Goal: Task Accomplishment & Management: Manage account settings

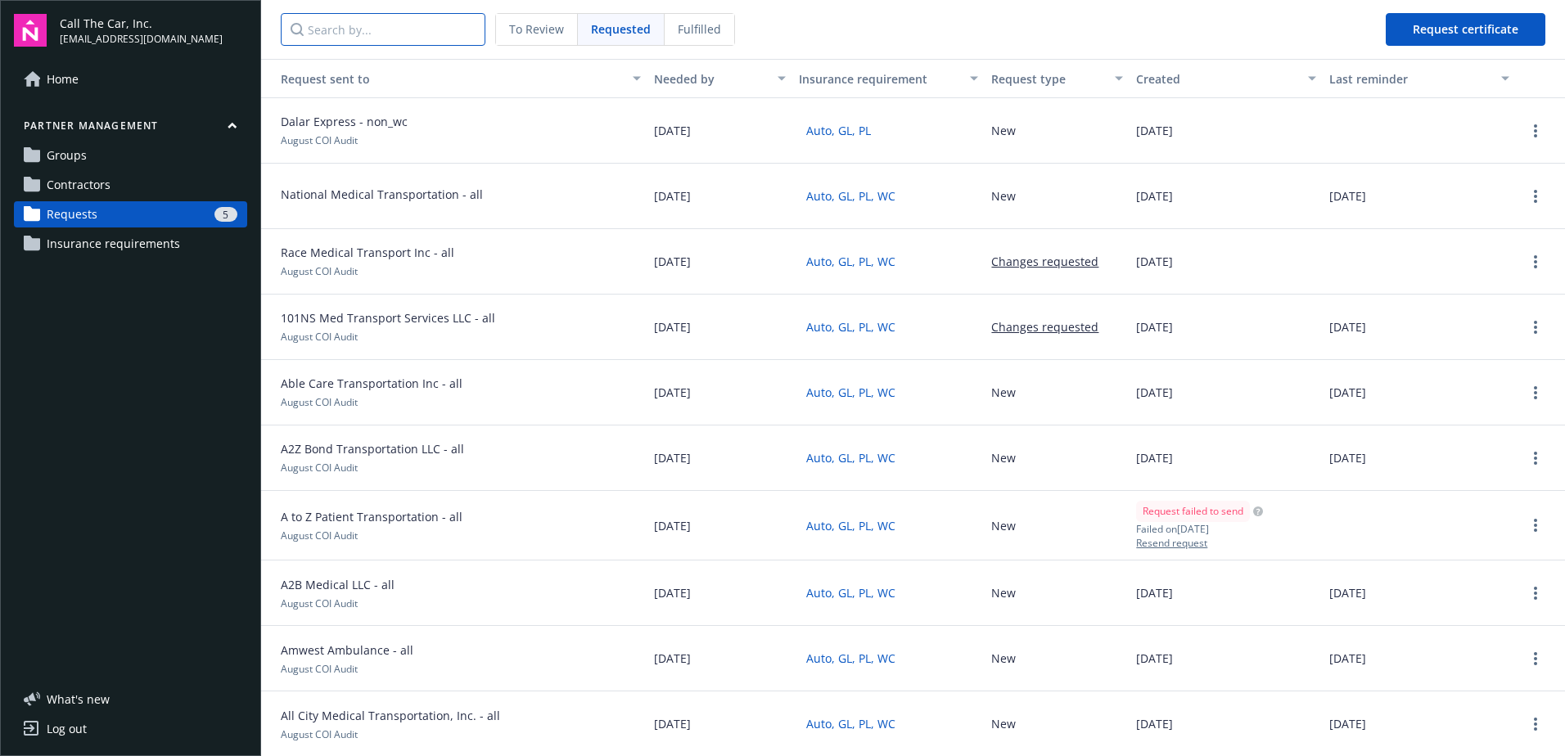
click at [368, 31] on input "Search by..." at bounding box center [383, 29] width 205 height 33
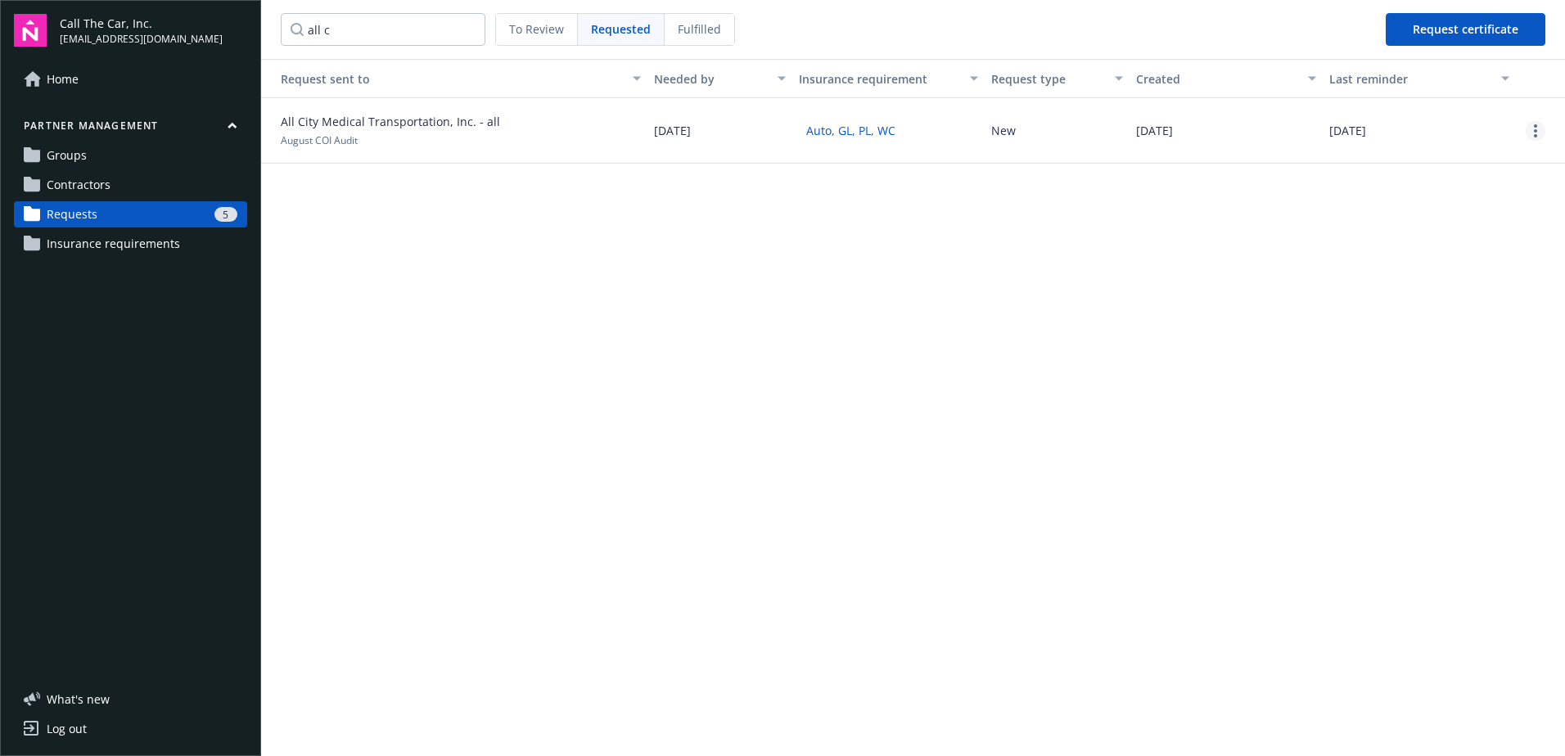
click at [1248, 127] on link "more" at bounding box center [1536, 131] width 20 height 20
click at [1248, 233] on div "Delete request" at bounding box center [1493, 239] width 151 height 27
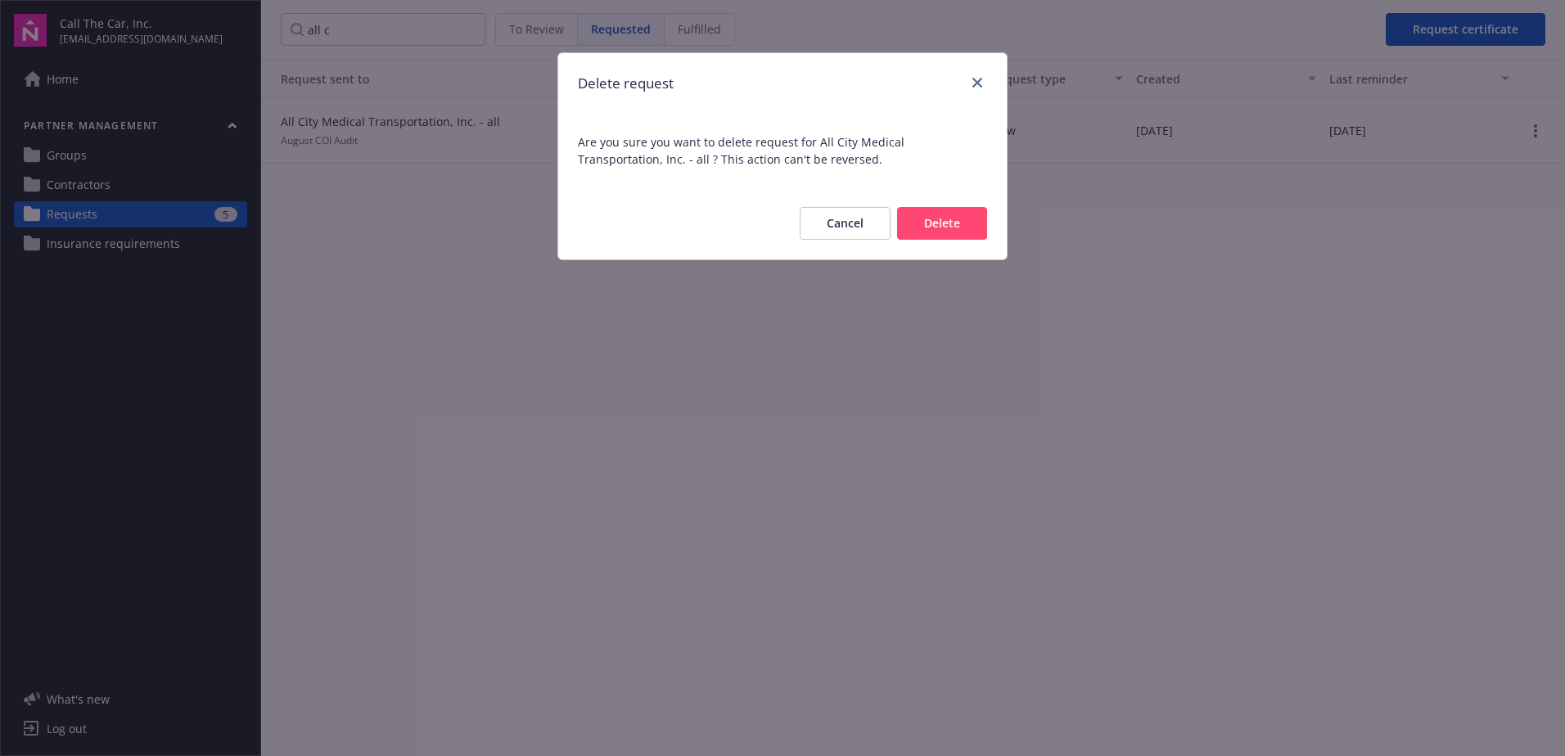
click at [939, 213] on button "Delete" at bounding box center [942, 223] width 90 height 33
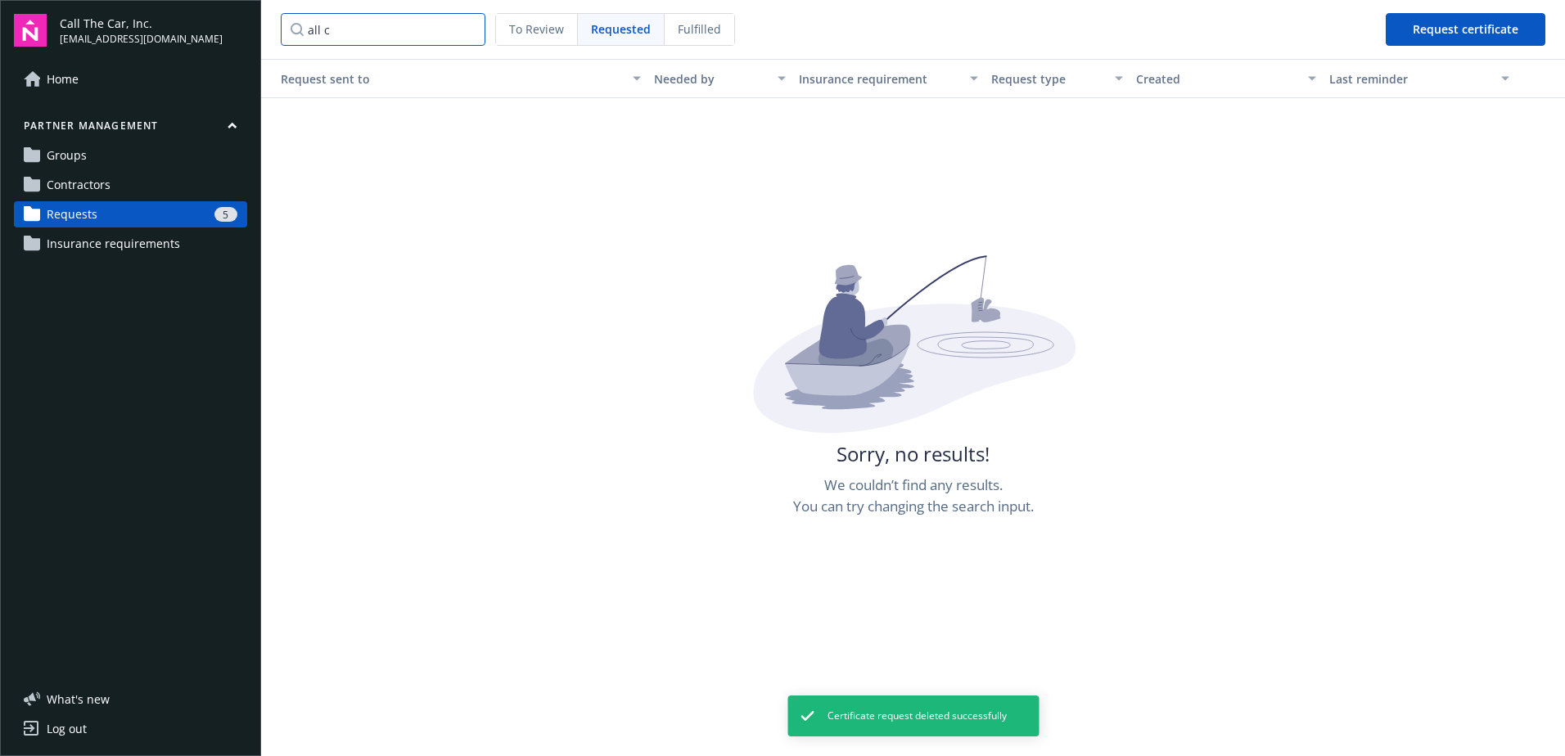
drag, startPoint x: 352, startPoint y: 29, endPoint x: 267, endPoint y: 33, distance: 85.2
click at [267, 33] on nav "all c To Review Requested Fulfilled Request certificate" at bounding box center [913, 29] width 1304 height 59
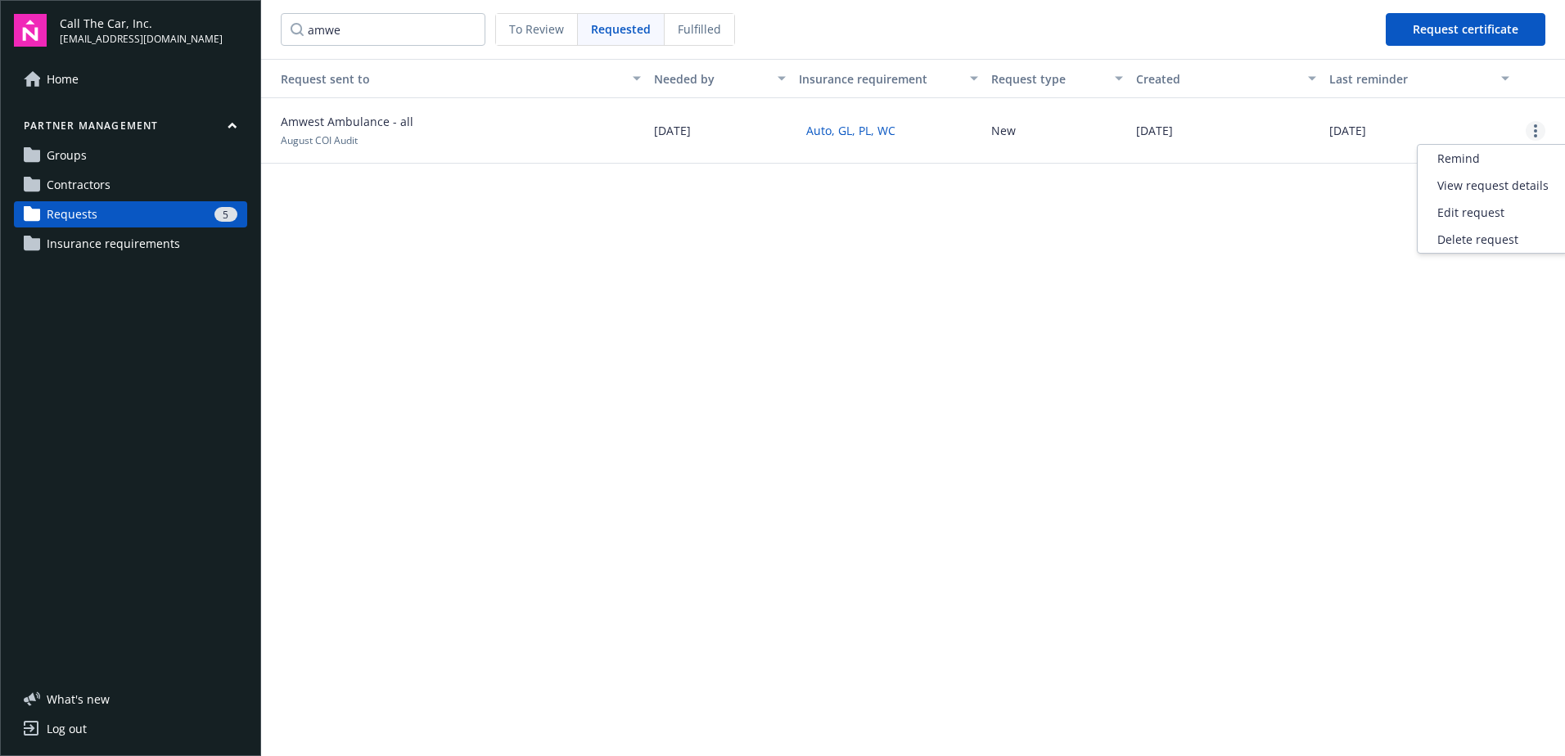
click at [1248, 126] on link "more" at bounding box center [1536, 131] width 20 height 20
click at [1248, 239] on div "Delete request" at bounding box center [1493, 239] width 151 height 27
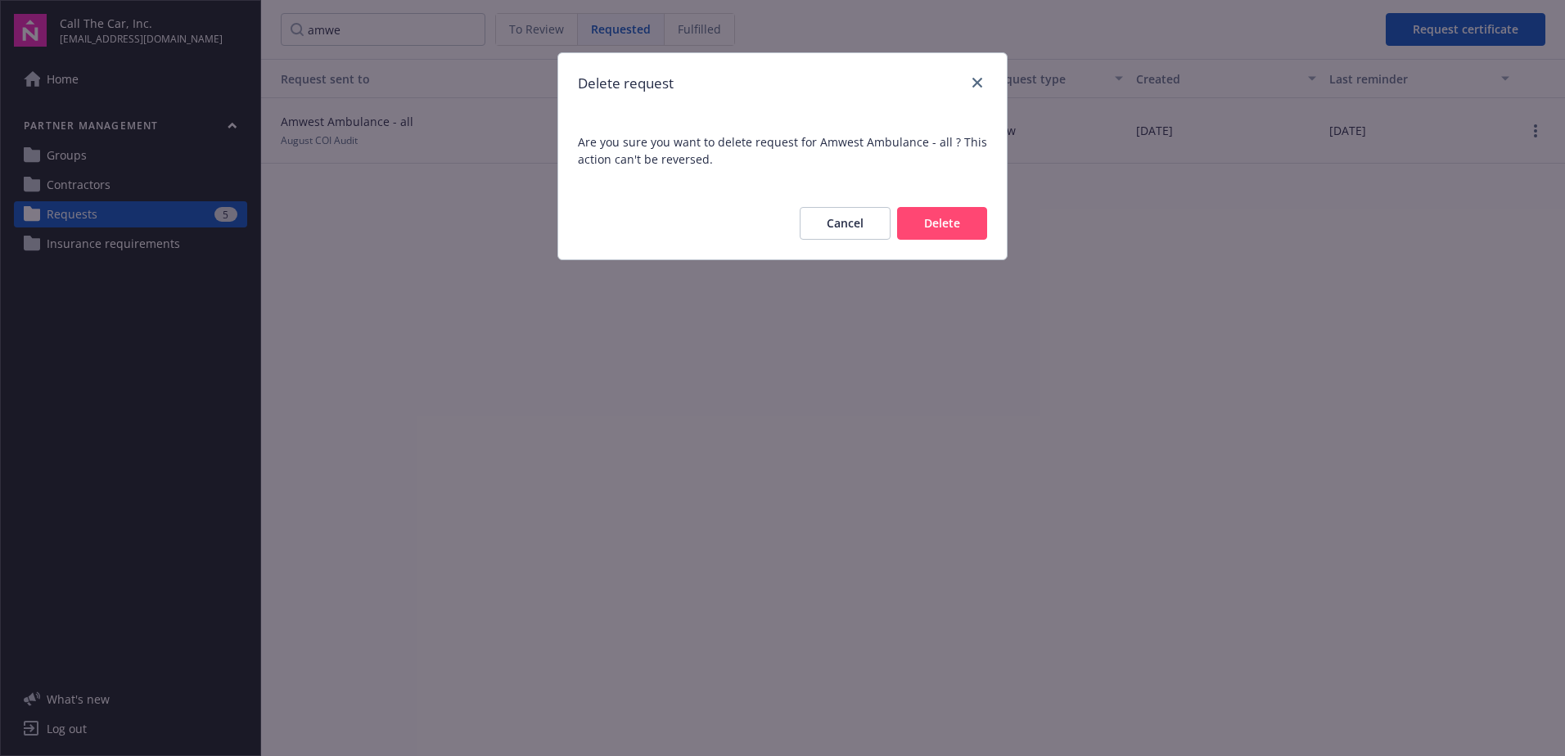
drag, startPoint x: 935, startPoint y: 220, endPoint x: 558, endPoint y: 153, distance: 382.5
click at [929, 220] on button "Delete" at bounding box center [942, 223] width 90 height 33
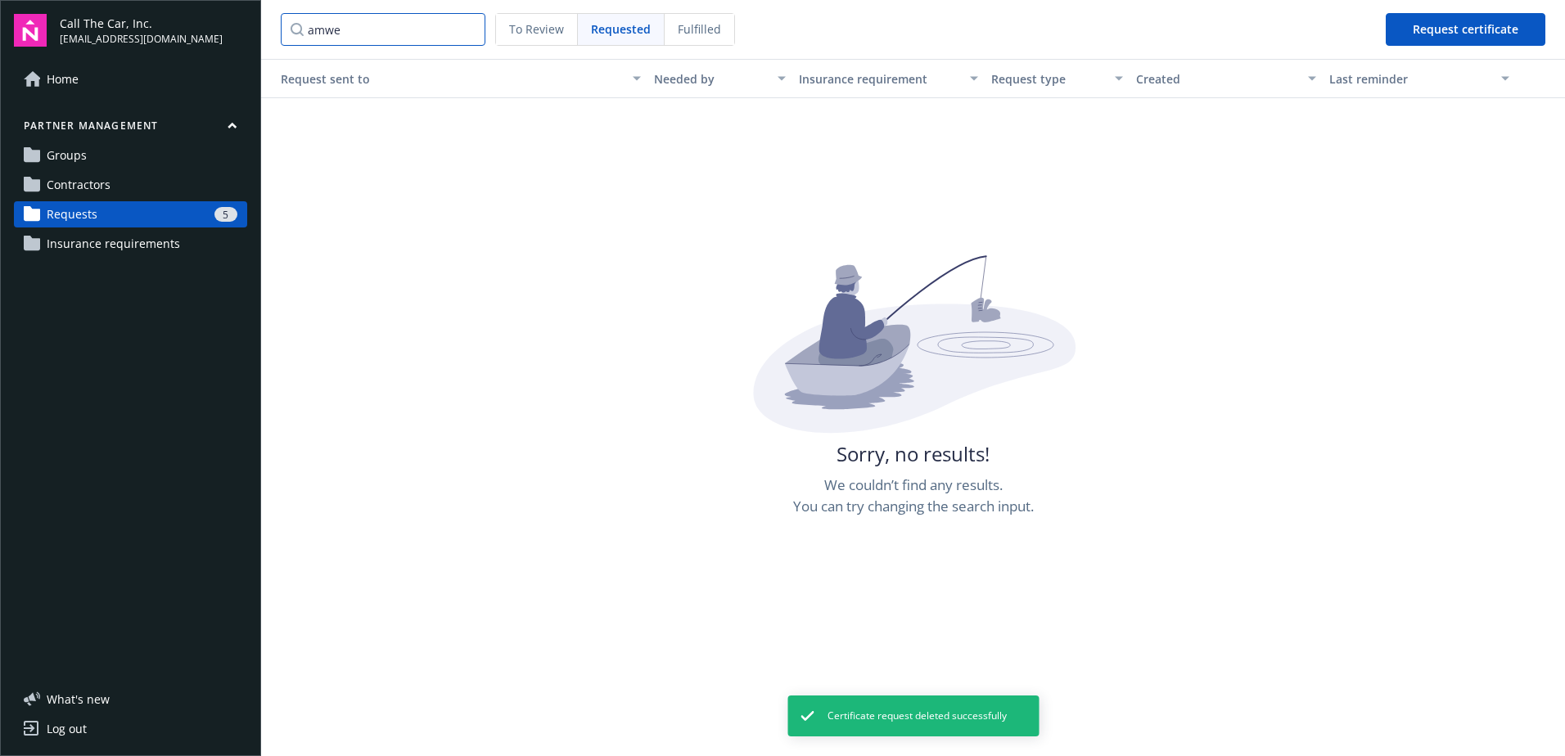
click at [351, 27] on input "amwe" at bounding box center [383, 29] width 205 height 33
click at [274, 32] on nav "amwe To Review Requested Fulfilled Request certificate" at bounding box center [913, 29] width 1304 height 59
type input "e"
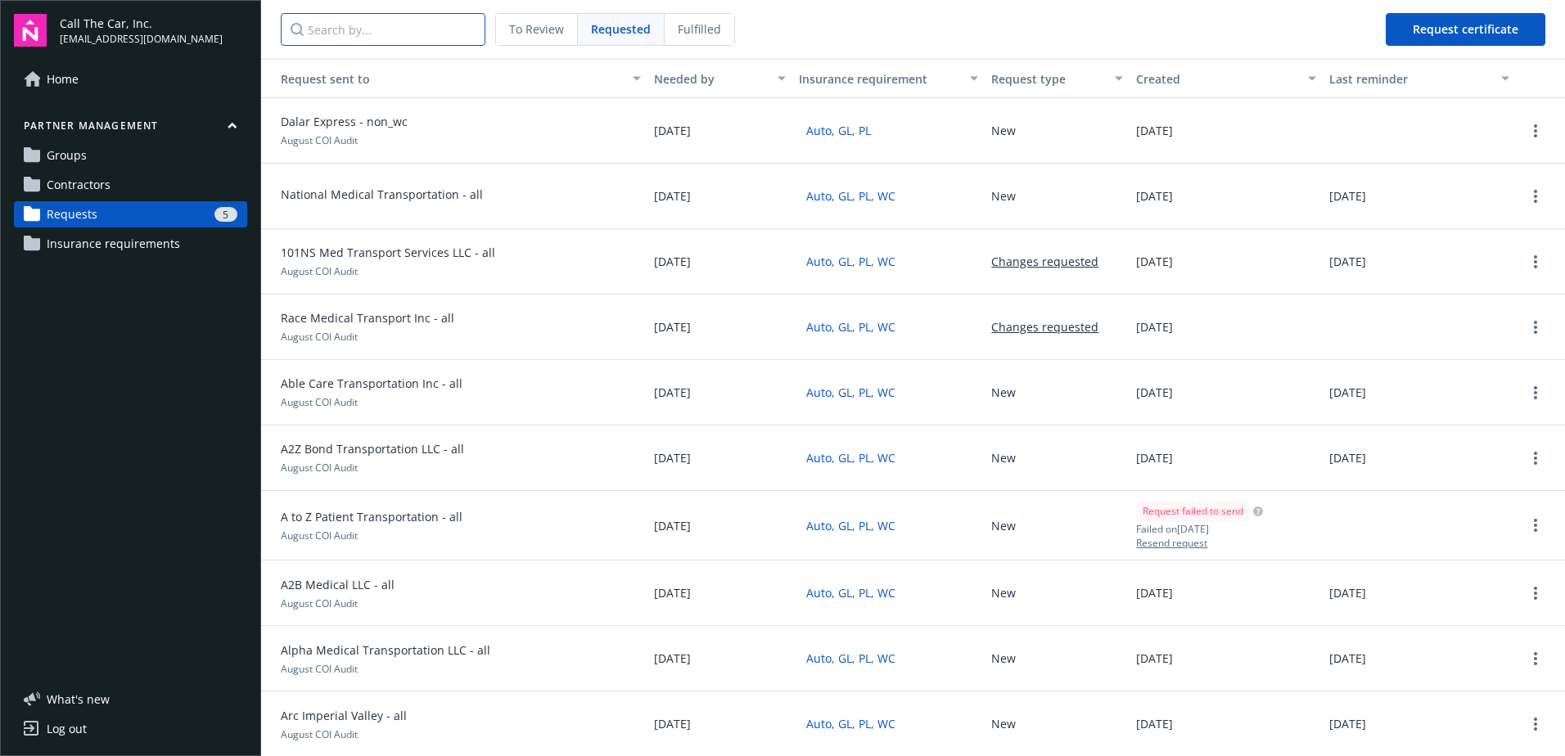
click at [345, 28] on input "Search by..." at bounding box center [383, 29] width 205 height 33
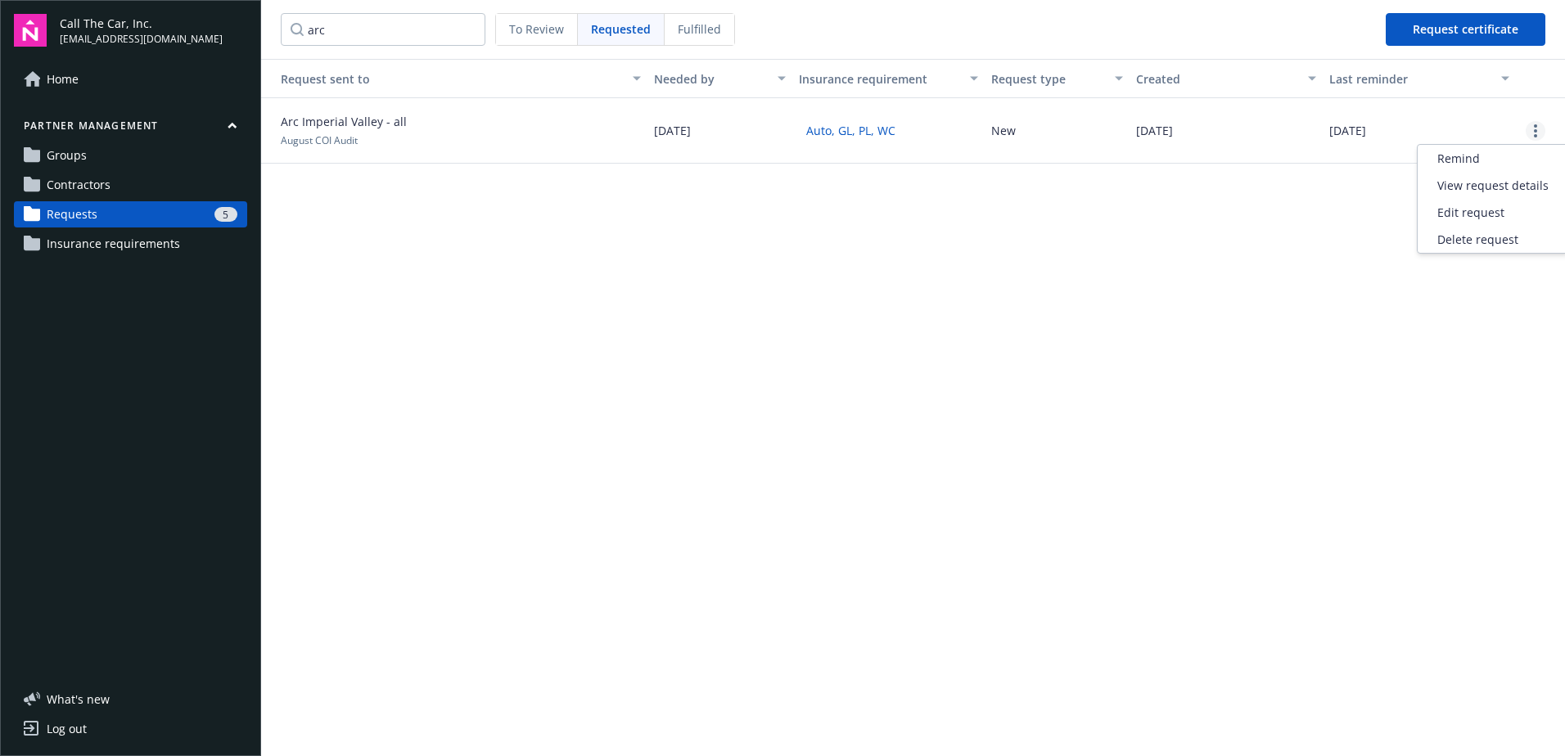
click at [1248, 129] on link "more" at bounding box center [1536, 131] width 20 height 20
click at [1248, 237] on div "Delete request" at bounding box center [1493, 239] width 151 height 27
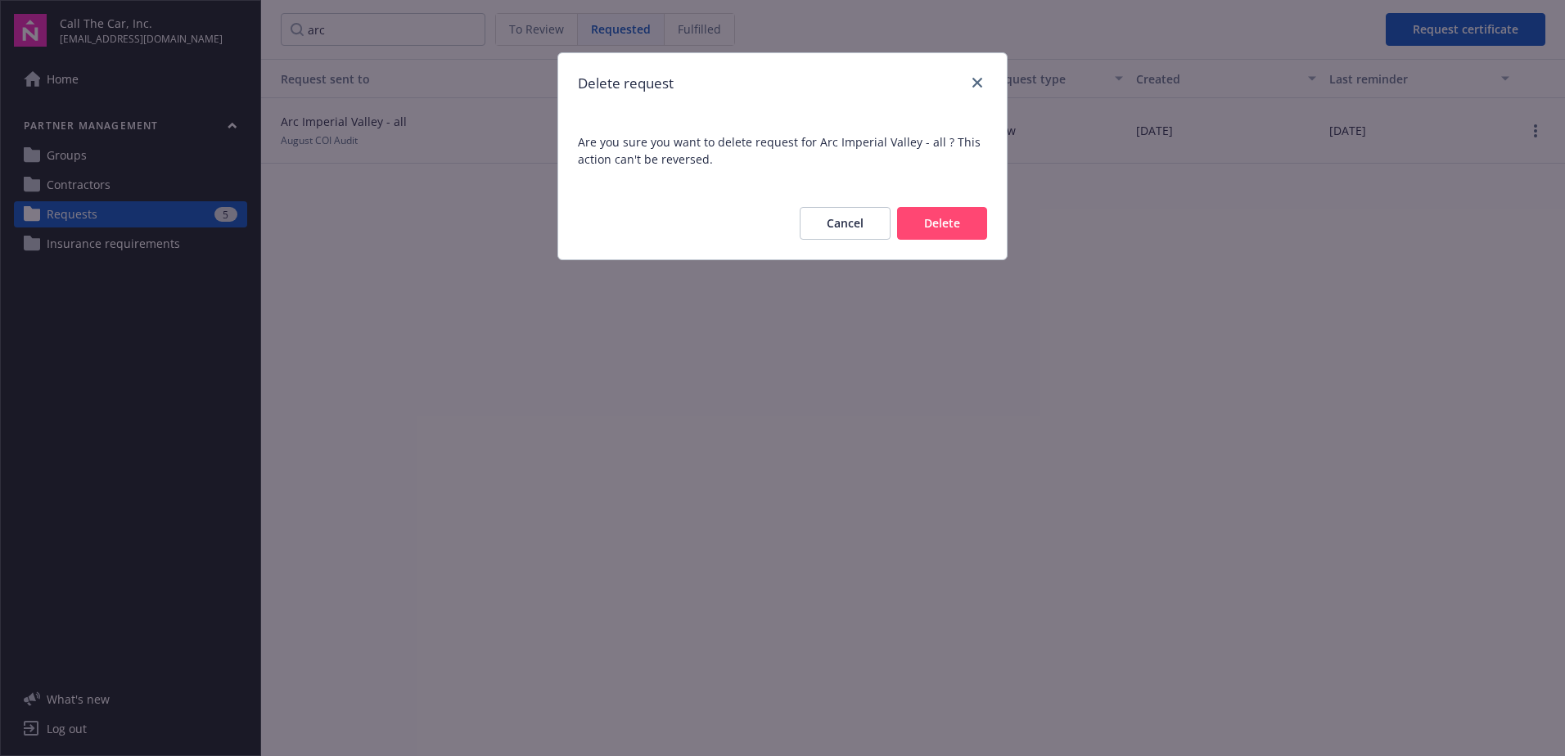
click at [956, 213] on button "Delete" at bounding box center [942, 223] width 90 height 33
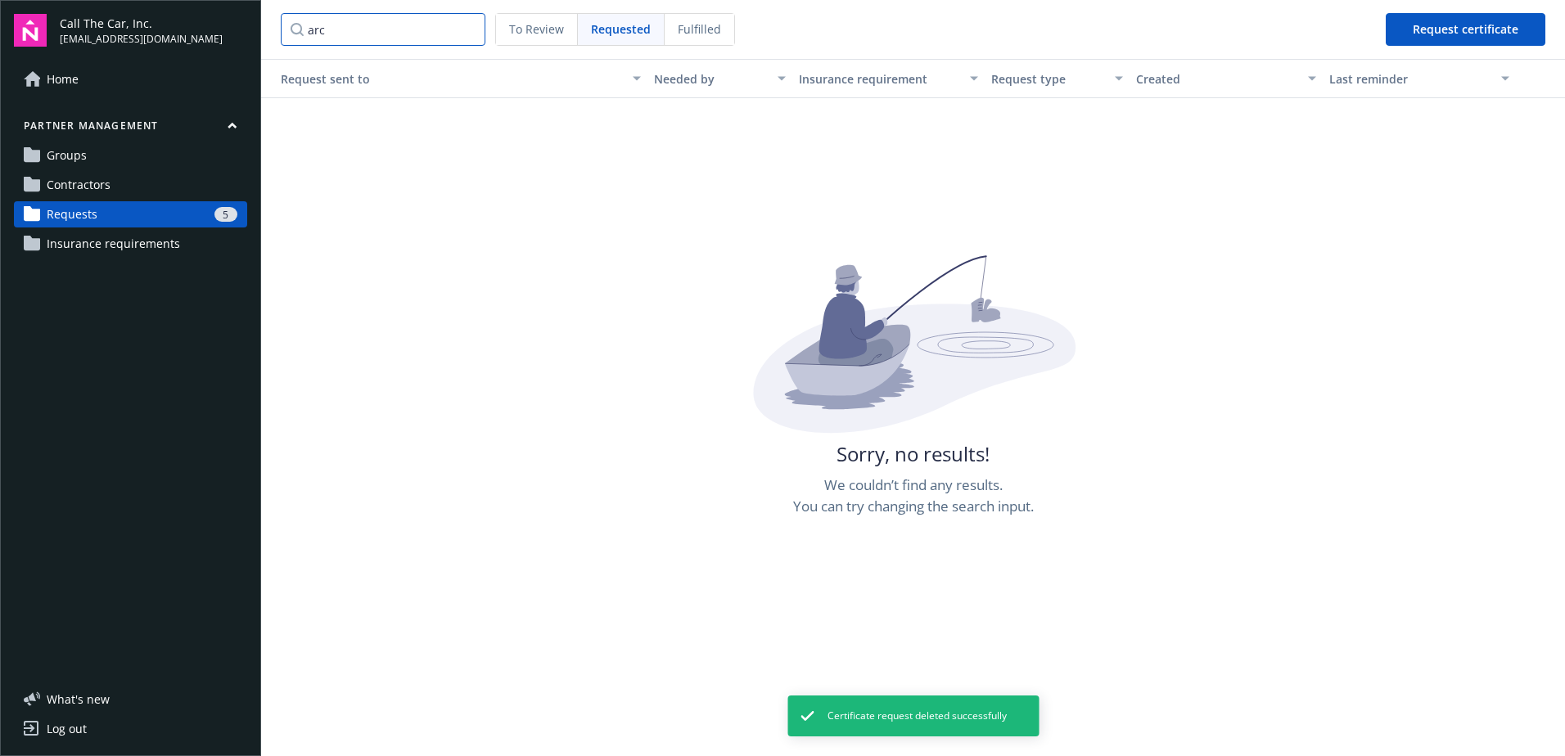
drag, startPoint x: 344, startPoint y: 31, endPoint x: 223, endPoint y: 40, distance: 121.5
click at [223, 40] on div "Call The Car, Inc. [EMAIL_ADDRESS][DOMAIN_NAME] Home Partner management Groups …" at bounding box center [782, 378] width 1565 height 756
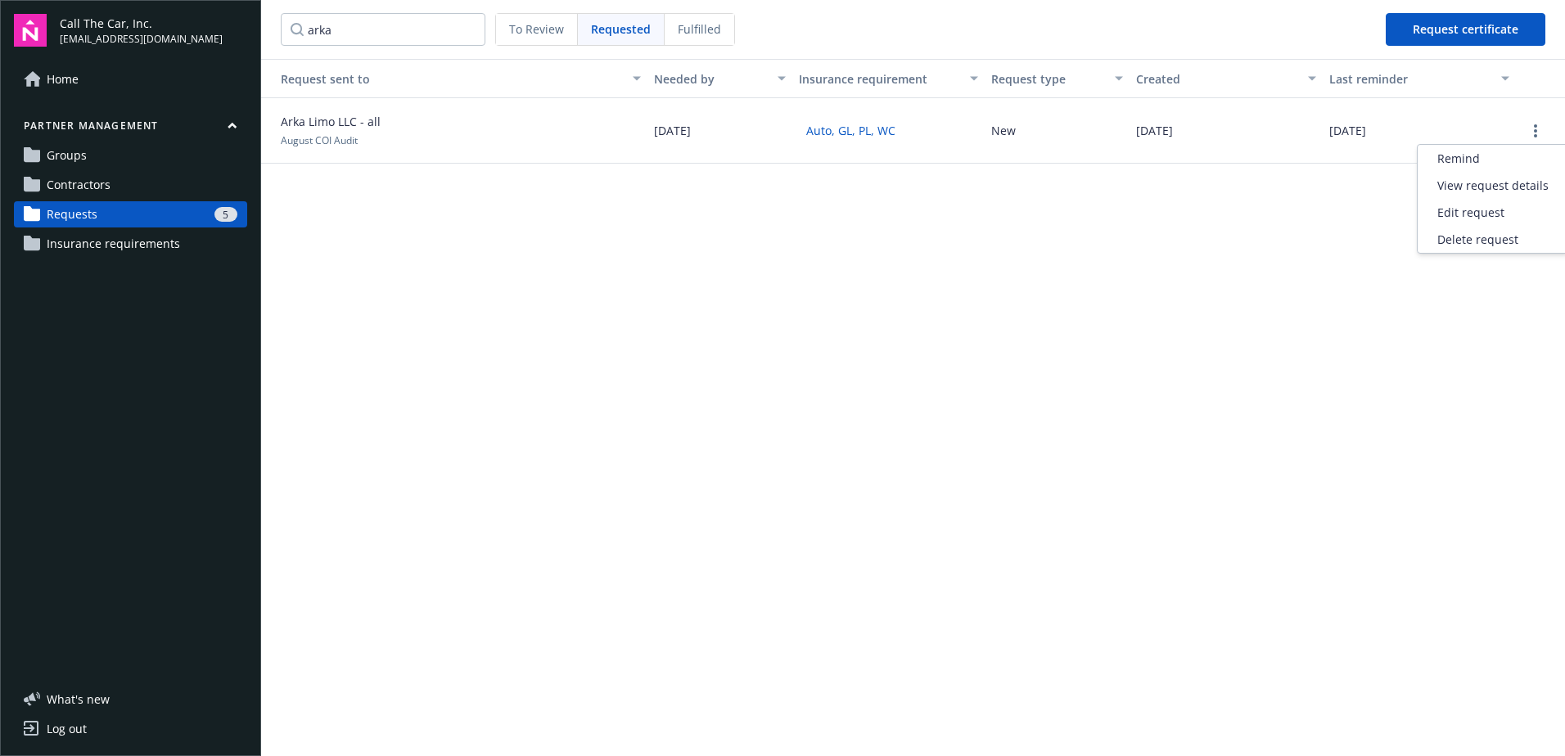
click at [1248, 125] on button "button" at bounding box center [1536, 131] width 20 height 20
click at [1248, 241] on div "Delete request" at bounding box center [1493, 239] width 151 height 27
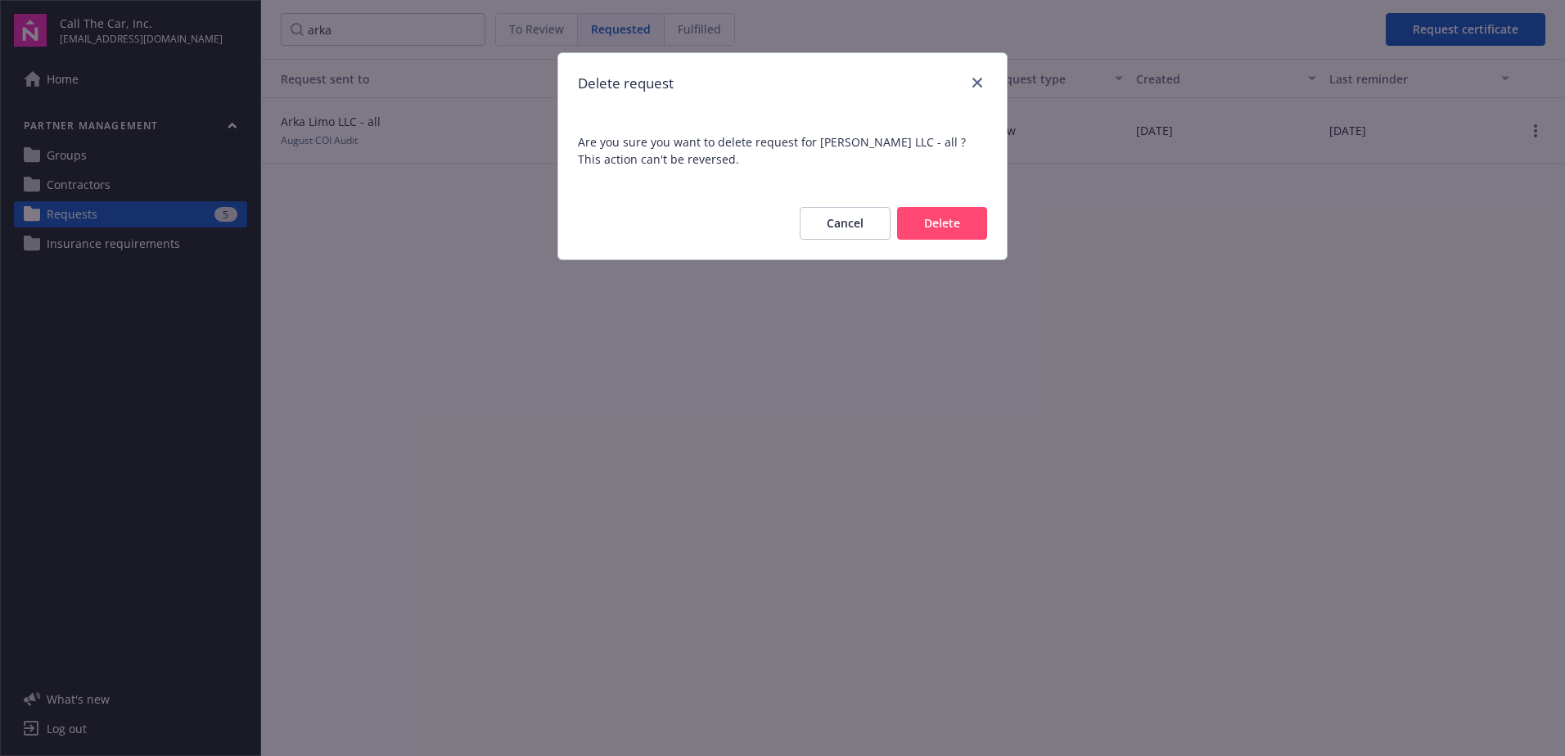
drag, startPoint x: 944, startPoint y: 223, endPoint x: 592, endPoint y: 152, distance: 359.1
click at [918, 217] on button "Delete" at bounding box center [942, 223] width 90 height 33
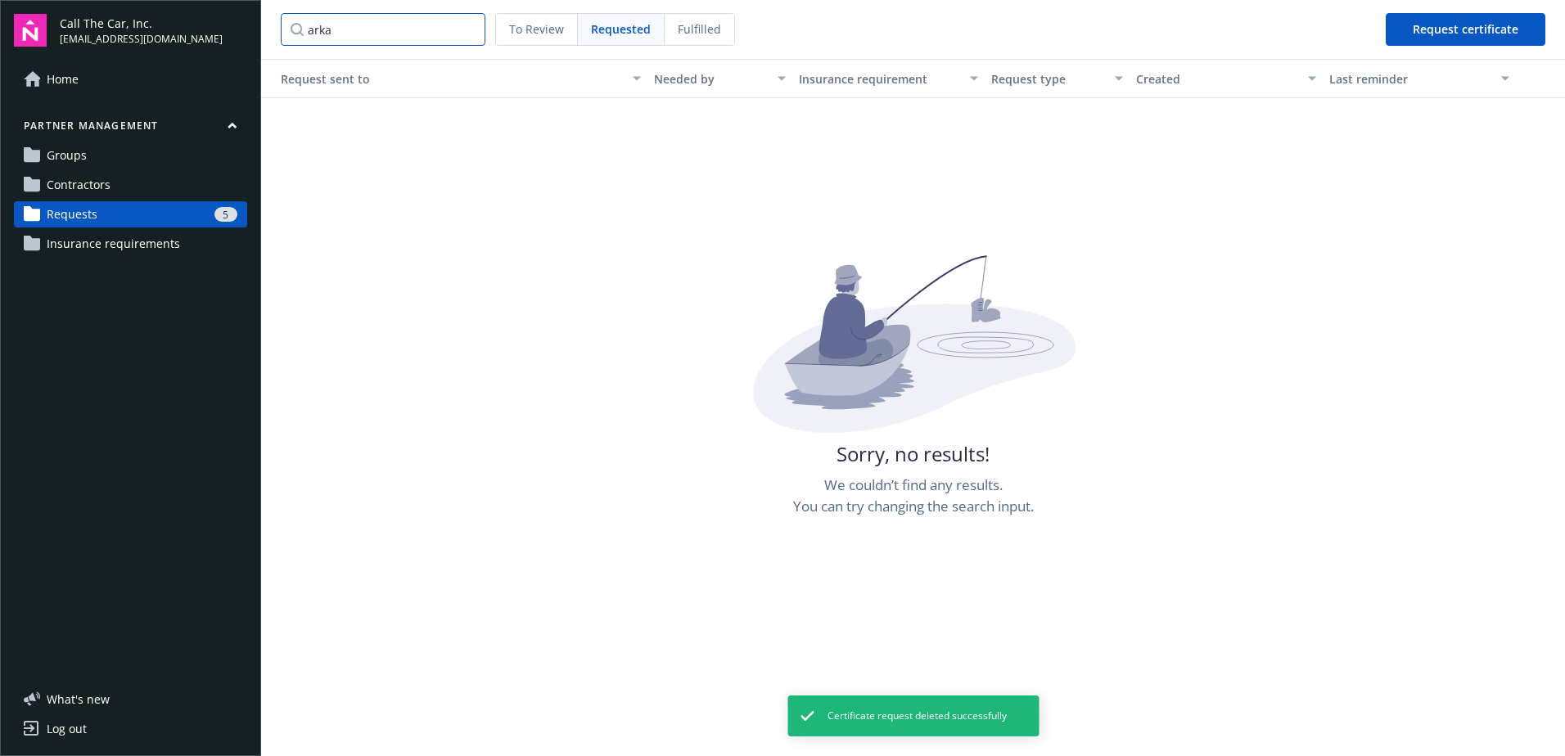
drag, startPoint x: 344, startPoint y: 30, endPoint x: 256, endPoint y: 27, distance: 87.6
click at [256, 27] on div "Call The Car, Inc. [EMAIL_ADDRESS][DOMAIN_NAME] Home Partner management Groups …" at bounding box center [782, 378] width 1565 height 756
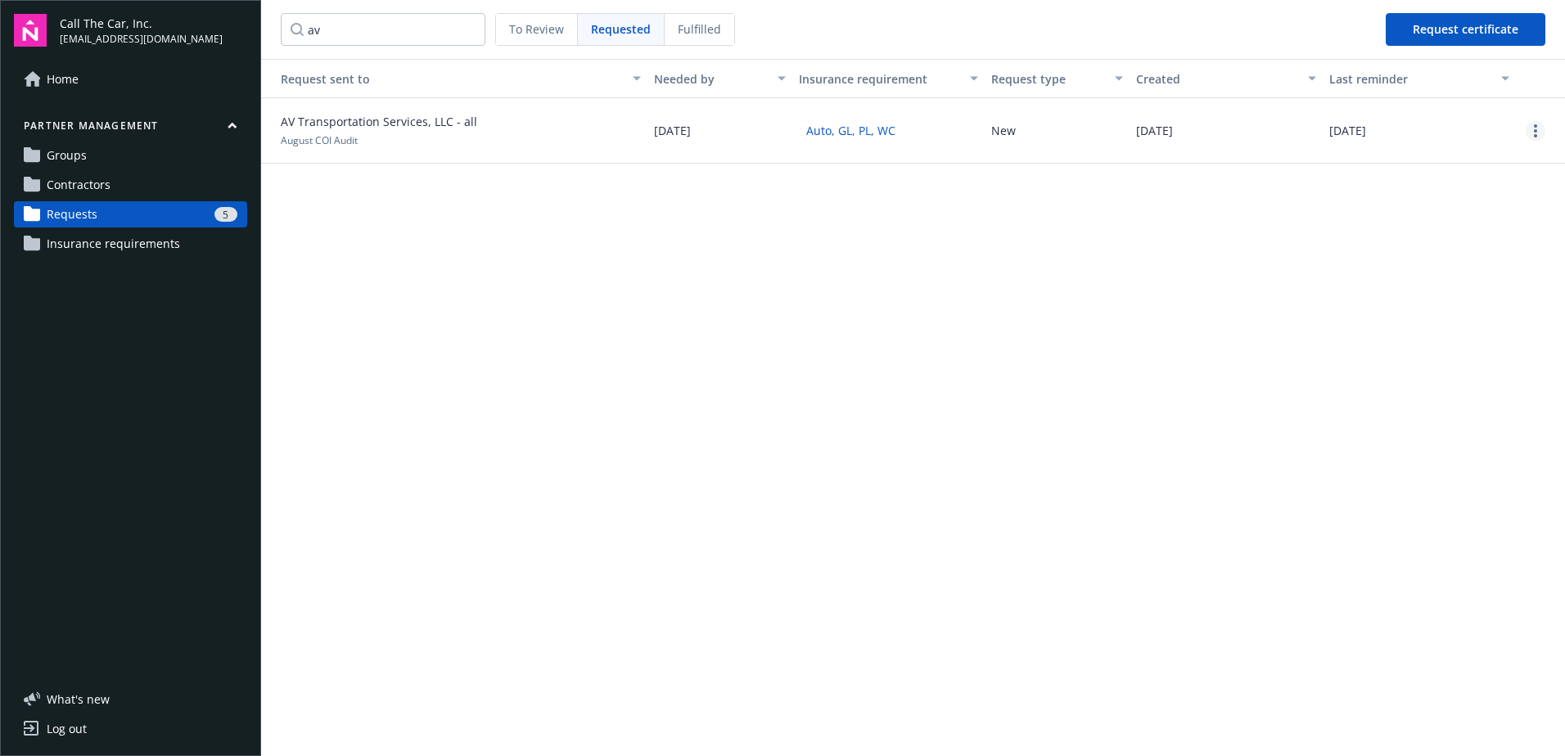
click at [1248, 128] on icon "more" at bounding box center [1535, 130] width 3 height 13
click at [1248, 240] on div "Delete request" at bounding box center [1493, 239] width 151 height 27
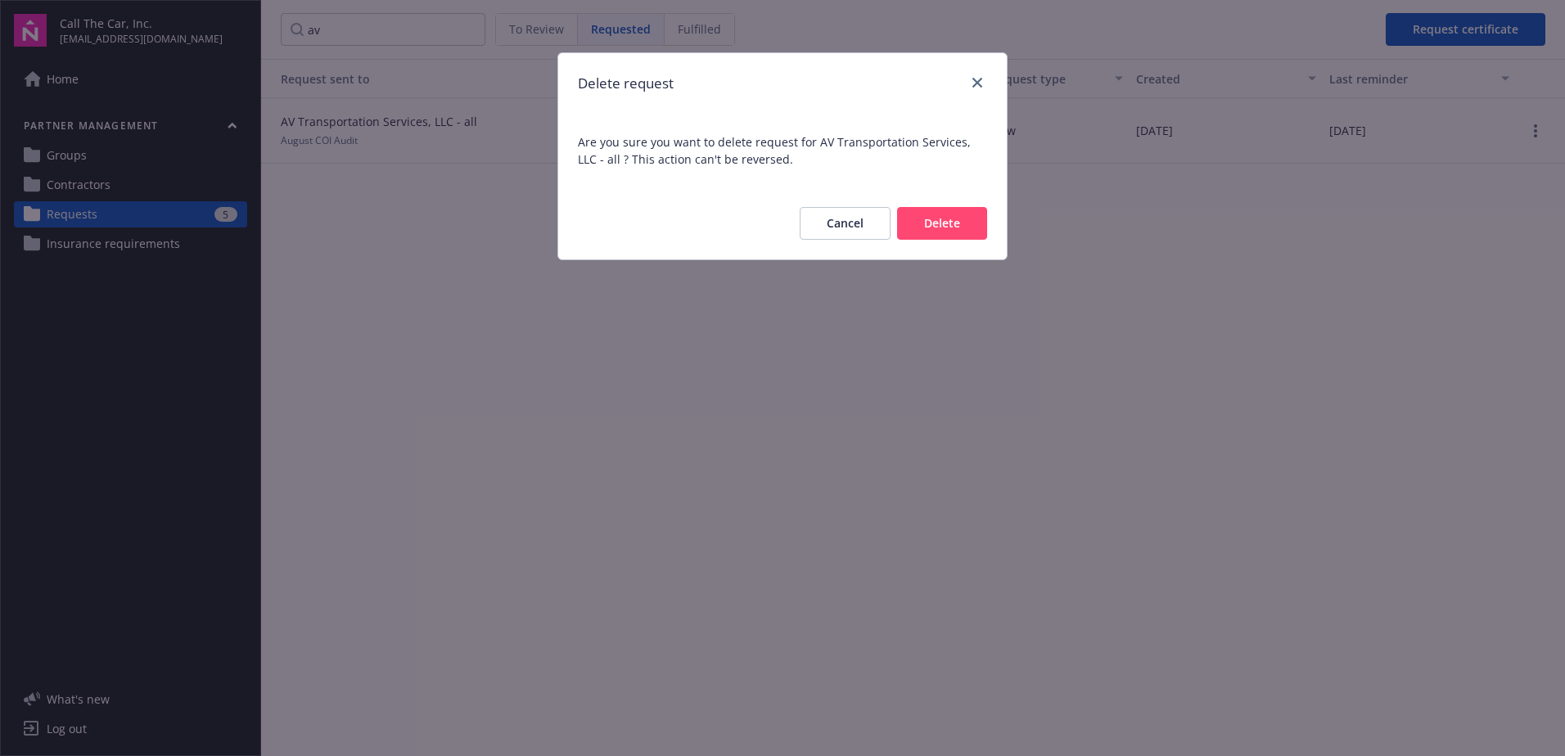
drag, startPoint x: 927, startPoint y: 221, endPoint x: 593, endPoint y: 170, distance: 337.8
click at [922, 221] on button "Delete" at bounding box center [942, 223] width 90 height 33
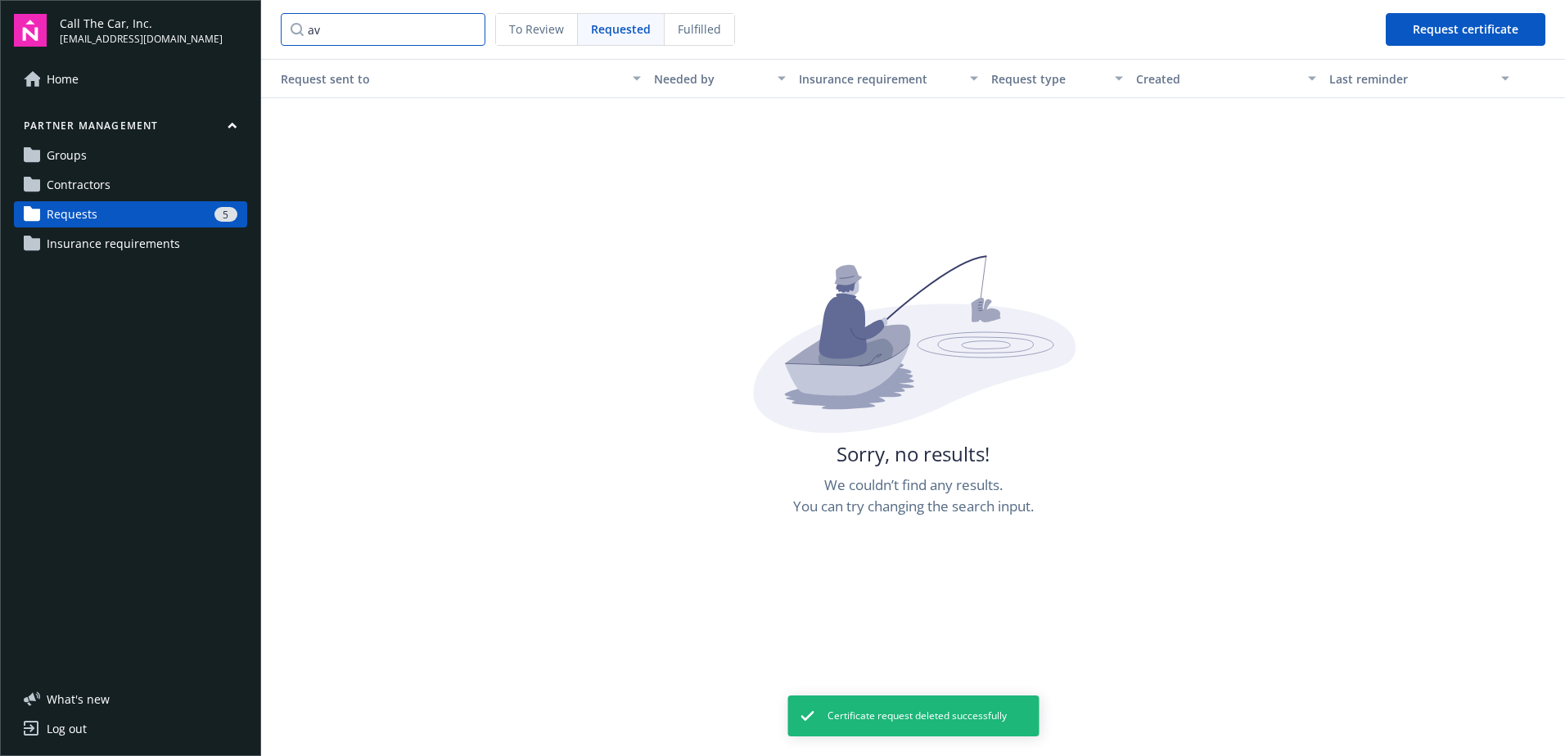
drag, startPoint x: 341, startPoint y: 25, endPoint x: 235, endPoint y: 44, distance: 107.4
click at [235, 44] on div "Call The Car, Inc. [EMAIL_ADDRESS][DOMAIN_NAME] Home Partner management Groups …" at bounding box center [782, 378] width 1565 height 756
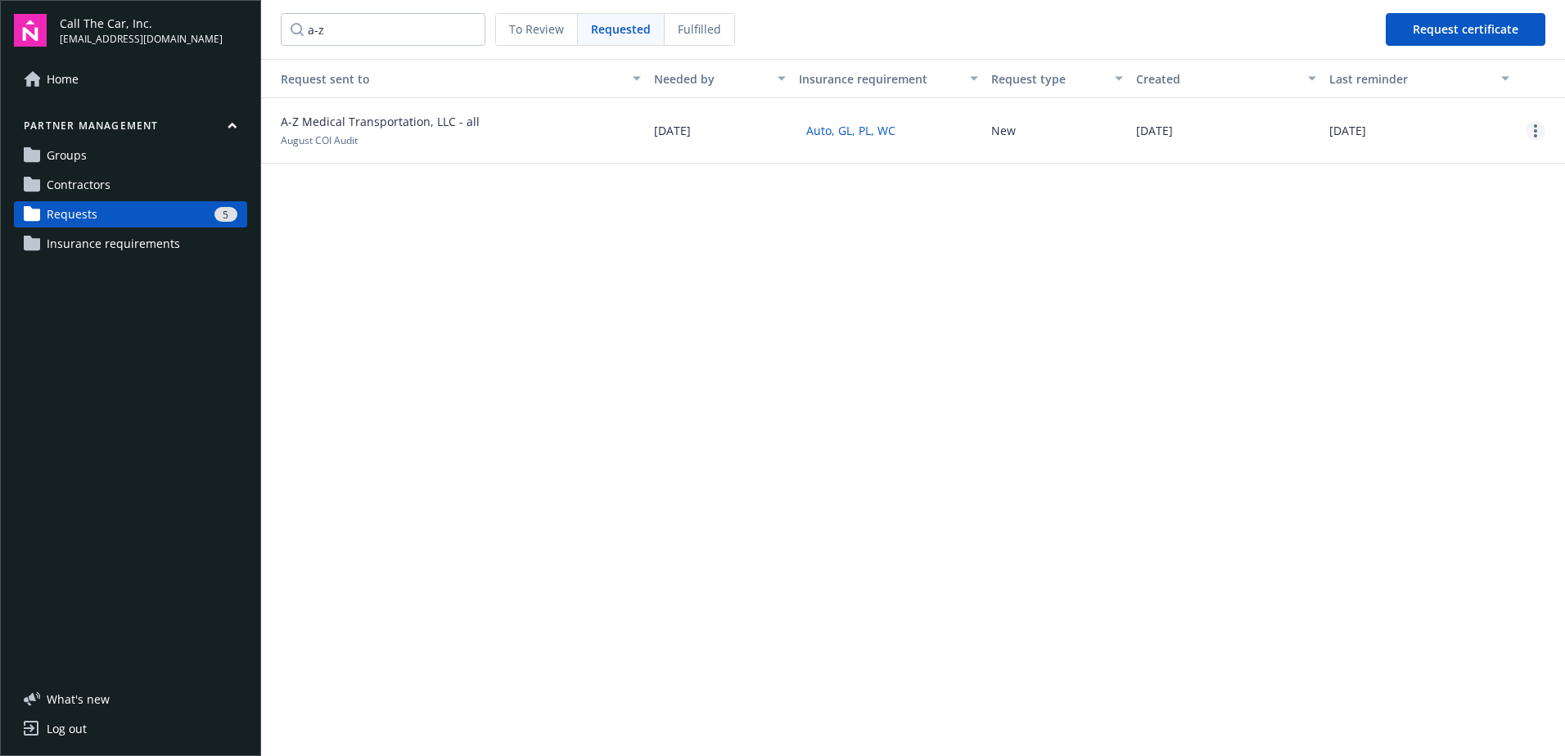
click at [1248, 133] on link "more" at bounding box center [1536, 131] width 20 height 20
click at [1248, 235] on div "Delete request" at bounding box center [1493, 239] width 151 height 27
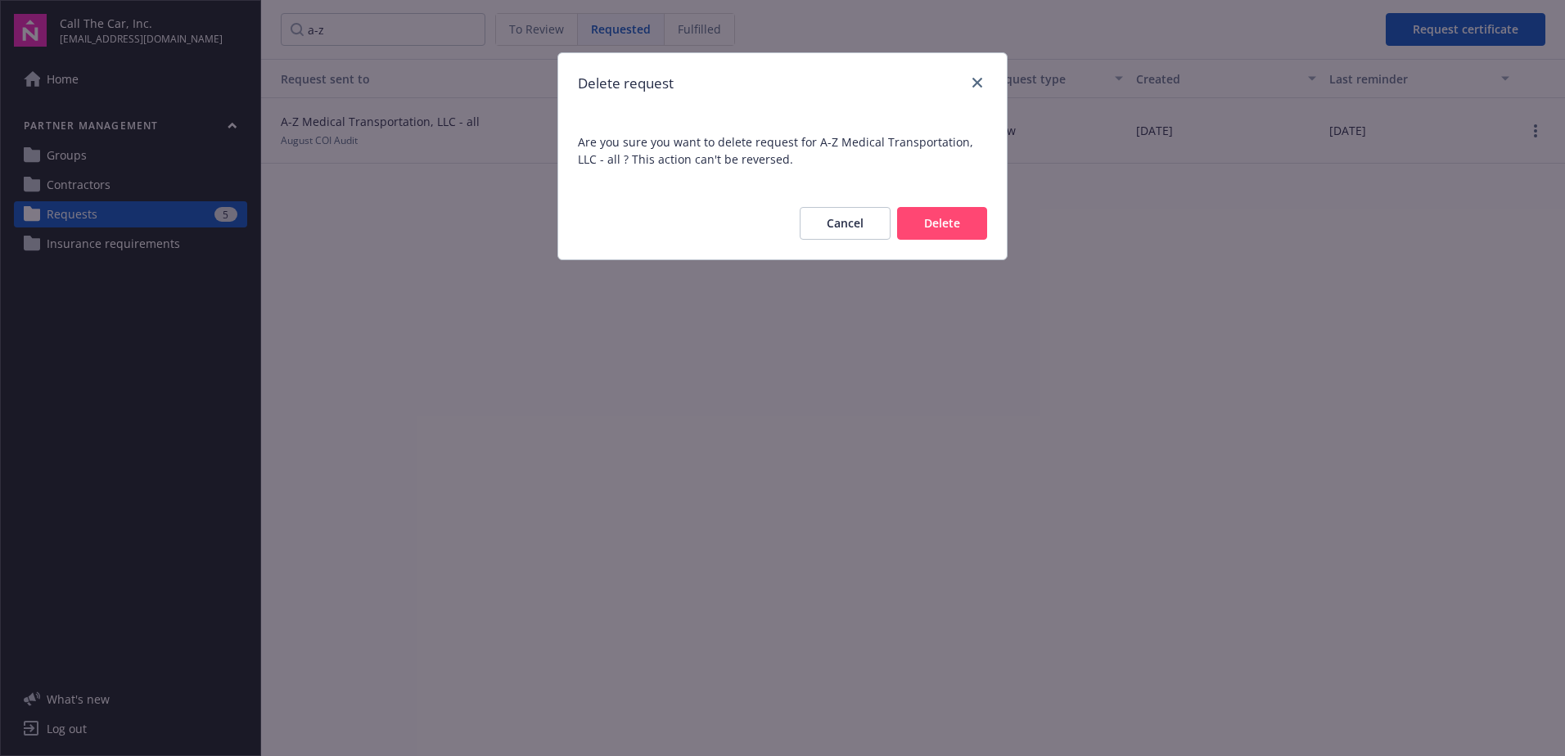
drag, startPoint x: 958, startPoint y: 219, endPoint x: 582, endPoint y: 163, distance: 379.8
click at [950, 220] on button "Delete" at bounding box center [942, 223] width 90 height 33
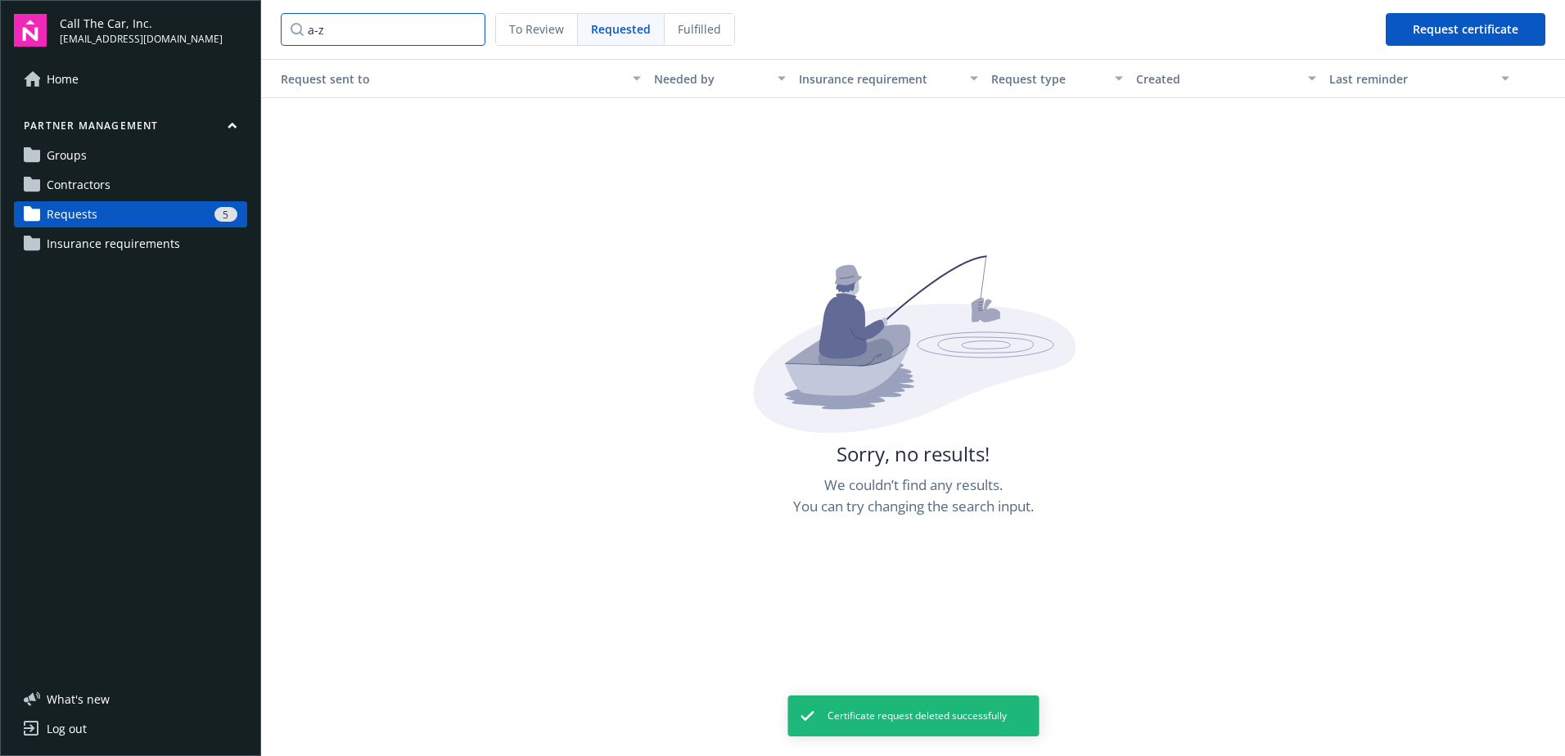
drag, startPoint x: 350, startPoint y: 28, endPoint x: 273, endPoint y: 26, distance: 77.0
click at [273, 26] on nav "a-z To Review Requested Fulfilled Request certificate" at bounding box center [913, 29] width 1304 height 59
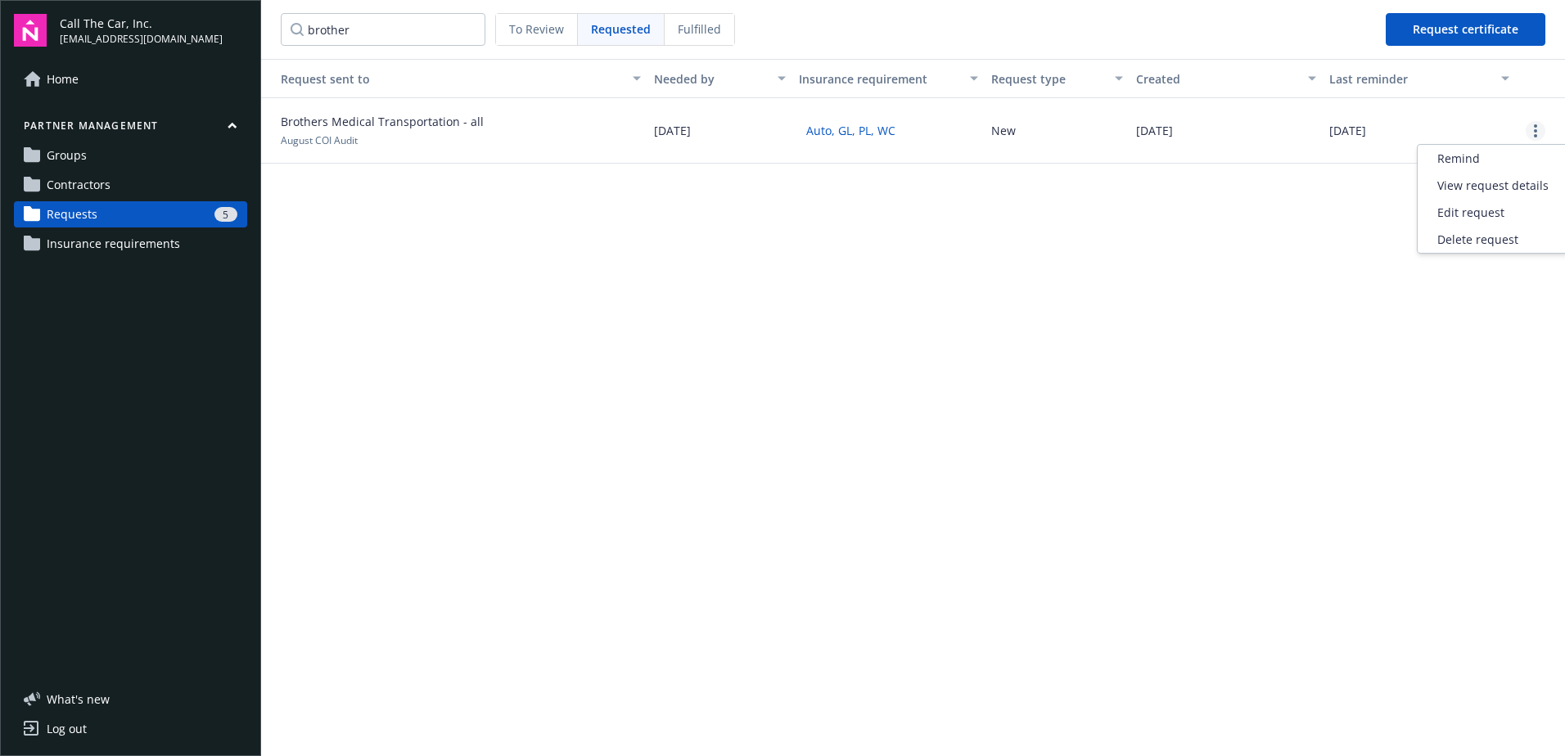
click at [1248, 129] on link "more" at bounding box center [1536, 131] width 20 height 20
click at [1248, 239] on div "Delete request" at bounding box center [1493, 239] width 151 height 27
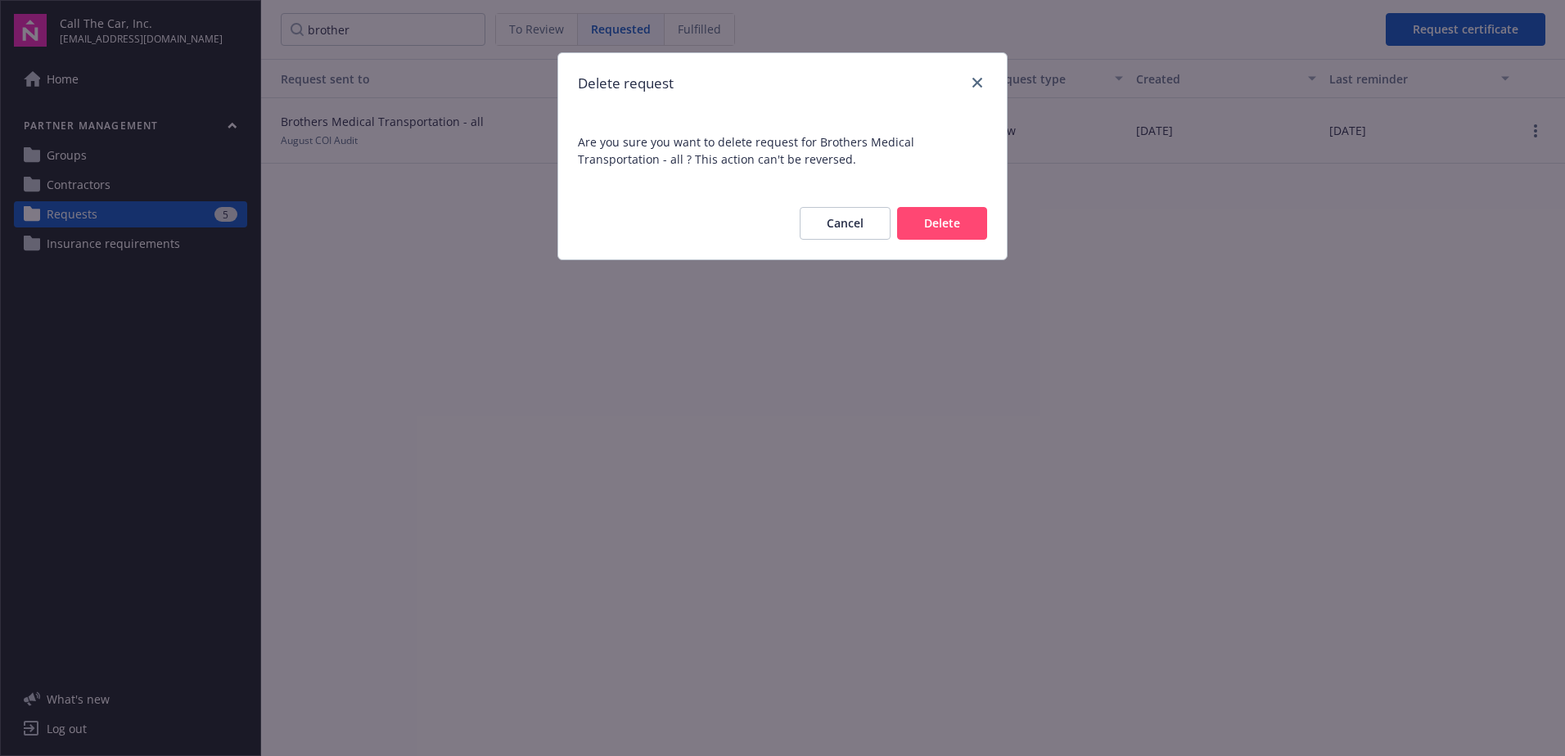
click at [969, 211] on button "Delete" at bounding box center [942, 223] width 90 height 33
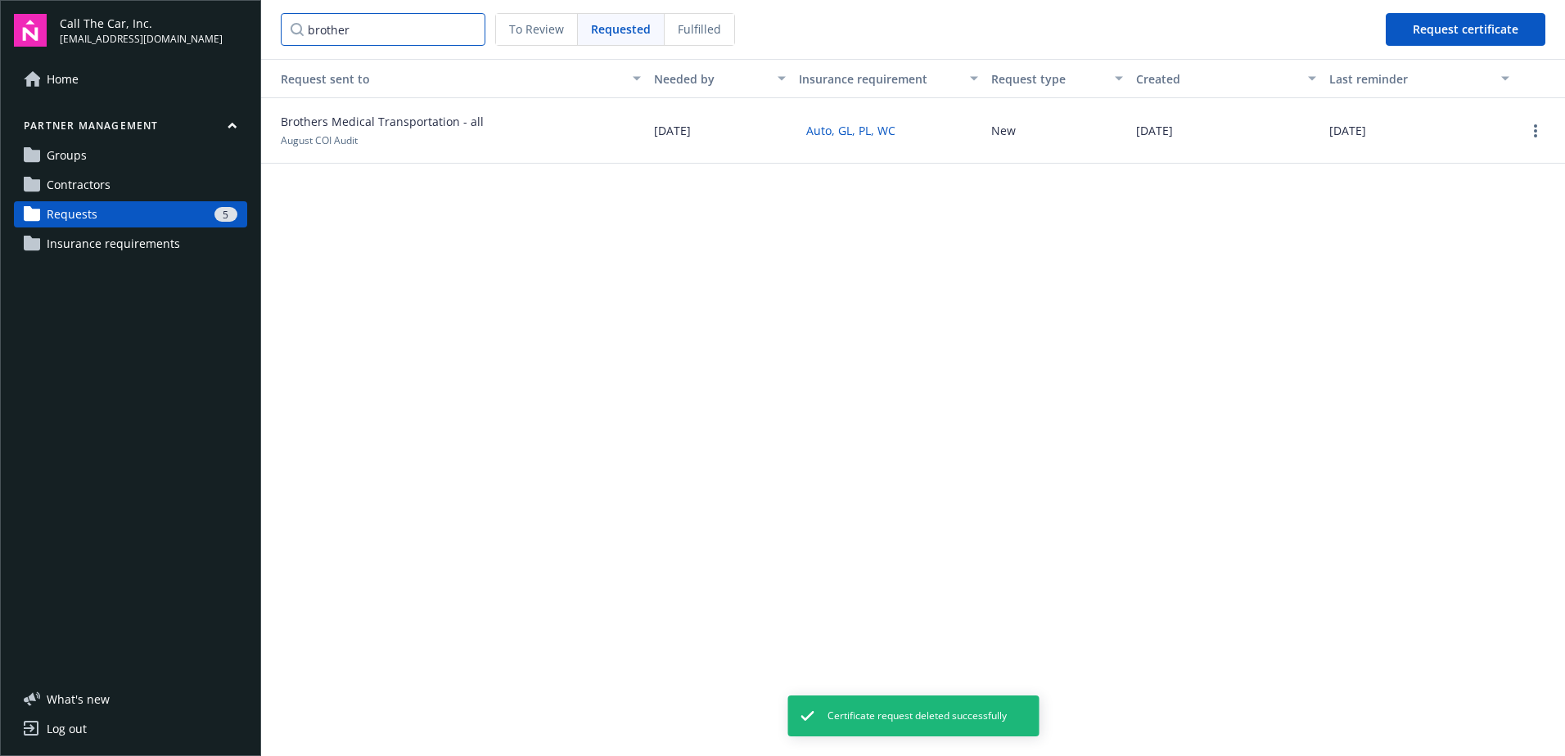
drag, startPoint x: 385, startPoint y: 31, endPoint x: 146, endPoint y: 115, distance: 253.2
click at [178, 57] on div "Call The Car, Inc. [EMAIL_ADDRESS][DOMAIN_NAME] Home Partner management Groups …" at bounding box center [782, 378] width 1565 height 756
click at [1248, 129] on div at bounding box center [1540, 133] width 36 height 20
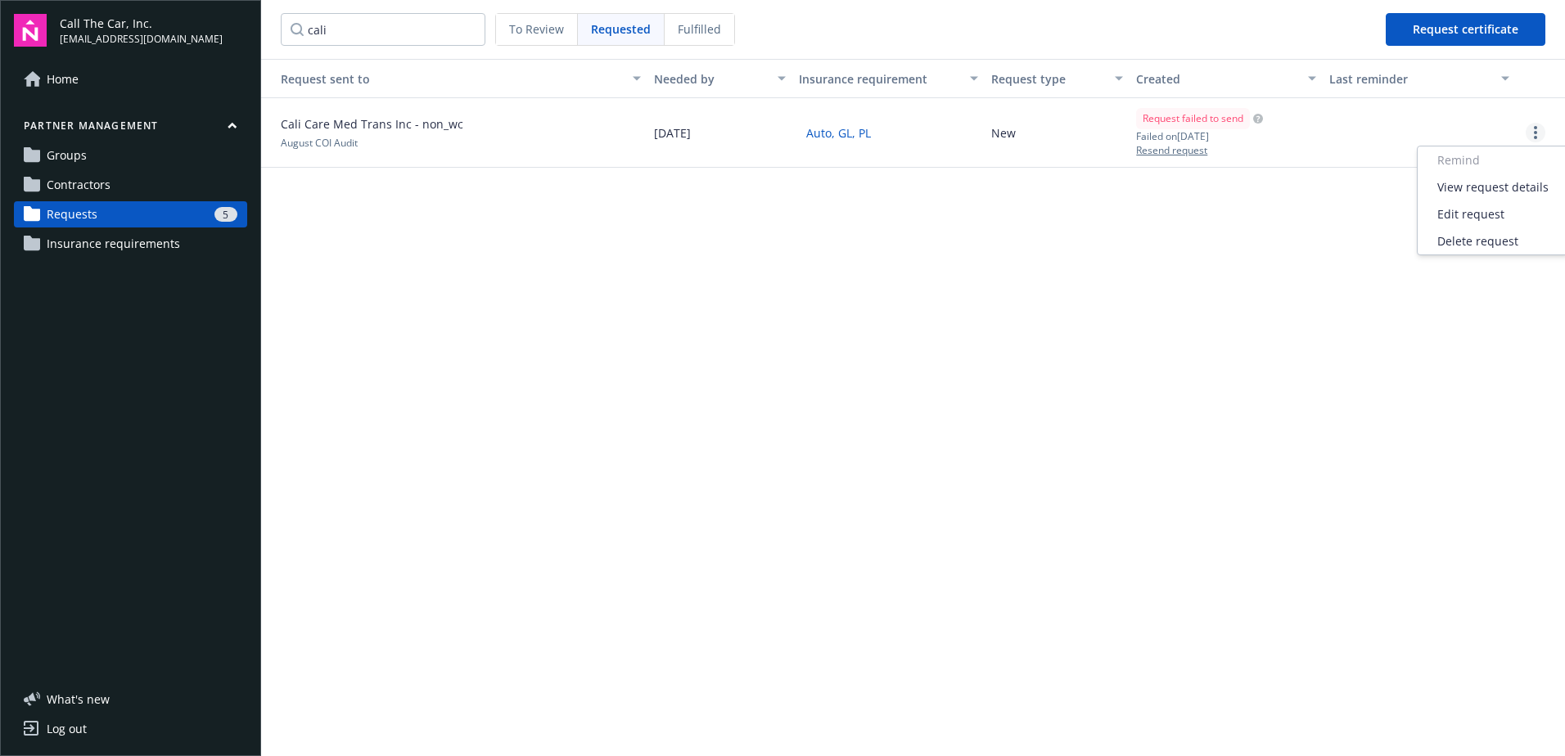
click at [1248, 129] on link "more" at bounding box center [1536, 133] width 20 height 20
click at [1248, 241] on div "Delete request" at bounding box center [1493, 241] width 151 height 27
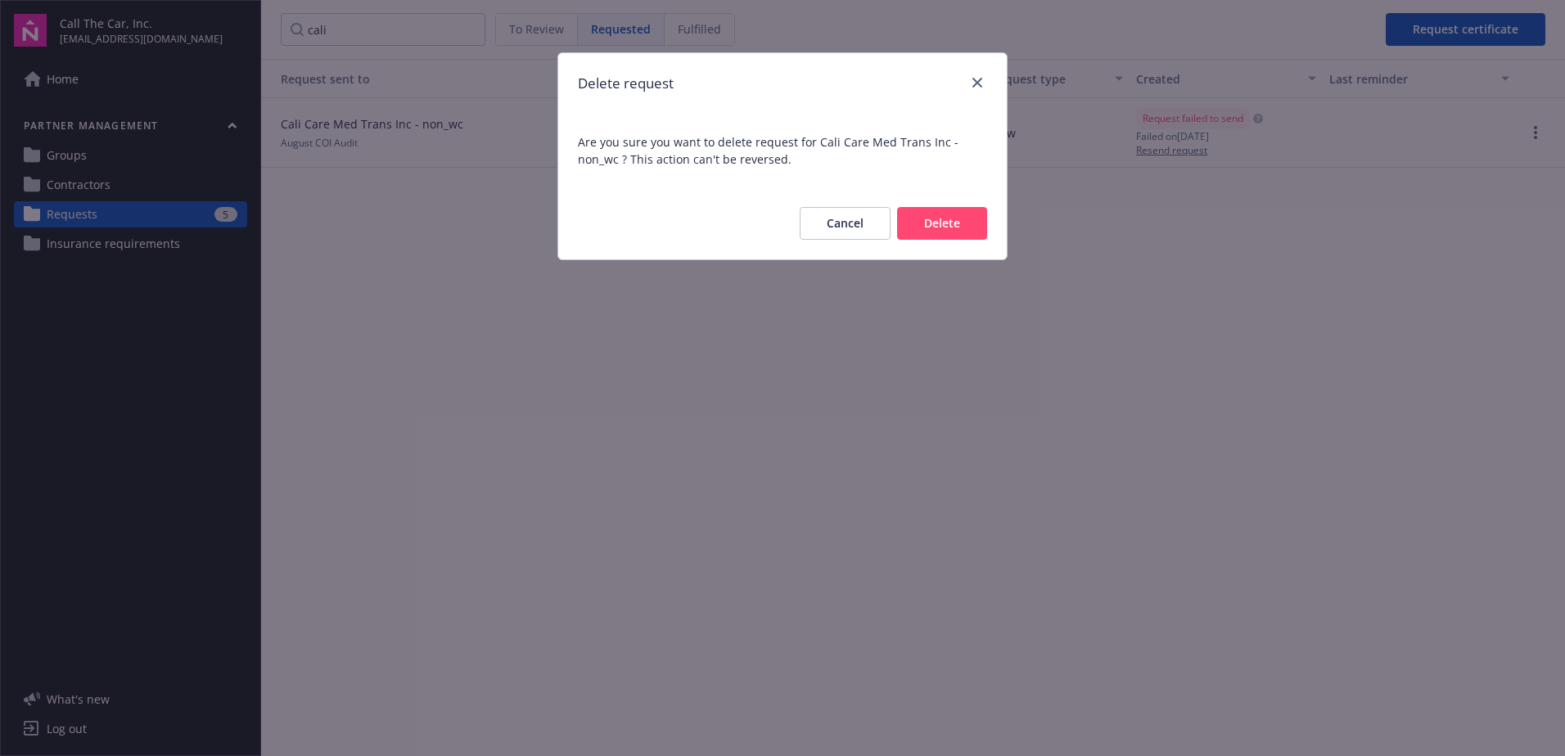
drag, startPoint x: 933, startPoint y: 216, endPoint x: 724, endPoint y: 187, distance: 210.8
click at [933, 217] on button "Delete" at bounding box center [942, 223] width 90 height 33
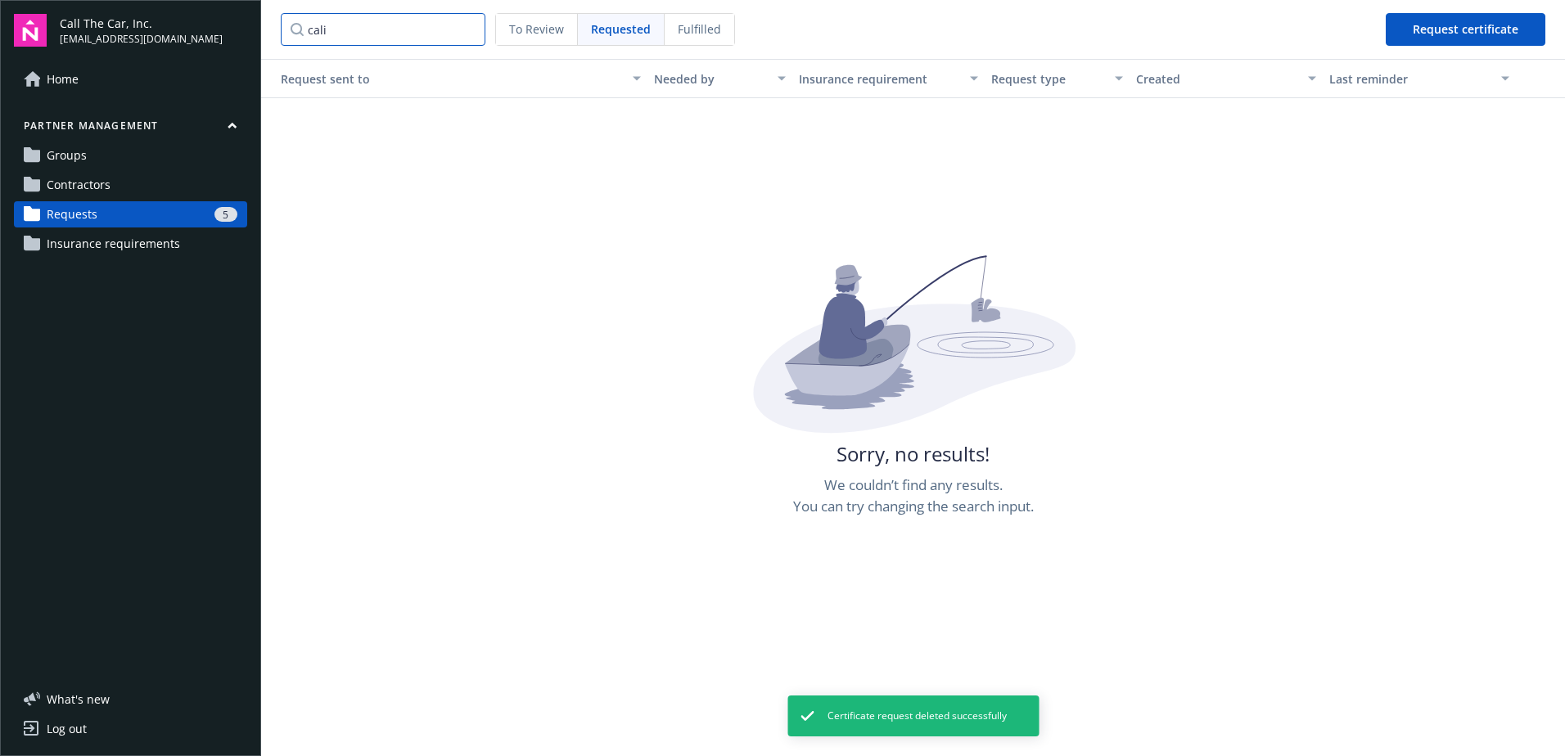
drag, startPoint x: 370, startPoint y: 31, endPoint x: 266, endPoint y: 38, distance: 104.2
click at [266, 38] on nav "cali To Review Requested Fulfilled Request certificate" at bounding box center [913, 29] width 1304 height 59
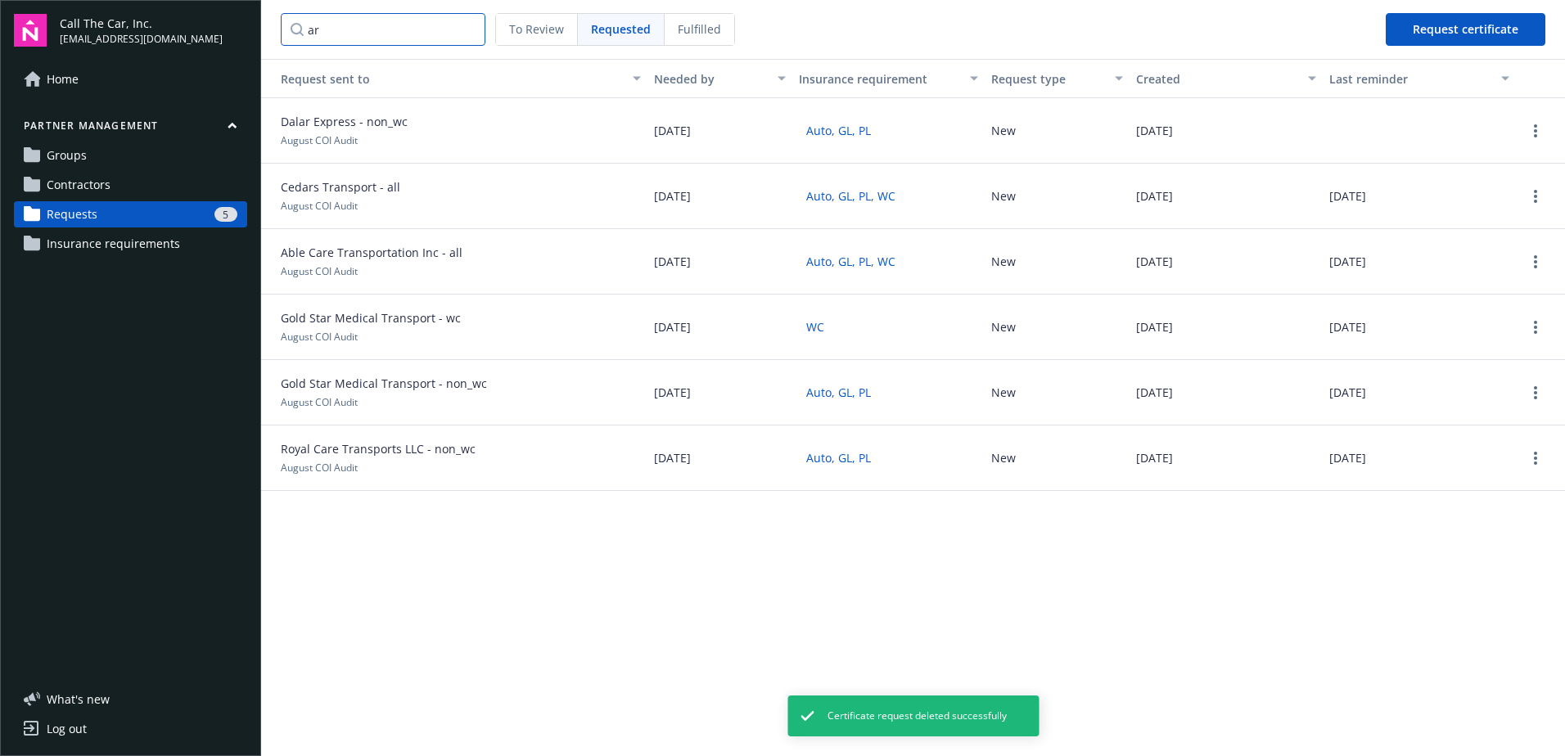
type input "a"
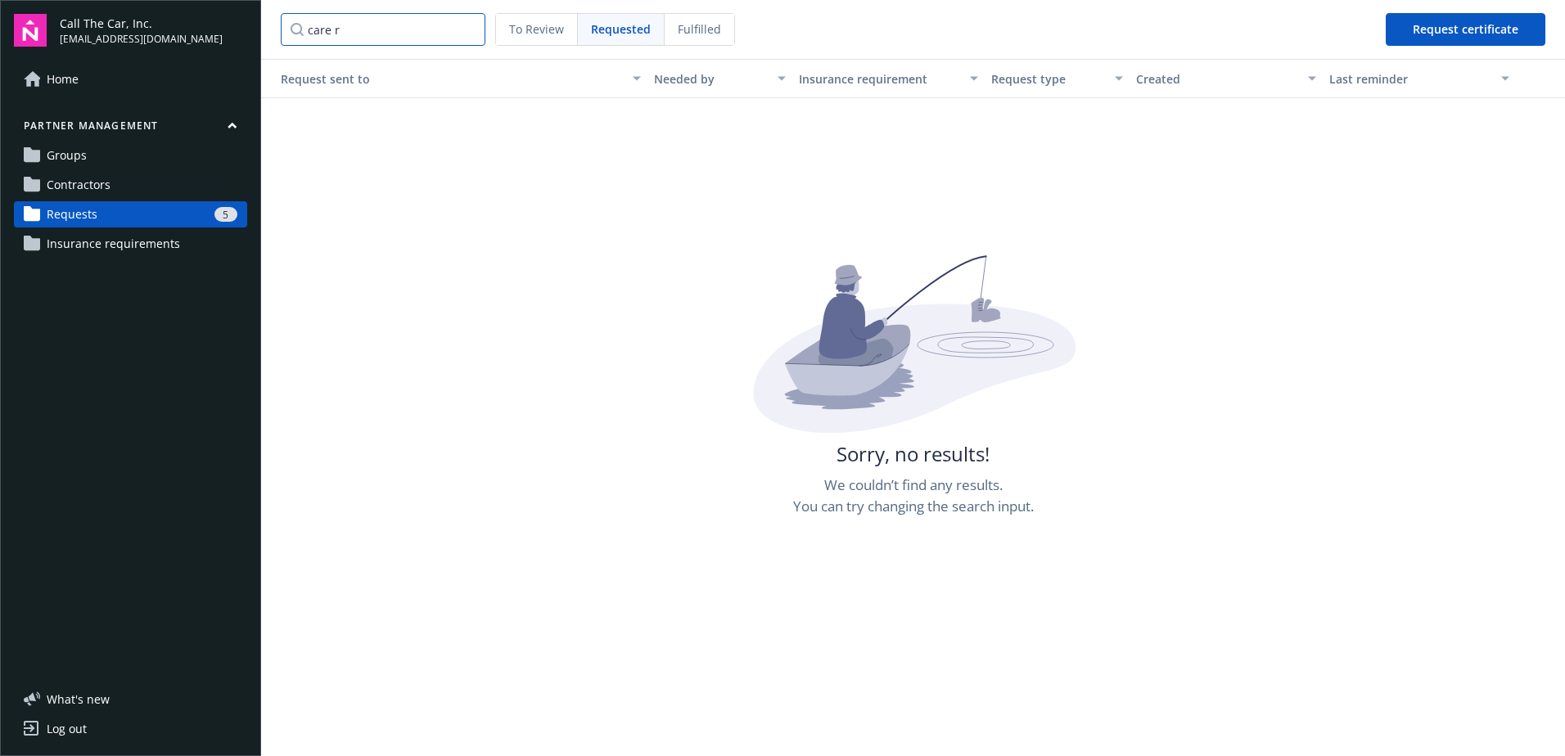
drag, startPoint x: 351, startPoint y: 33, endPoint x: 300, endPoint y: 32, distance: 51.6
click at [300, 32] on input "care r" at bounding box center [383, 29] width 205 height 33
type input "c"
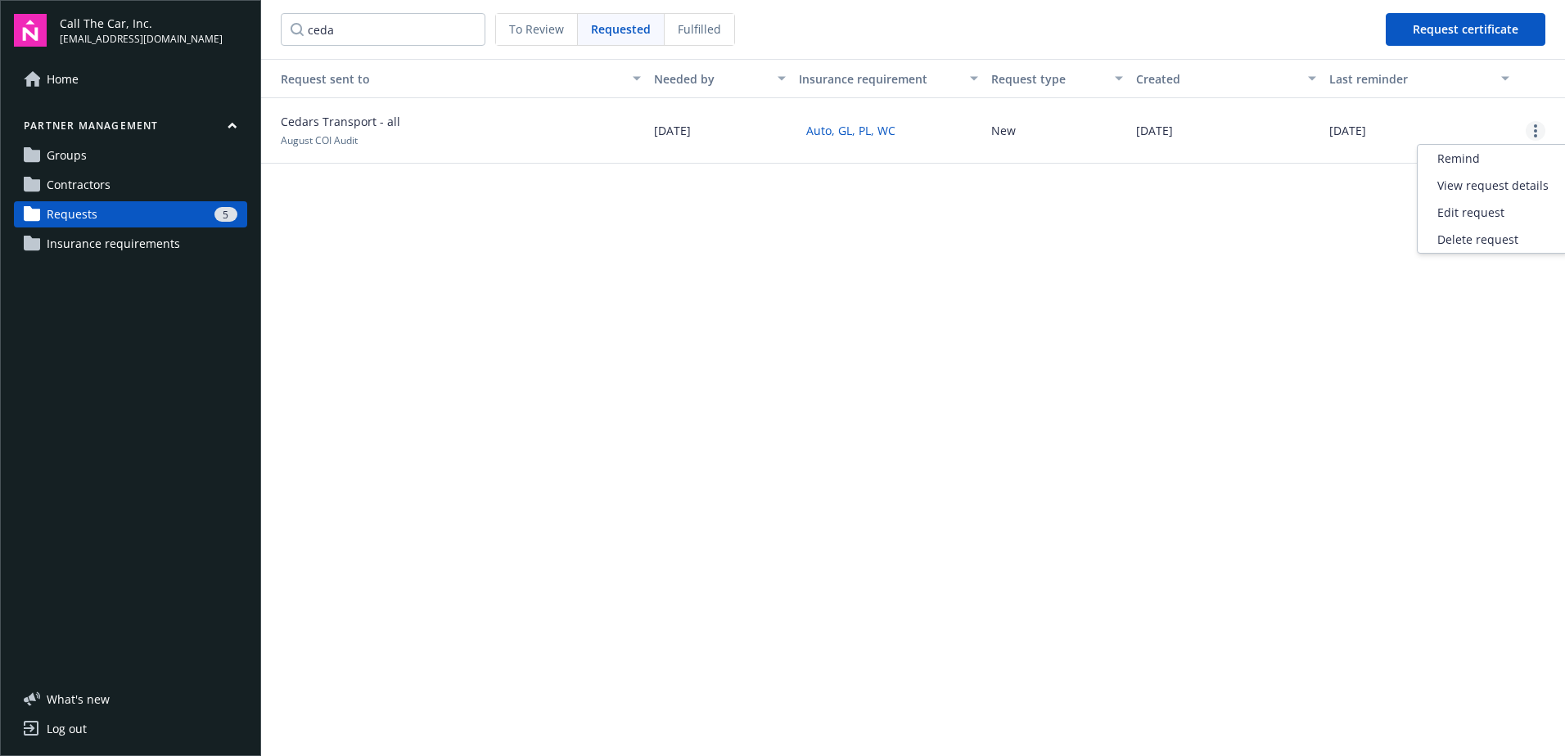
click at [1248, 128] on link "more" at bounding box center [1536, 131] width 20 height 20
click at [1248, 242] on div "Delete request" at bounding box center [1493, 239] width 151 height 27
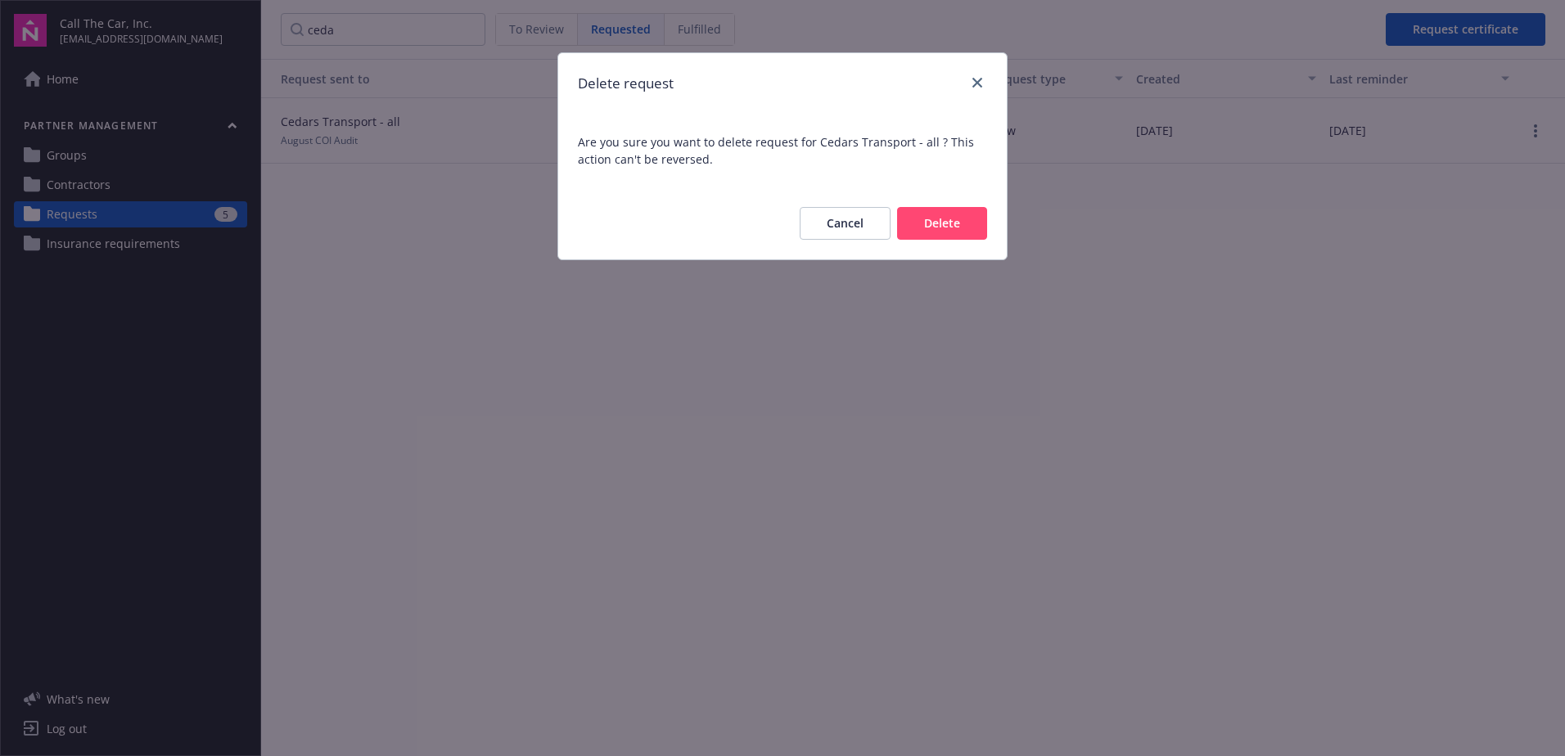
drag, startPoint x: 949, startPoint y: 223, endPoint x: 668, endPoint y: 173, distance: 285.2
click at [922, 223] on button "Delete" at bounding box center [942, 223] width 90 height 33
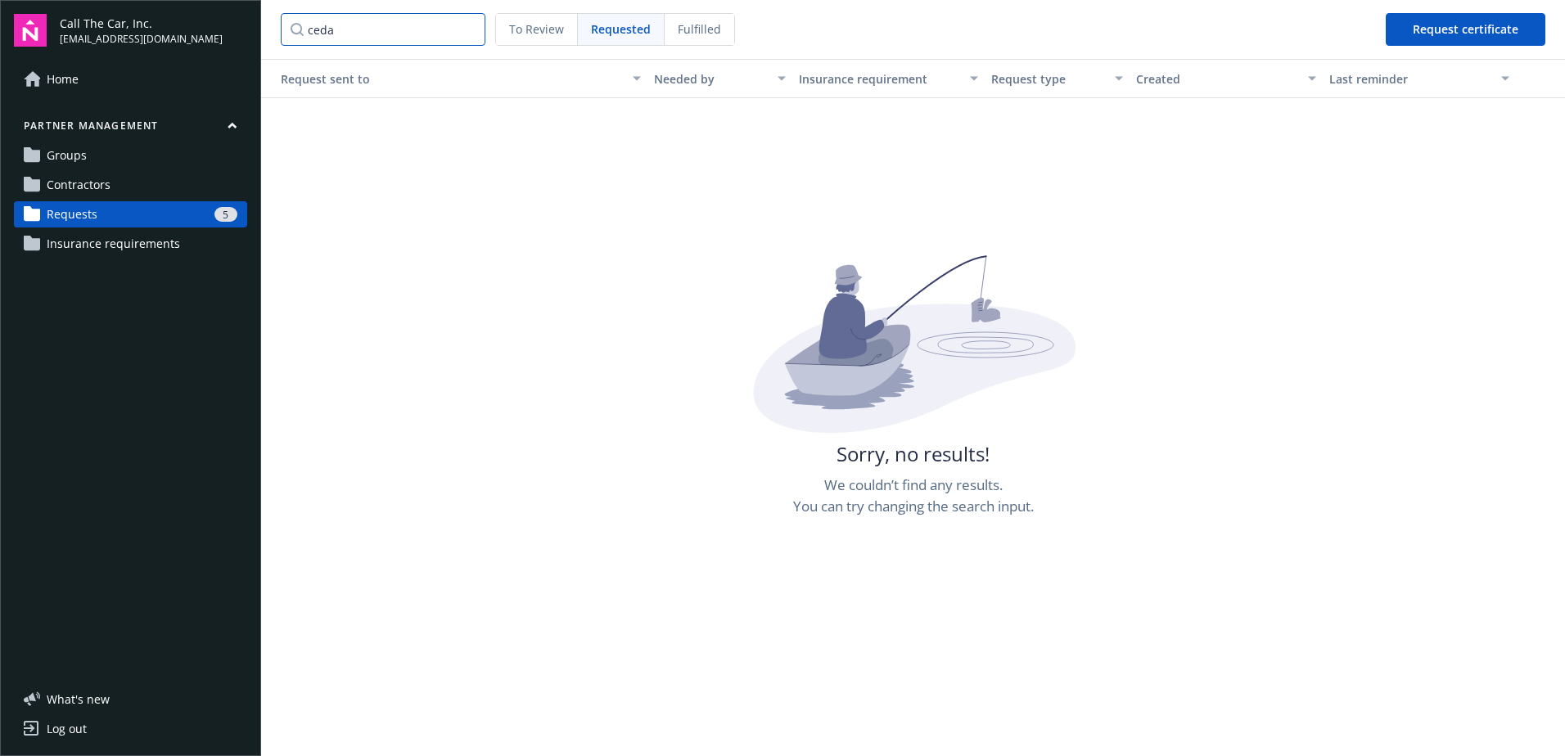
drag, startPoint x: 374, startPoint y: 29, endPoint x: 221, endPoint y: 33, distance: 153.1
click at [223, 33] on div "Call The Car, Inc. [EMAIL_ADDRESS][DOMAIN_NAME] Home Partner management Groups …" at bounding box center [782, 378] width 1565 height 756
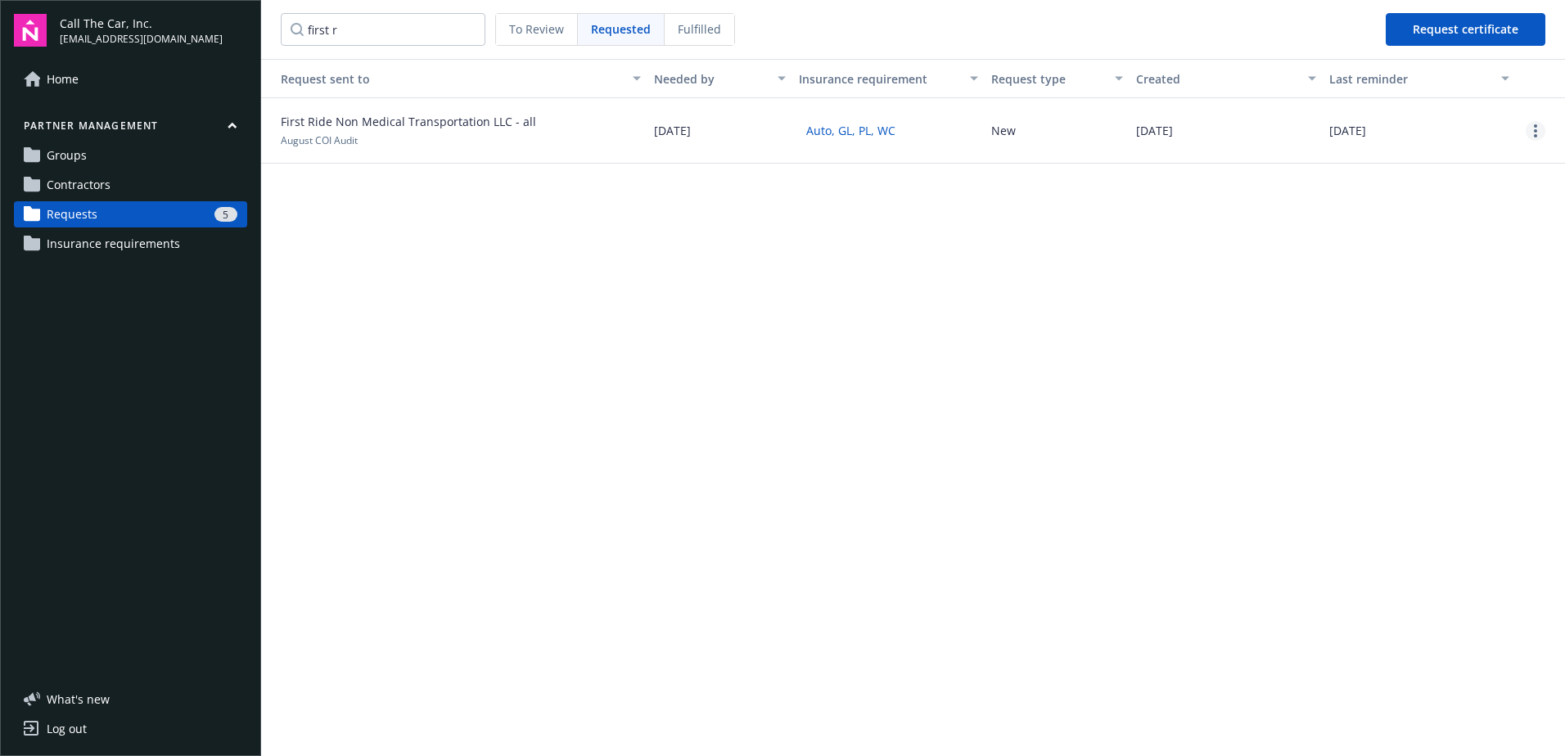
click at [1248, 124] on icon "more" at bounding box center [1535, 130] width 3 height 13
click at [1248, 241] on div "Delete request" at bounding box center [1493, 239] width 151 height 27
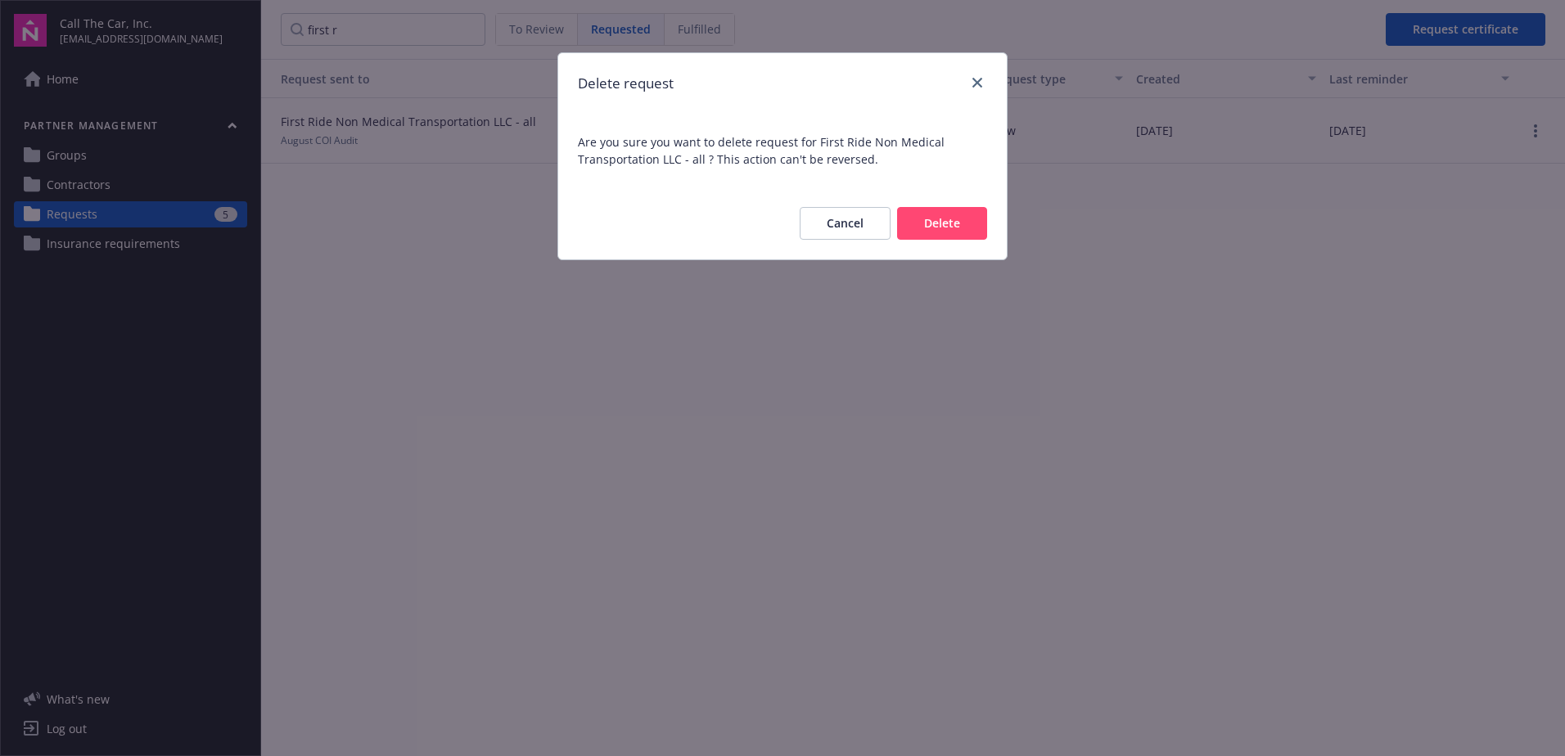
drag, startPoint x: 932, startPoint y: 222, endPoint x: 634, endPoint y: 165, distance: 304.1
click at [911, 224] on button "Delete" at bounding box center [942, 223] width 90 height 33
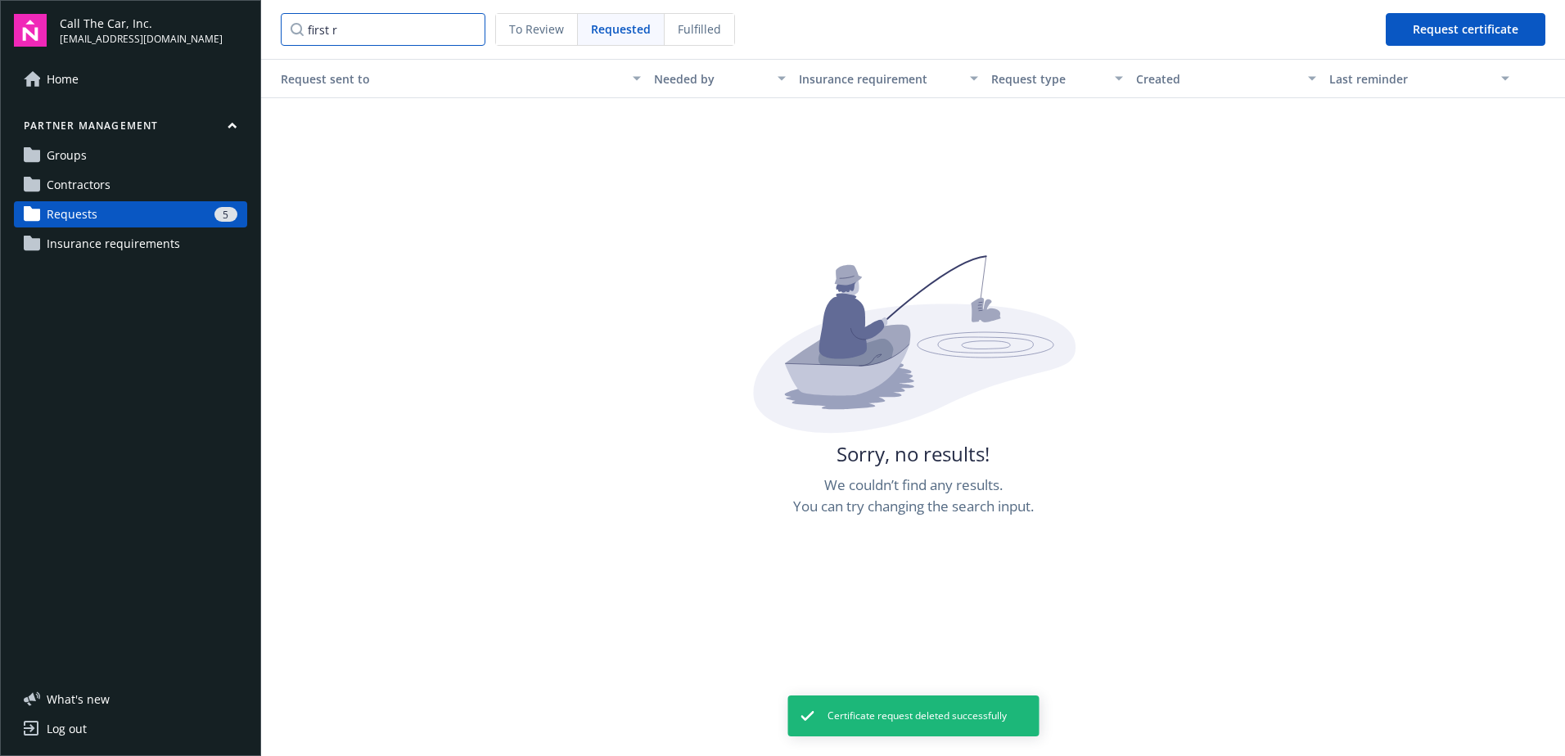
drag, startPoint x: 381, startPoint y: 30, endPoint x: 192, endPoint y: 34, distance: 189.9
click at [194, 34] on div "Call The Car, Inc. [EMAIL_ADDRESS][DOMAIN_NAME] Home Partner management Groups …" at bounding box center [782, 378] width 1565 height 756
drag, startPoint x: 379, startPoint y: 30, endPoint x: 226, endPoint y: 49, distance: 154.2
click at [226, 49] on div "Call The Car, Inc. [EMAIL_ADDRESS][DOMAIN_NAME] Home Partner management Groups …" at bounding box center [782, 378] width 1565 height 756
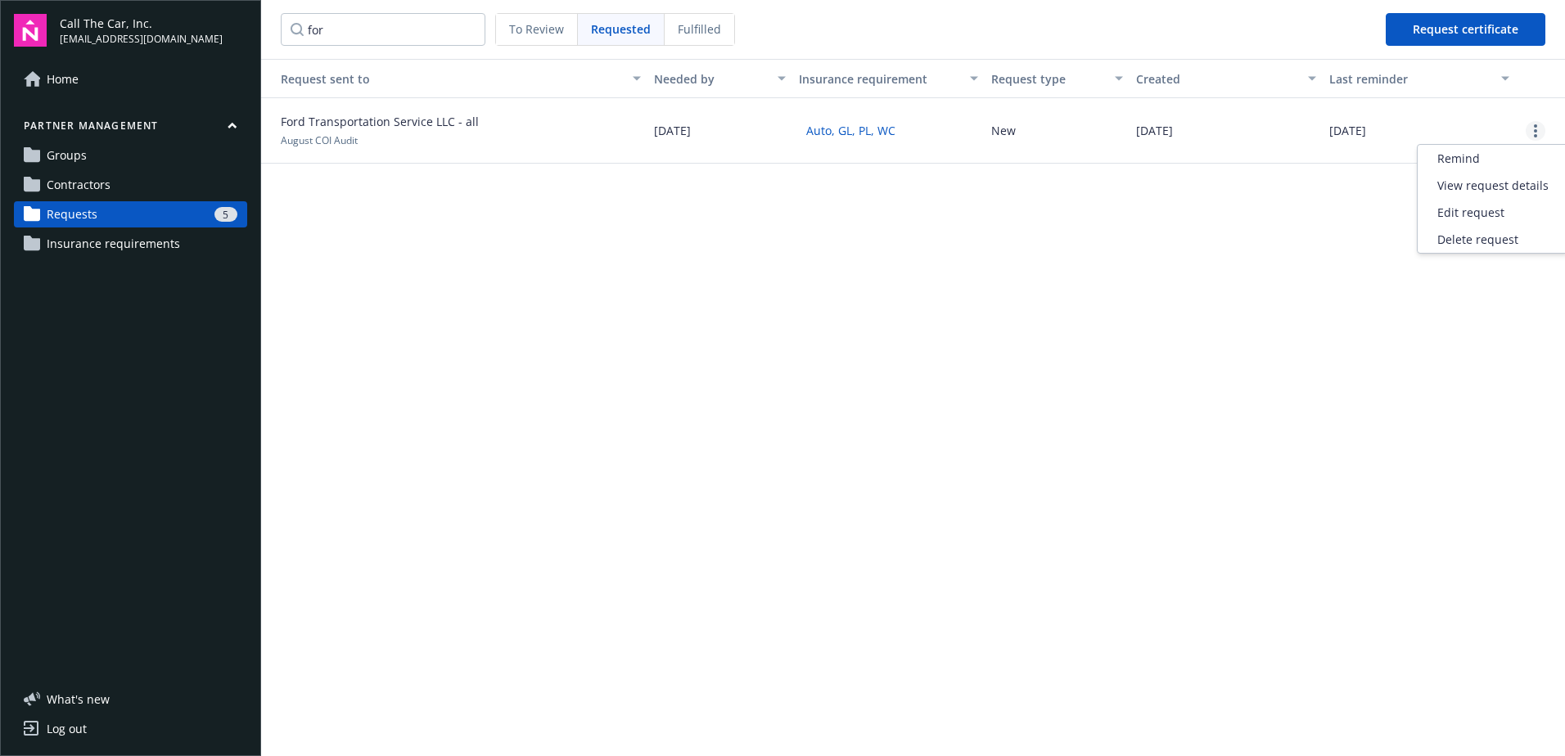
click at [1248, 125] on link "more" at bounding box center [1536, 131] width 20 height 20
click at [1248, 238] on div "Delete request" at bounding box center [1493, 239] width 151 height 27
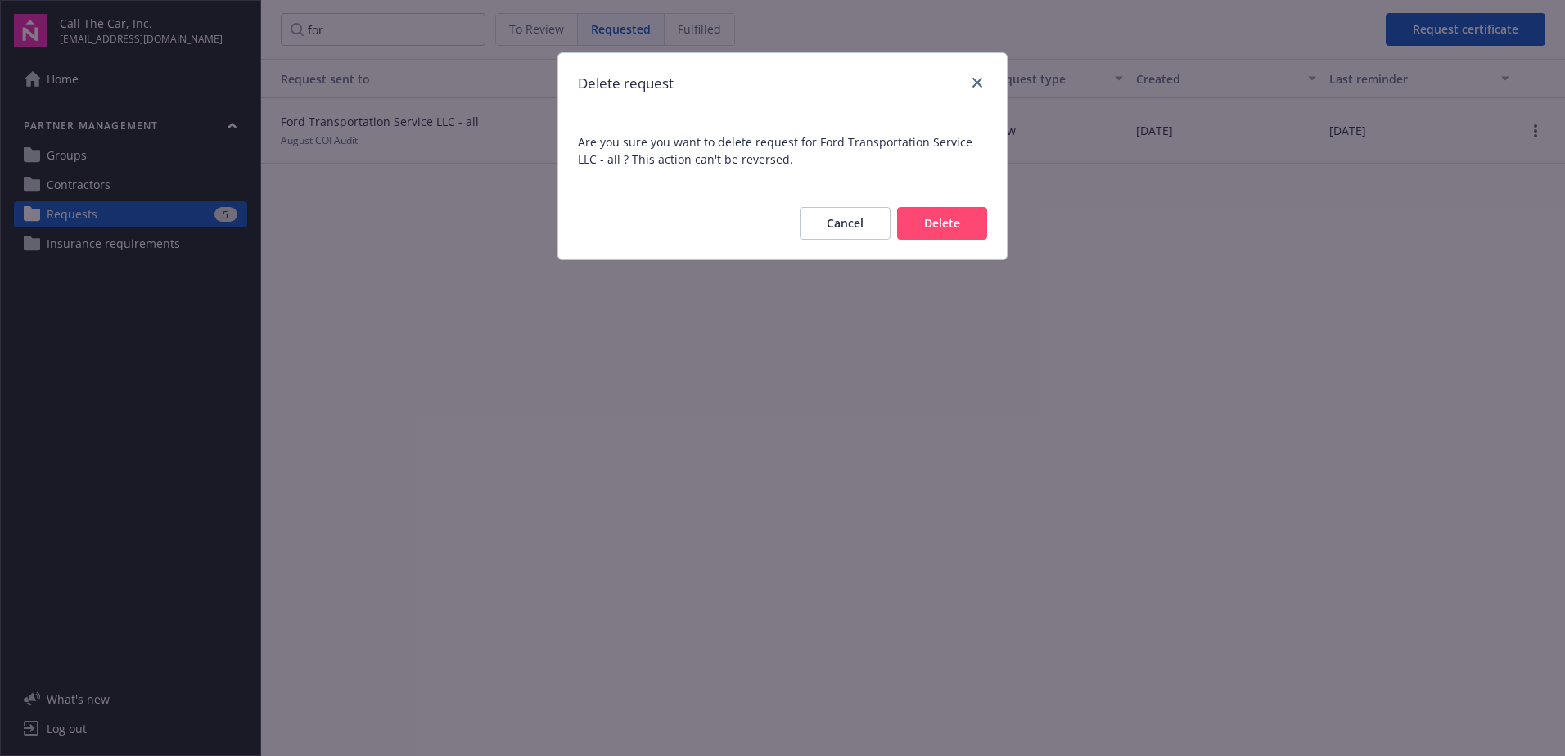
click at [943, 213] on button "Delete" at bounding box center [942, 223] width 90 height 33
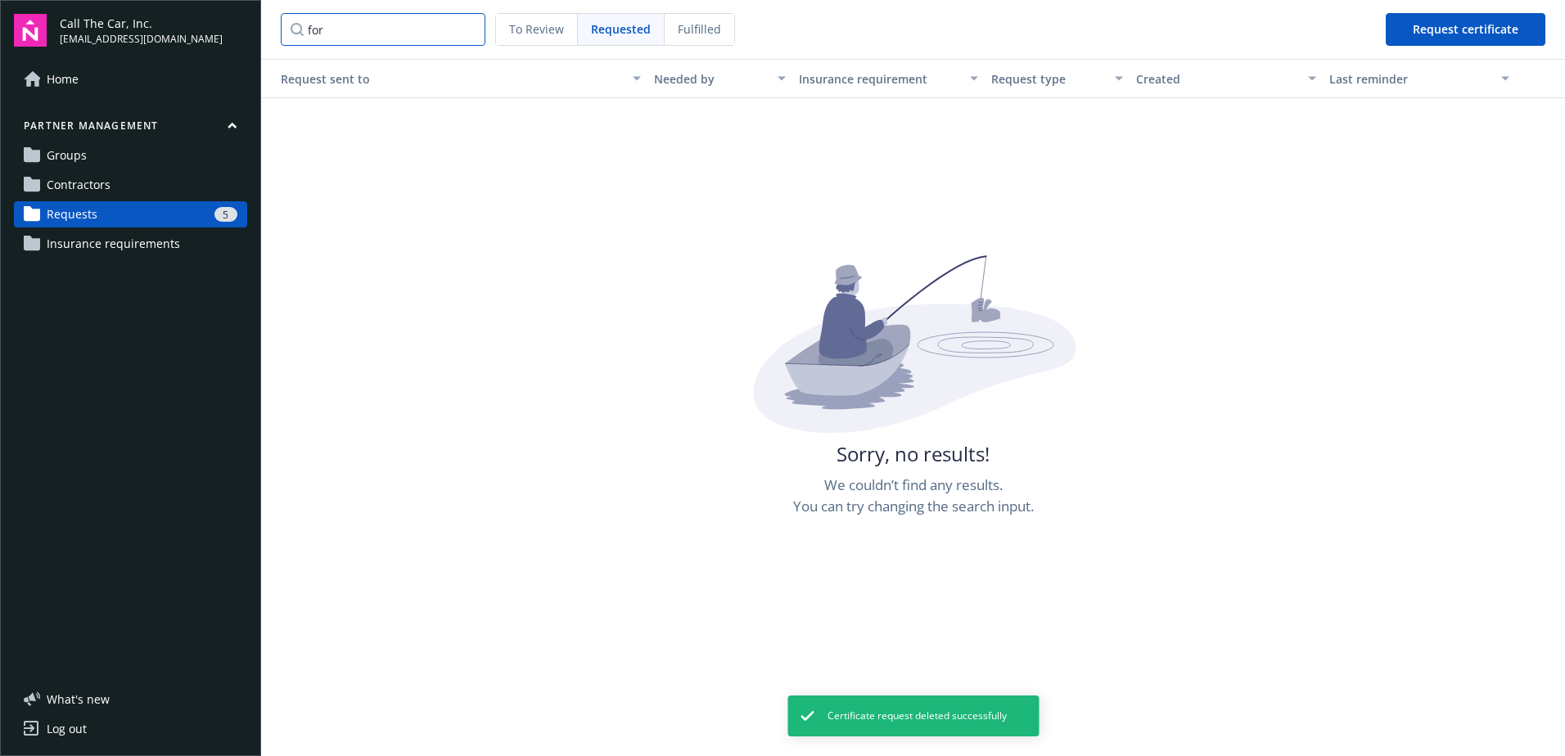
drag, startPoint x: 357, startPoint y: 37, endPoint x: 277, endPoint y: 34, distance: 79.4
click at [277, 34] on nav "for To Review Requested Fulfilled Request certificate" at bounding box center [913, 29] width 1304 height 59
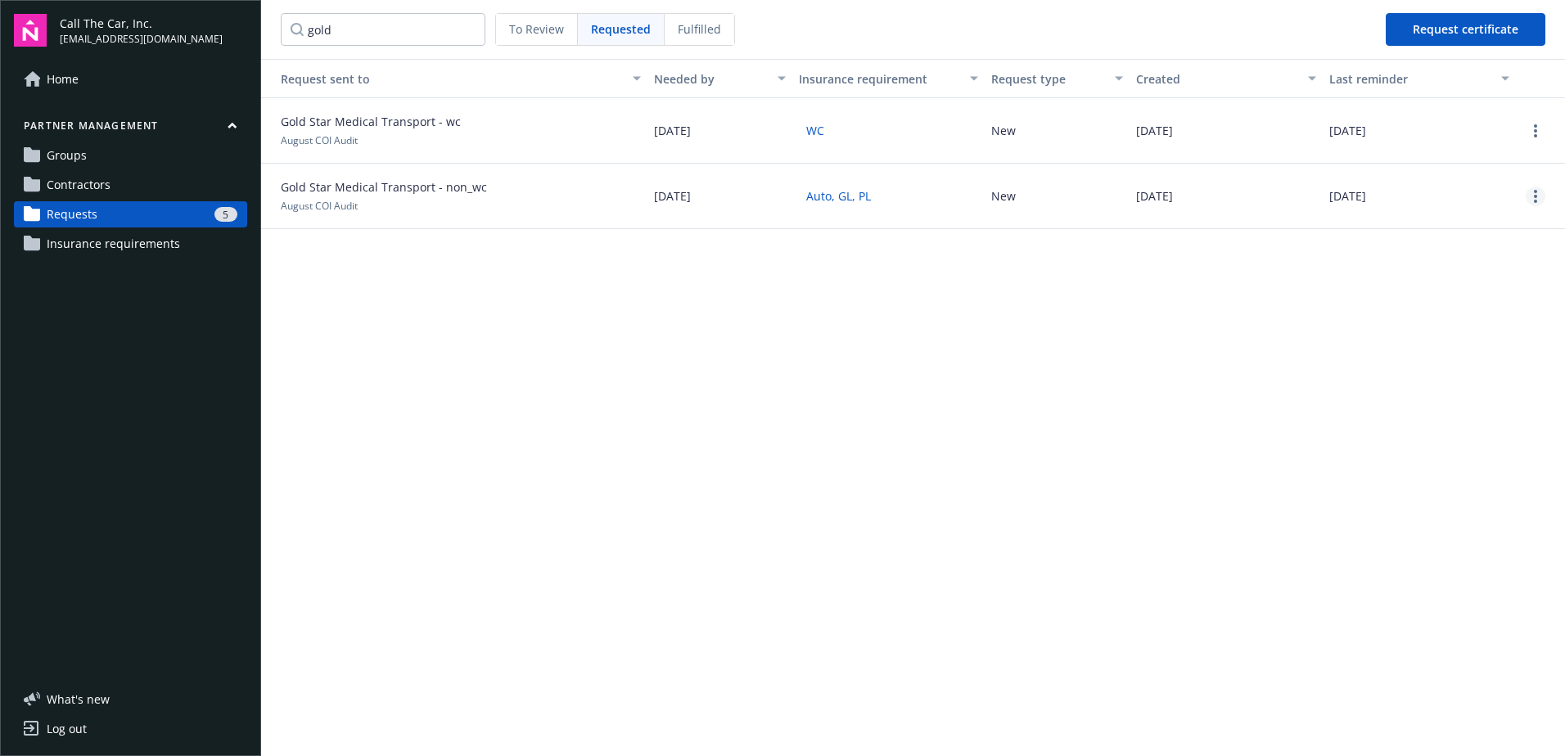
click at [1248, 192] on link "more" at bounding box center [1536, 197] width 20 height 20
drag, startPoint x: 1498, startPoint y: 278, endPoint x: 1480, endPoint y: 304, distance: 31.8
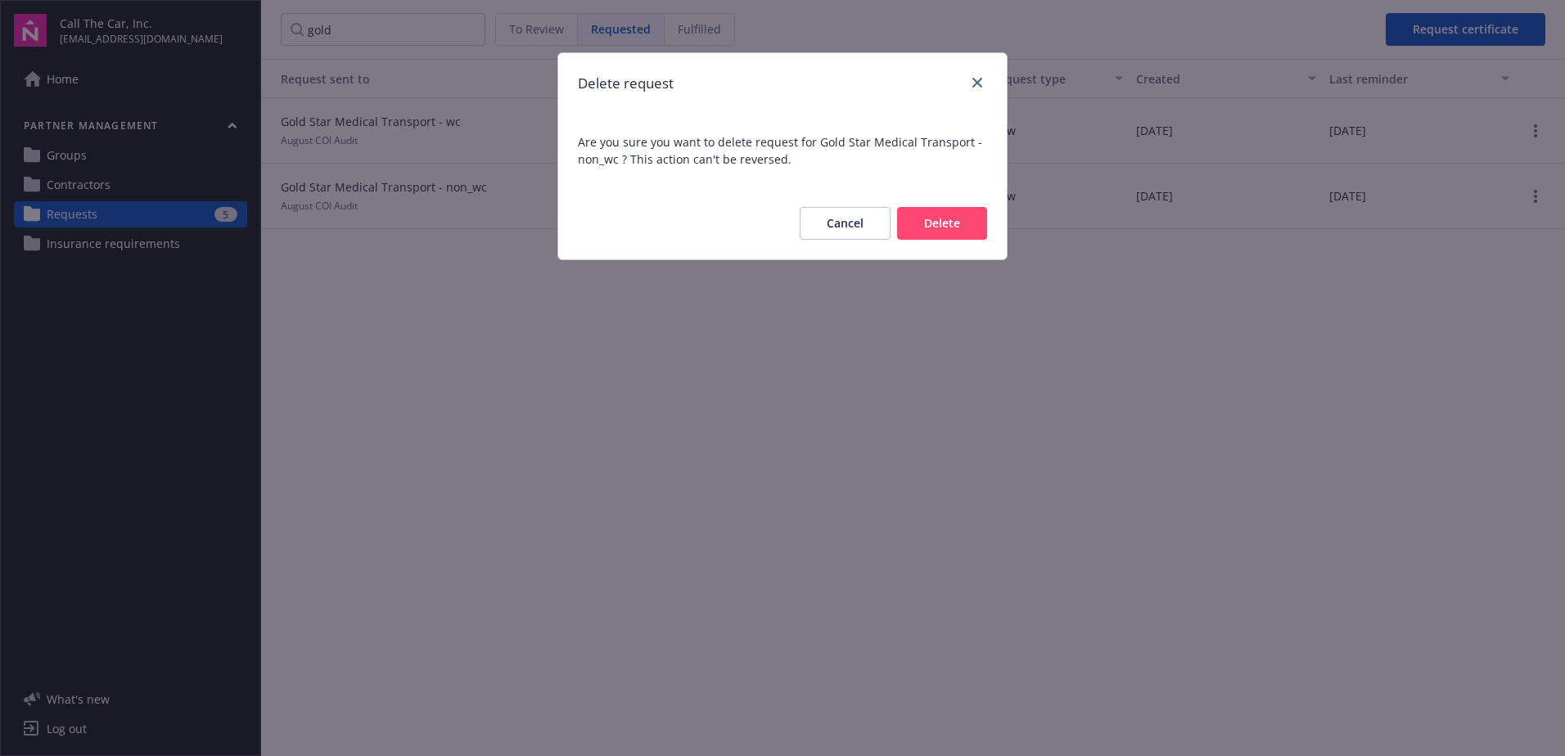
click at [954, 224] on button "Delete" at bounding box center [942, 223] width 90 height 33
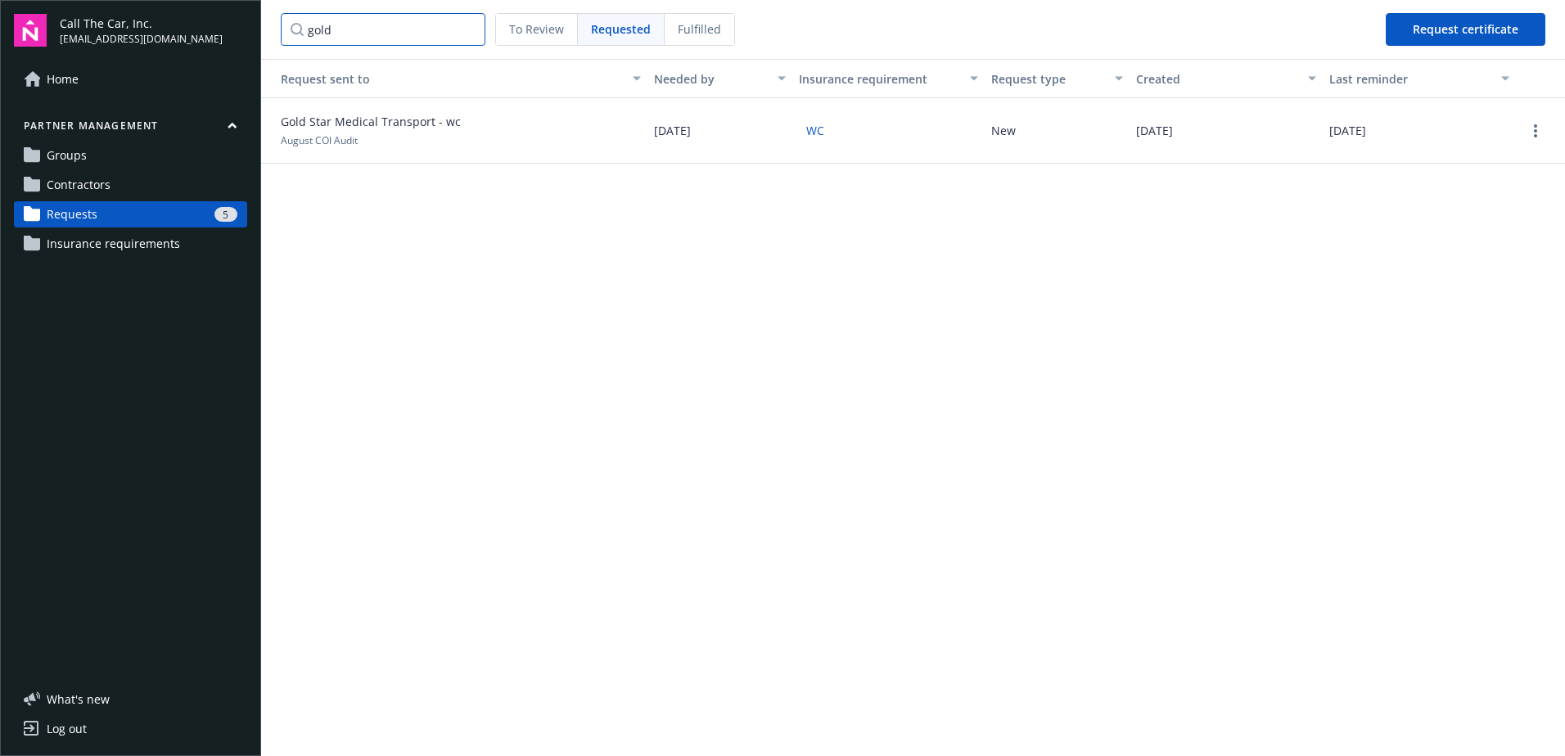
drag, startPoint x: 338, startPoint y: 29, endPoint x: 278, endPoint y: 29, distance: 59.8
click at [278, 29] on nav "gold To Review Requested Fulfilled Request certificate" at bounding box center [913, 29] width 1304 height 59
click at [1248, 128] on icon "more" at bounding box center [1535, 130] width 3 height 13
click at [1248, 241] on div "Delete request" at bounding box center [1493, 239] width 151 height 27
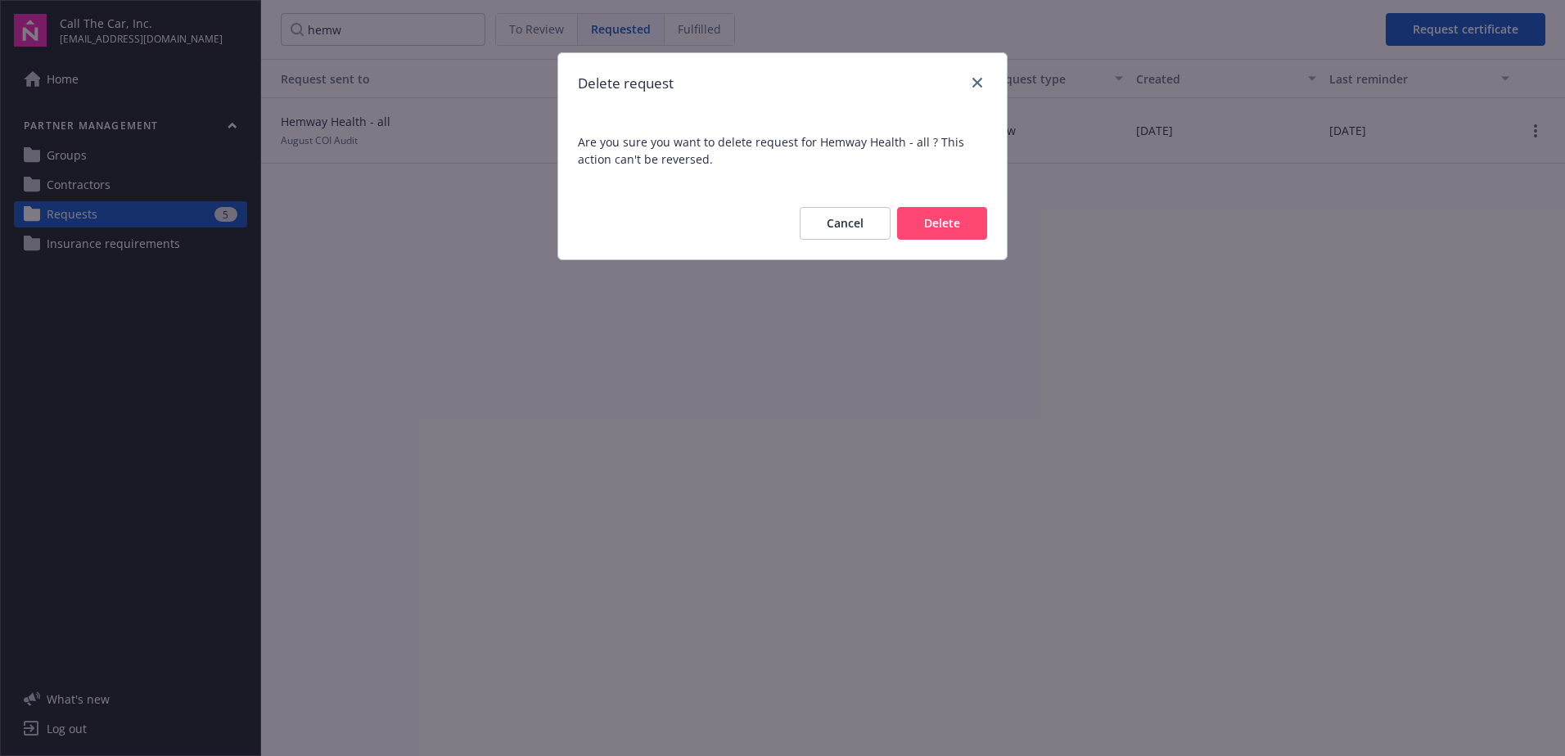
drag, startPoint x: 952, startPoint y: 219, endPoint x: 557, endPoint y: 157, distance: 399.3
click at [948, 221] on button "Delete" at bounding box center [942, 223] width 90 height 33
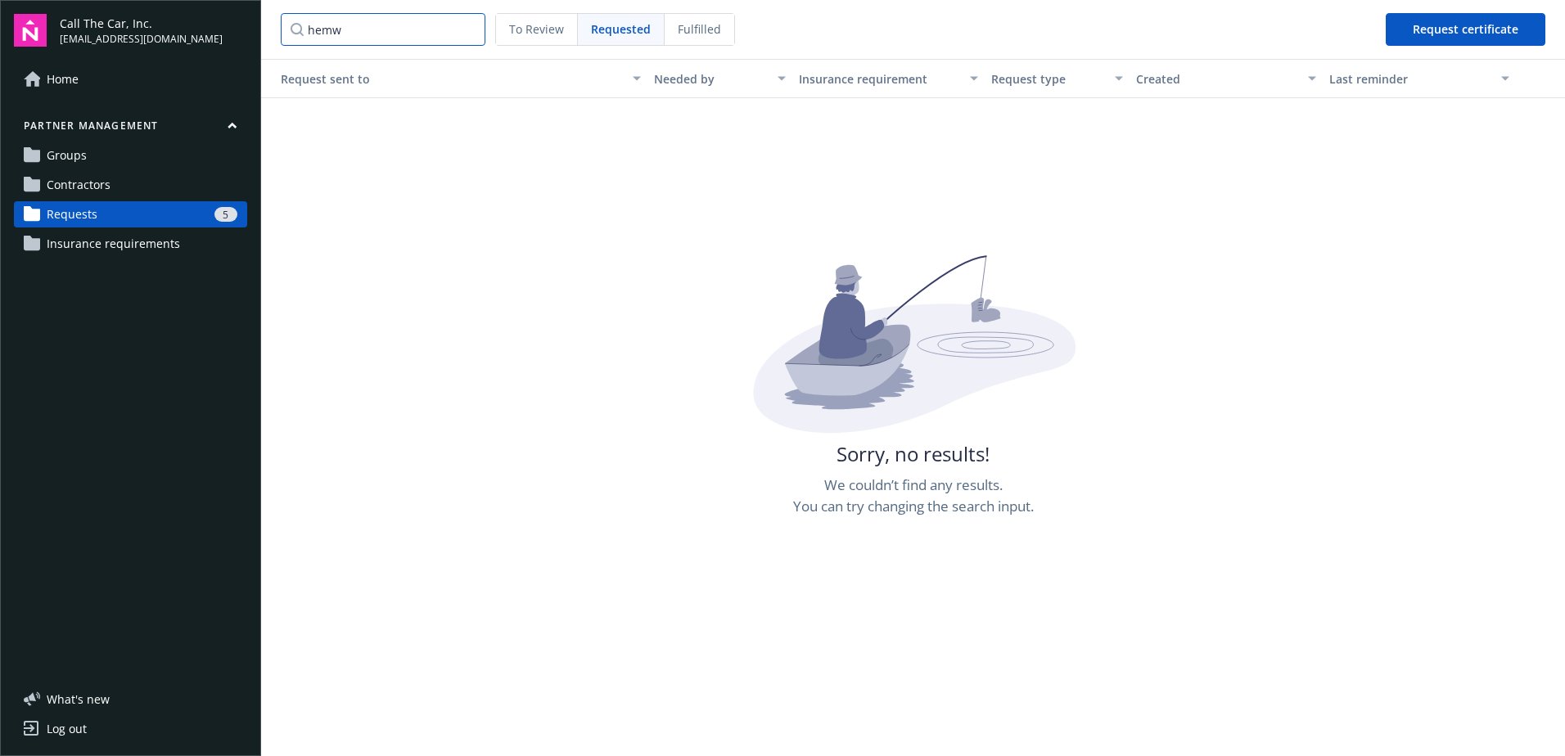
drag, startPoint x: 379, startPoint y: 24, endPoint x: 264, endPoint y: 43, distance: 117.1
click at [261, 41] on nav "hemw To Review Requested Fulfilled Request certificate" at bounding box center [913, 29] width 1304 height 59
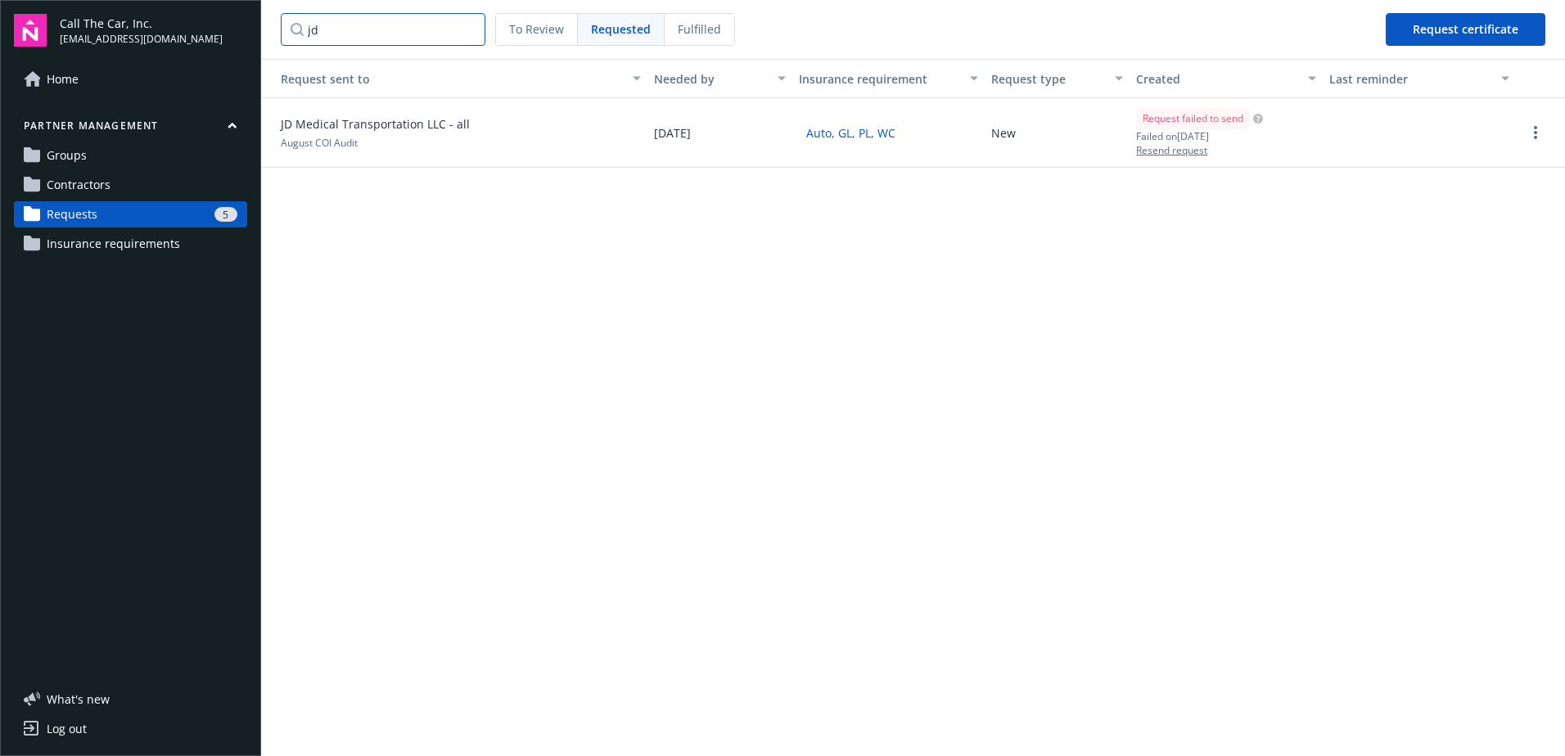
type input "jd"
click at [72, 77] on span "Home" at bounding box center [63, 79] width 32 height 26
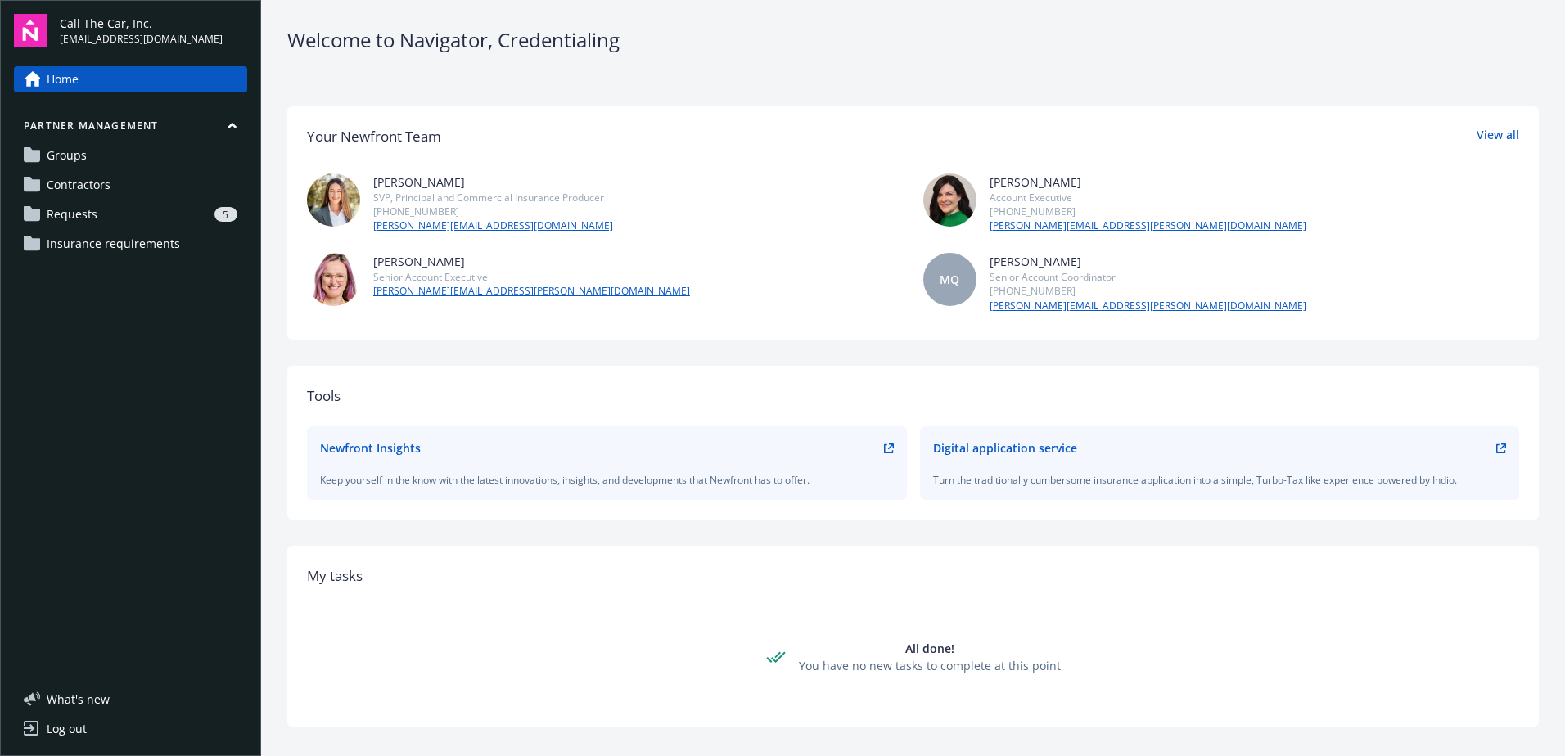
click at [114, 220] on div "5" at bounding box center [170, 214] width 133 height 15
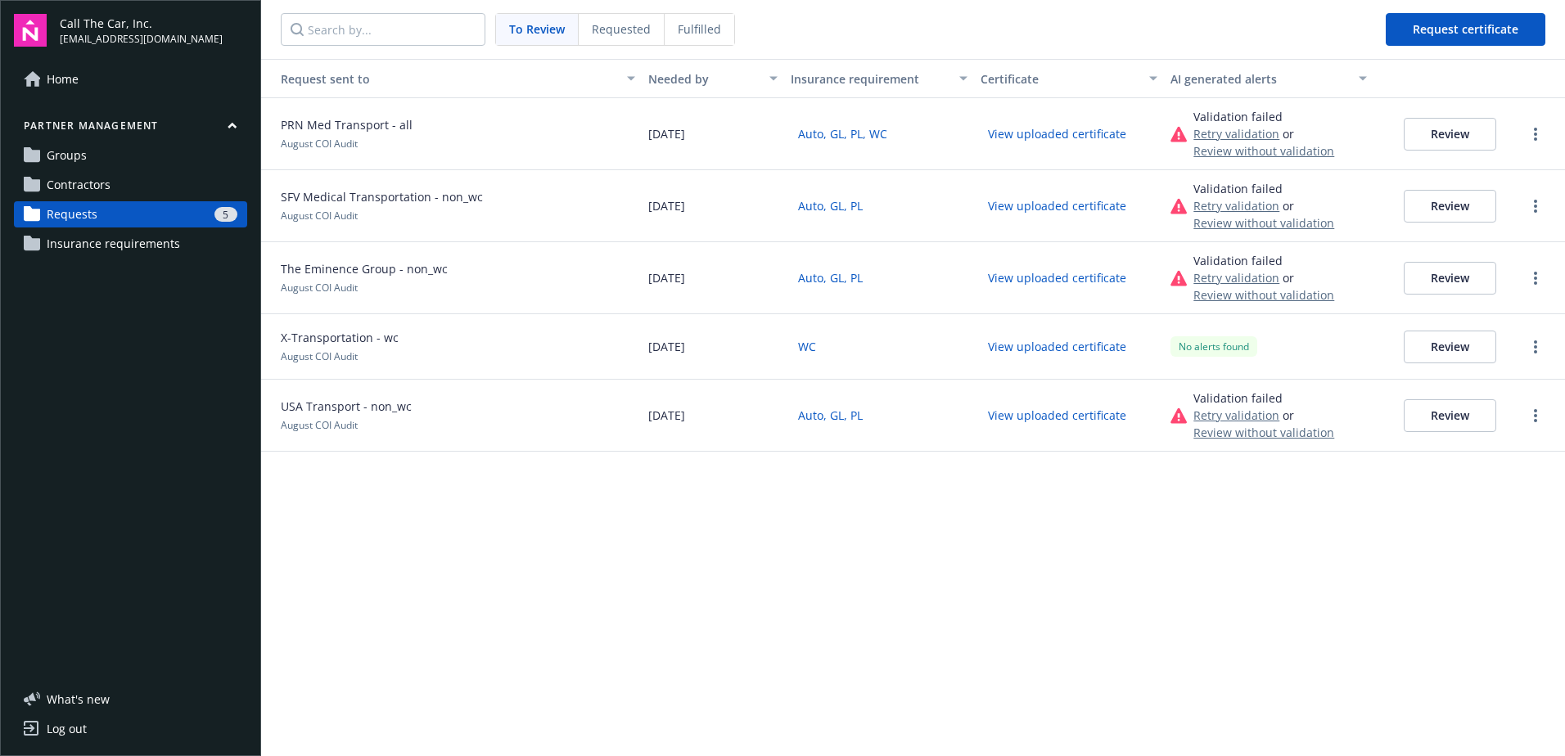
click at [611, 29] on span "Requested" at bounding box center [621, 28] width 59 height 17
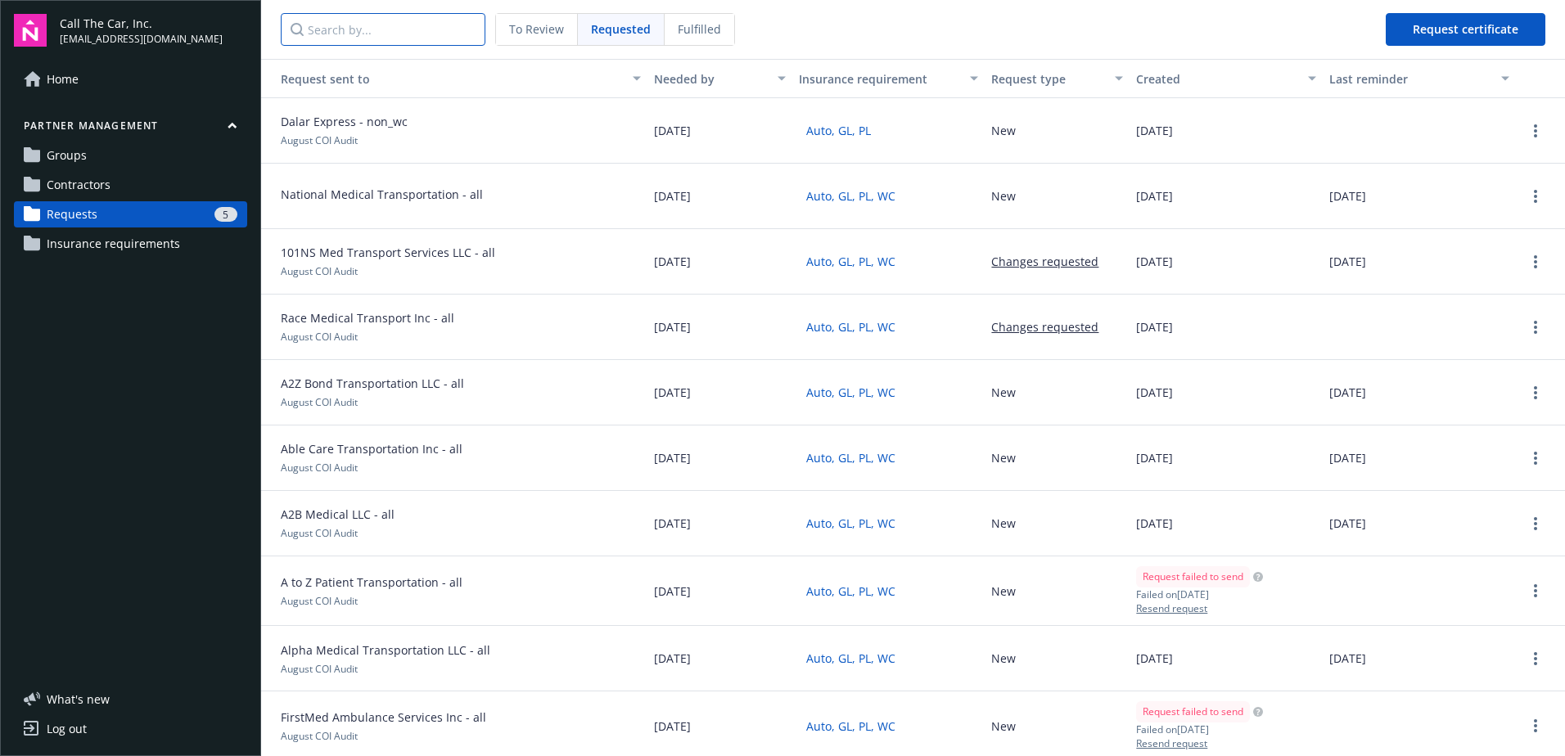
click at [363, 34] on input "Search by..." at bounding box center [383, 29] width 205 height 33
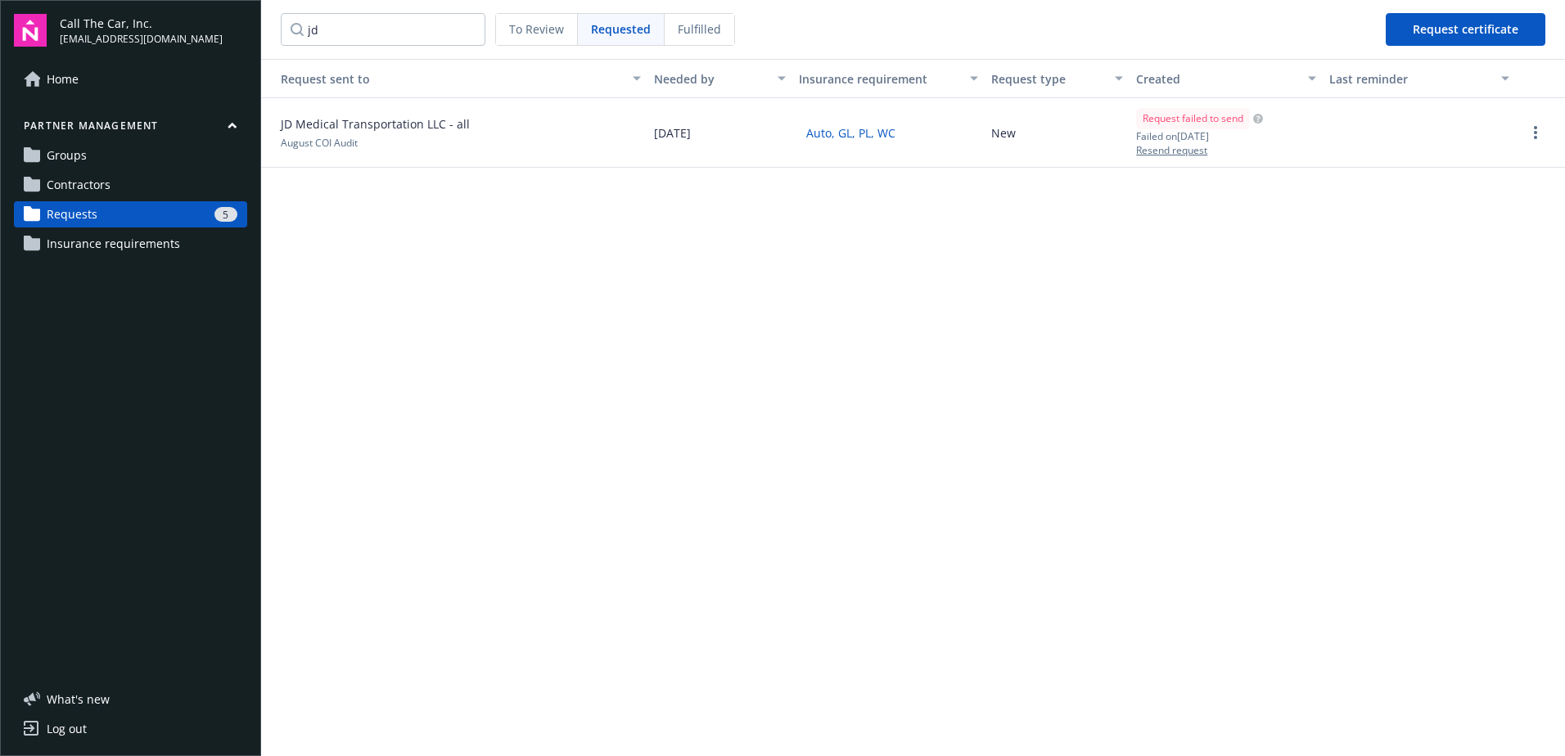
click at [1248, 129] on div at bounding box center [1540, 133] width 36 height 20
click at [1248, 133] on circle "more" at bounding box center [1535, 132] width 3 height 3
click at [1248, 241] on div "Delete request" at bounding box center [1493, 241] width 151 height 27
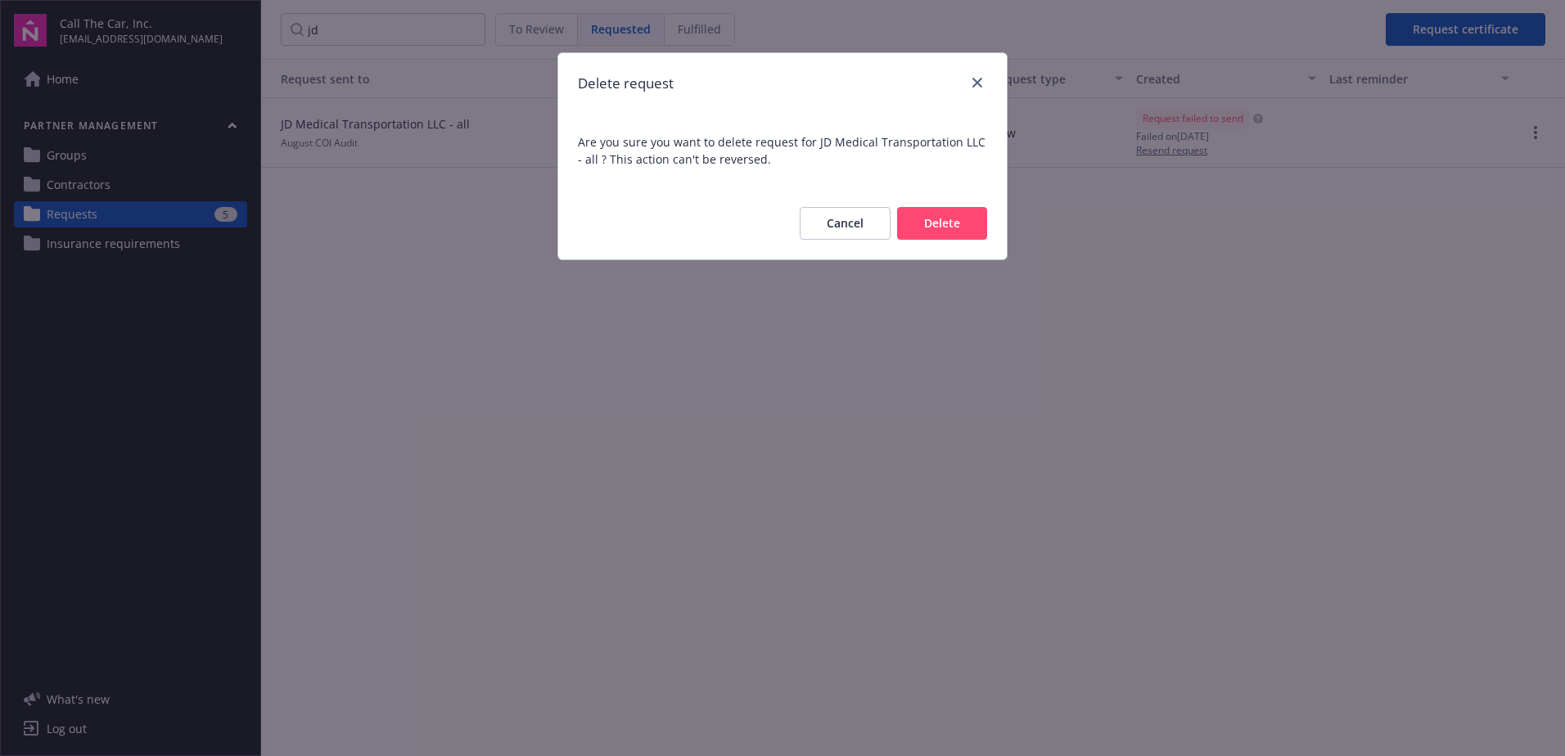
click at [935, 223] on button "Delete" at bounding box center [942, 223] width 90 height 33
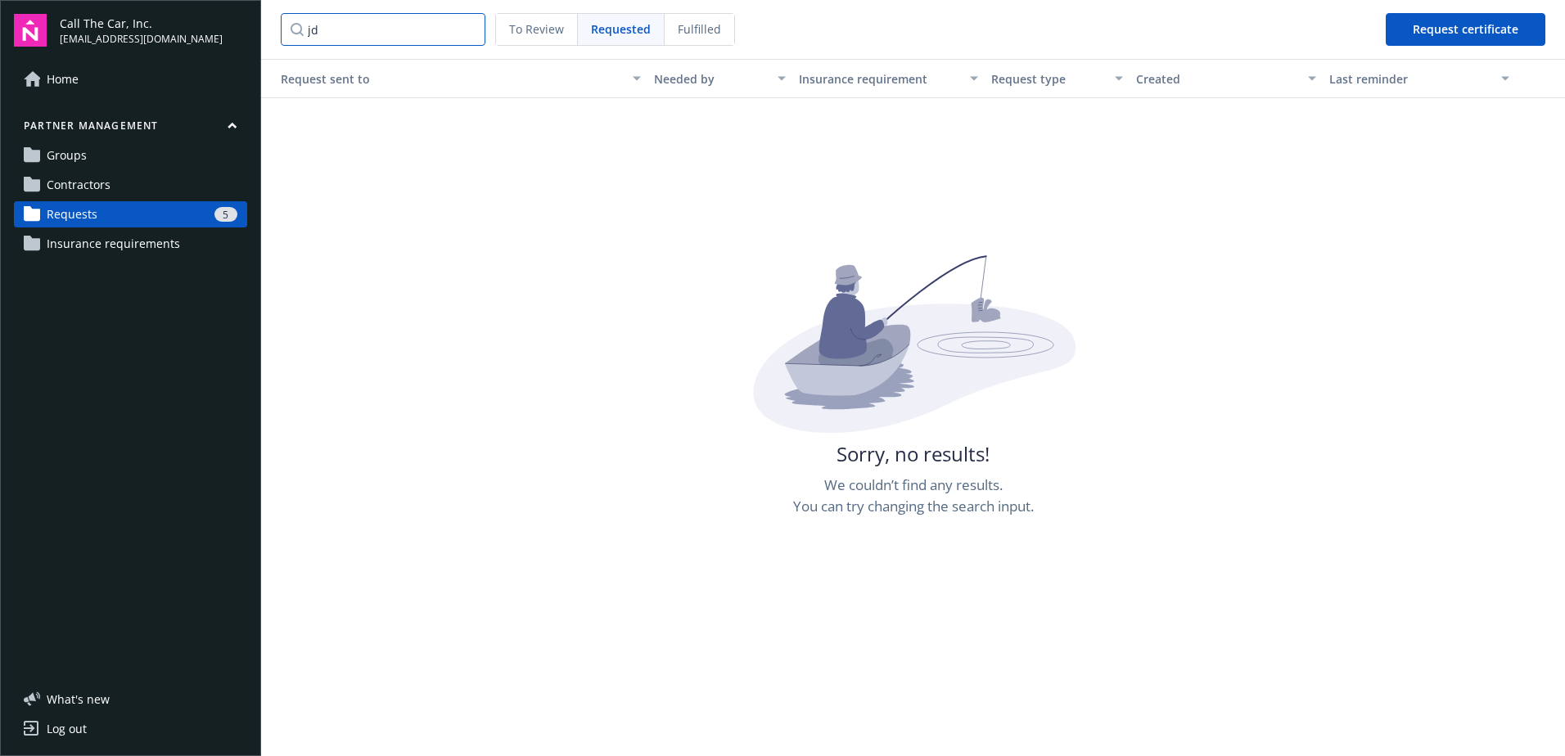
drag, startPoint x: 348, startPoint y: 29, endPoint x: 297, endPoint y: 32, distance: 50.8
click at [297, 32] on input "jd" at bounding box center [383, 29] width 205 height 33
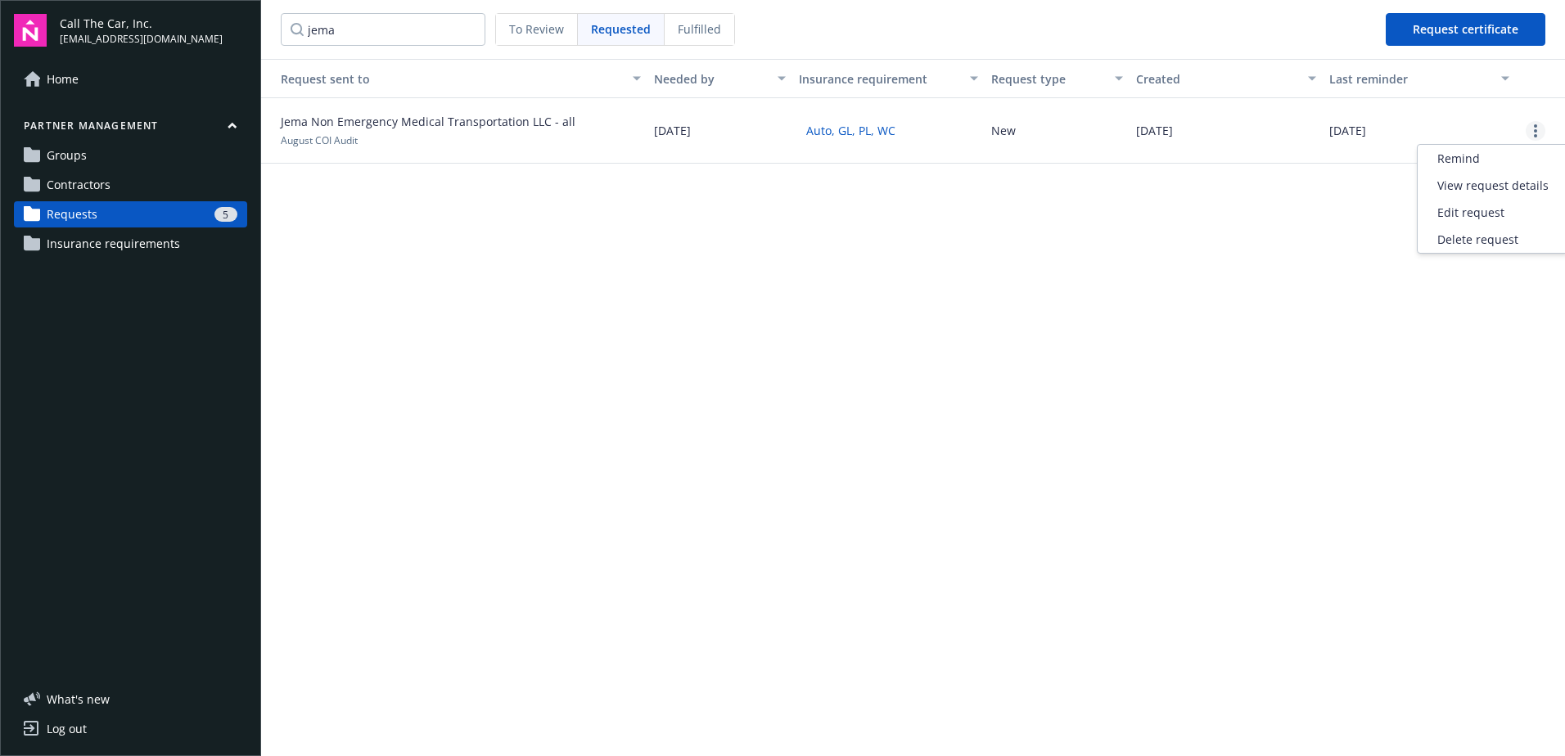
click at [1248, 124] on link "more" at bounding box center [1536, 131] width 20 height 20
click at [1248, 237] on div "Delete request" at bounding box center [1493, 239] width 151 height 27
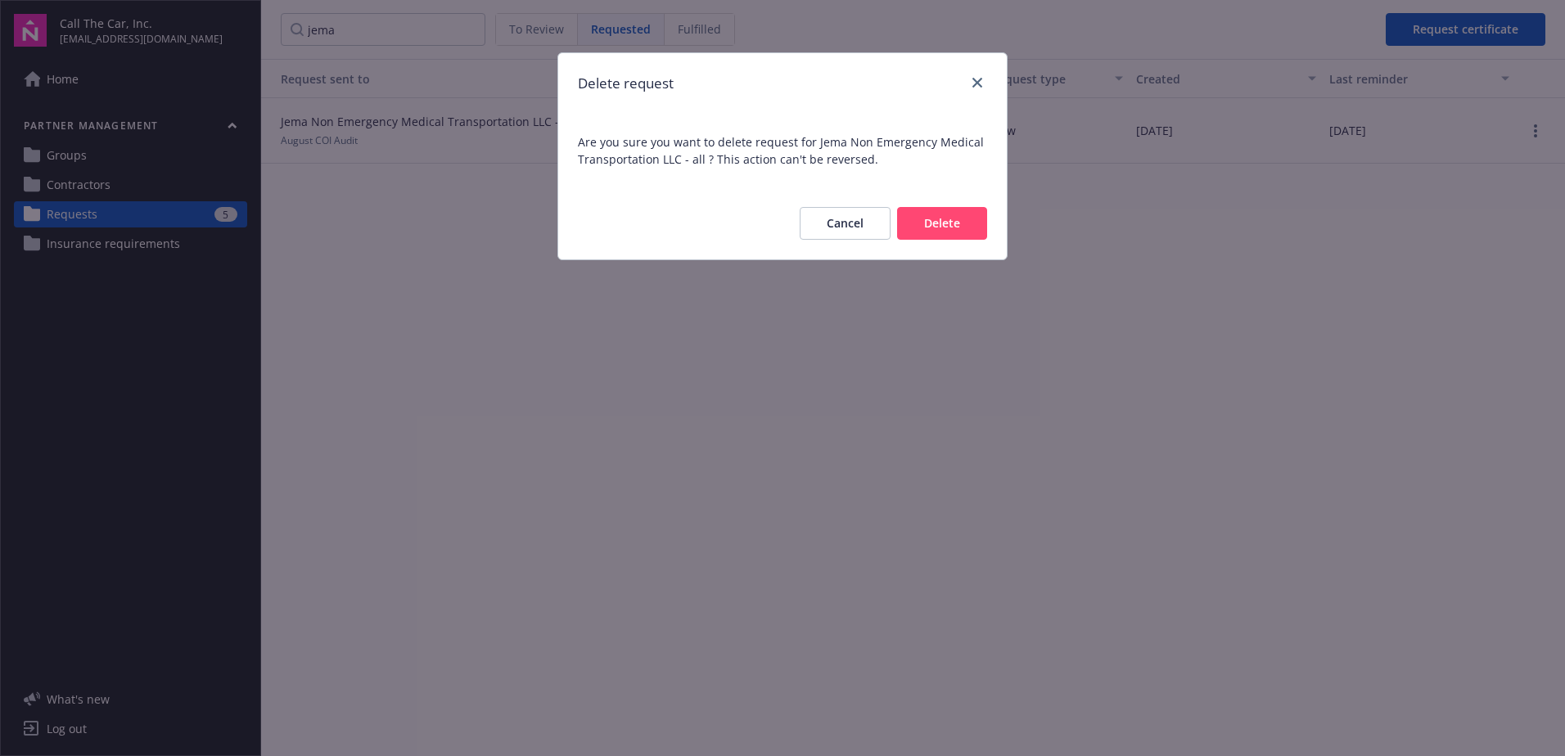
click at [947, 219] on button "Delete" at bounding box center [942, 223] width 90 height 33
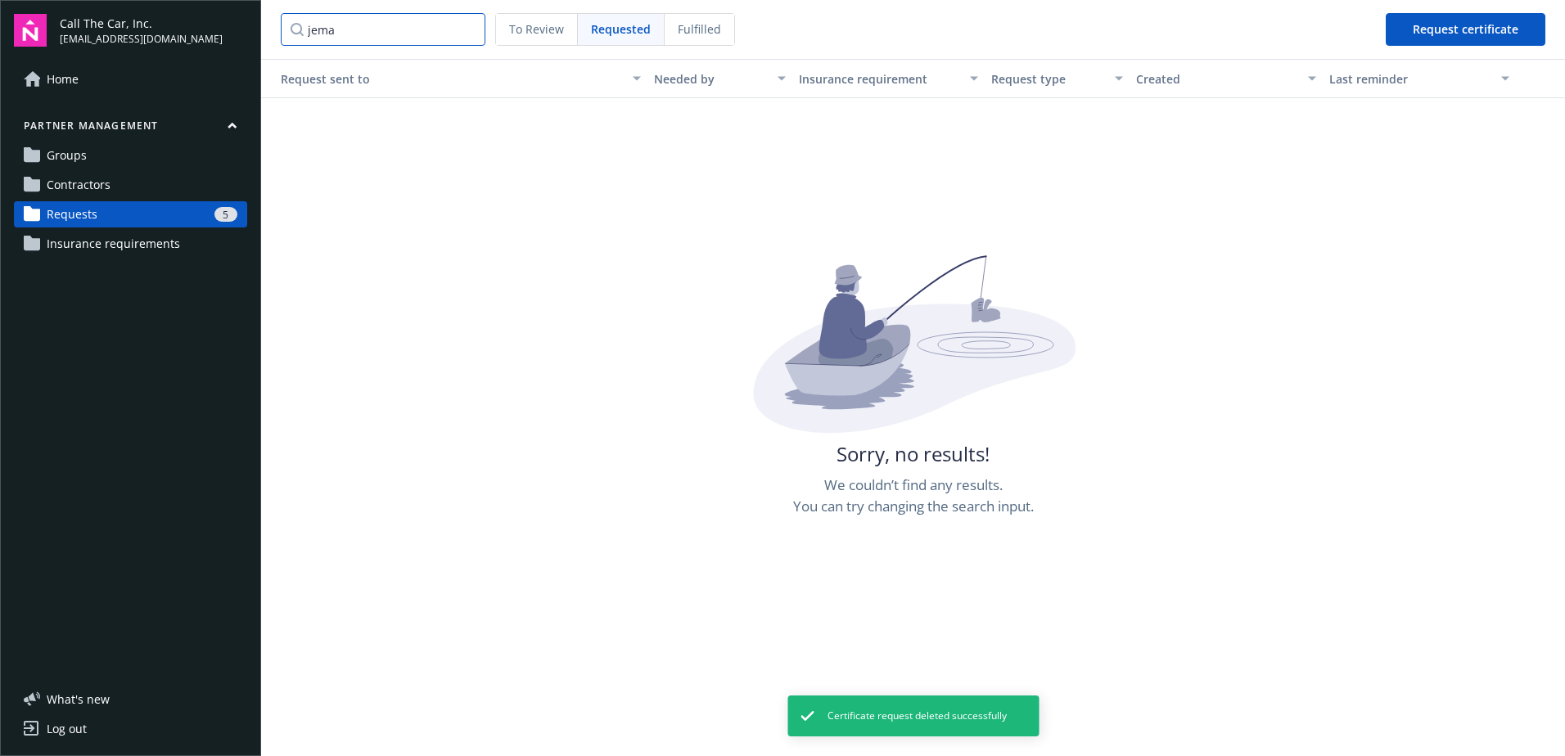
click at [345, 29] on input "jema" at bounding box center [383, 29] width 205 height 33
drag, startPoint x: 367, startPoint y: 29, endPoint x: 275, endPoint y: 36, distance: 92.0
click at [275, 36] on nav "jema To Review Requested Fulfilled Request certificate" at bounding box center [913, 29] width 1304 height 59
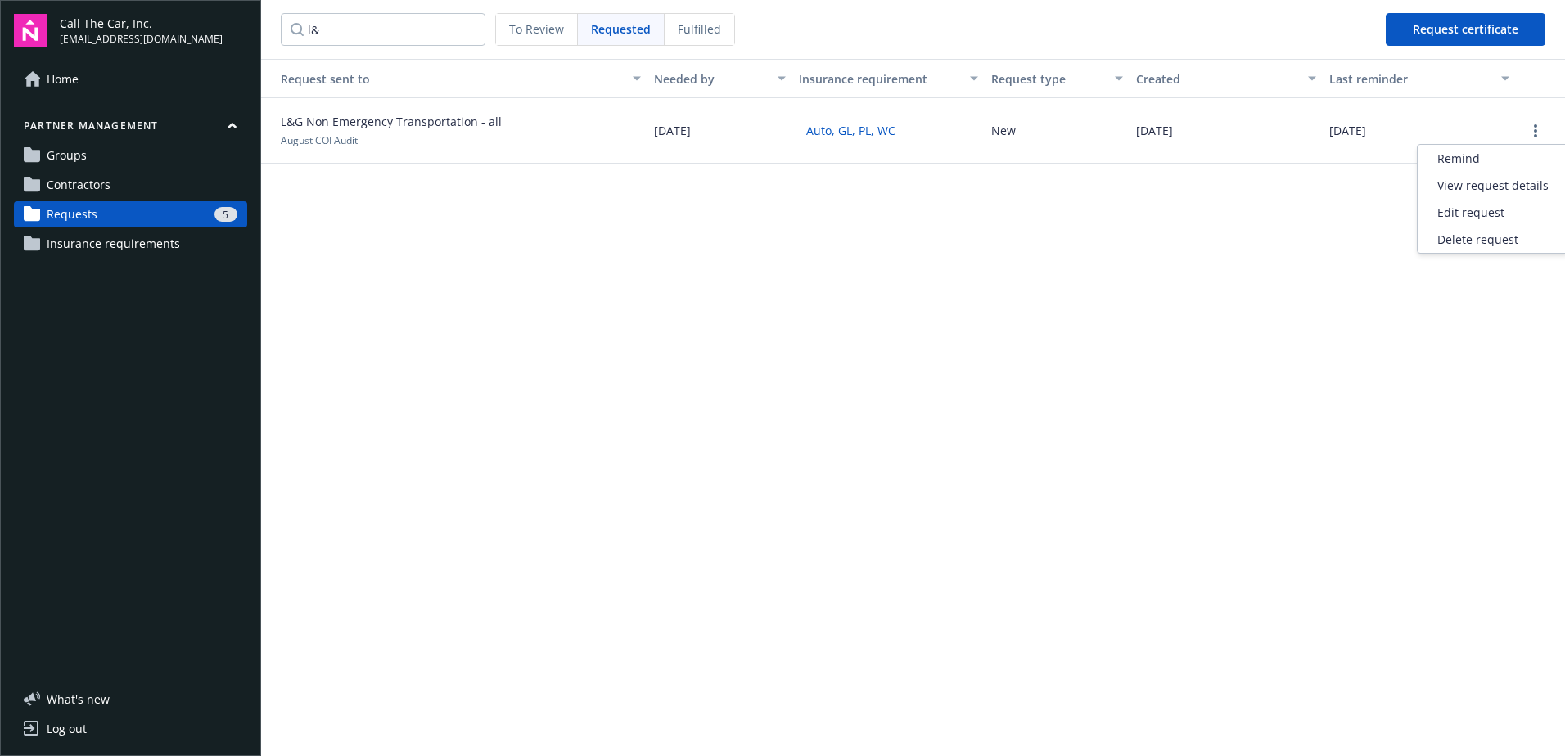
click at [1248, 123] on button "button" at bounding box center [1536, 131] width 20 height 20
click at [1248, 241] on div "Delete request" at bounding box center [1493, 239] width 151 height 27
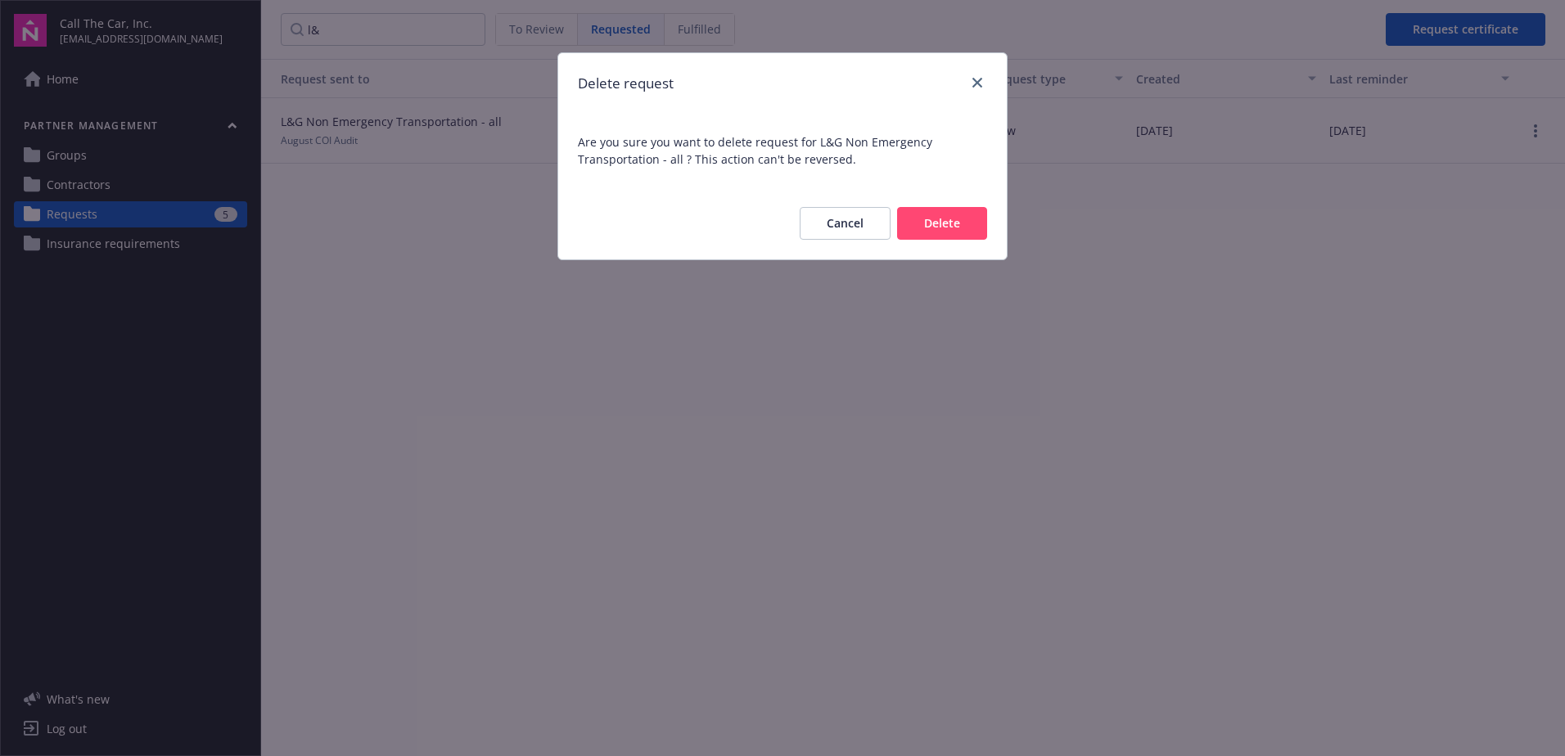
drag, startPoint x: 936, startPoint y: 218, endPoint x: 698, endPoint y: 183, distance: 239.8
click at [936, 218] on button "Delete" at bounding box center [942, 223] width 90 height 33
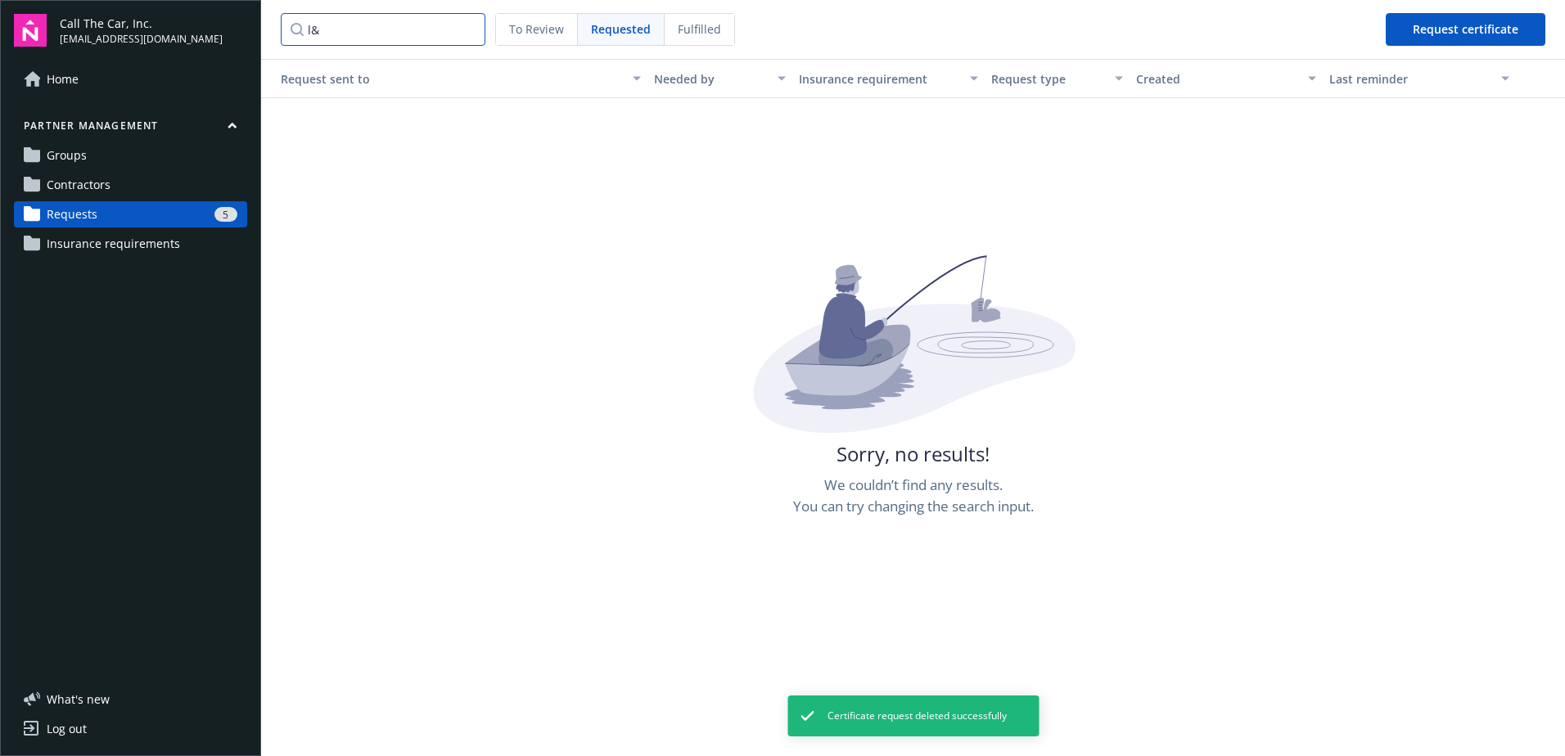
drag, startPoint x: 343, startPoint y: 27, endPoint x: 259, endPoint y: 45, distance: 86.2
click at [264, 43] on nav "l& To Review Requested Fulfilled Request certificate" at bounding box center [913, 29] width 1304 height 59
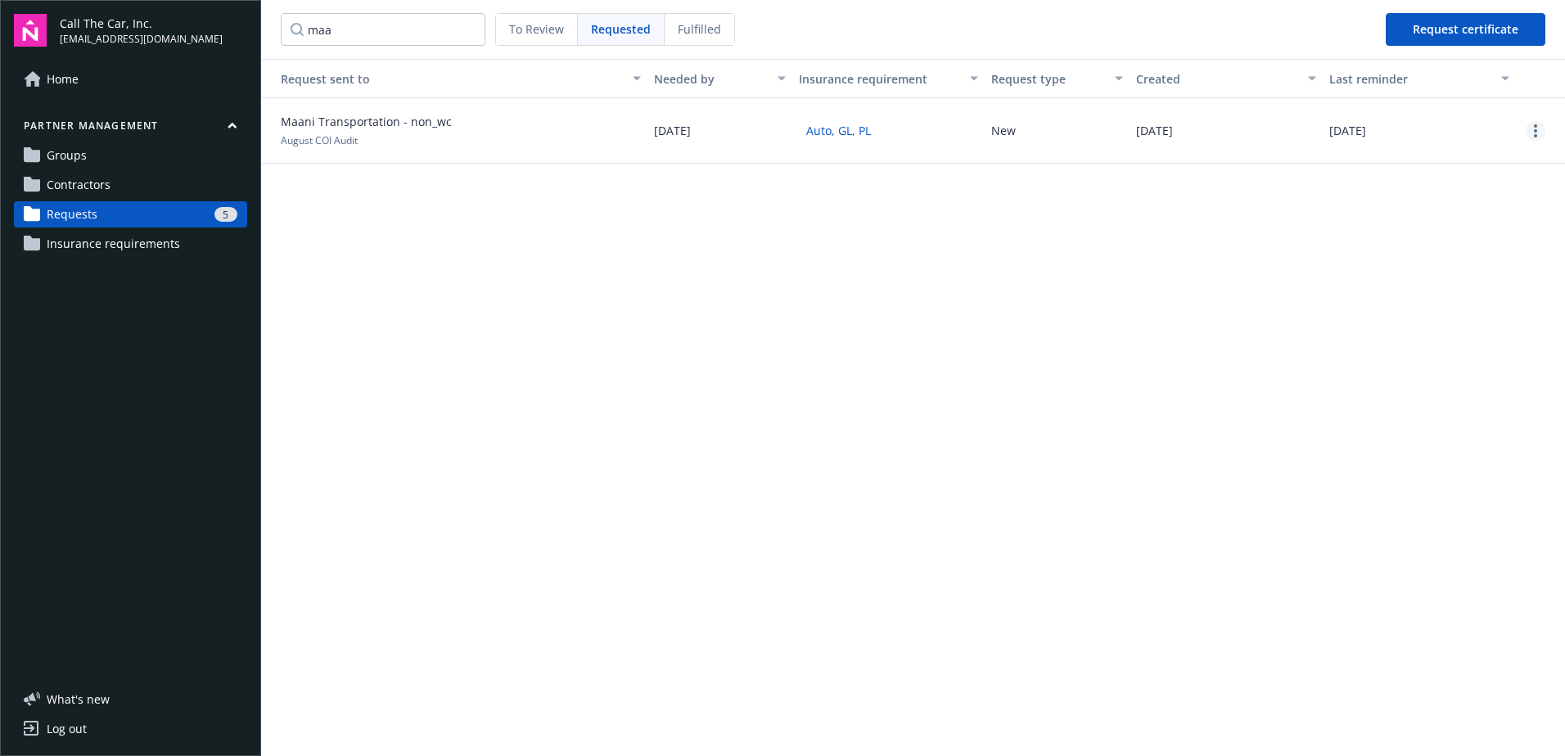
click at [1248, 125] on link "more" at bounding box center [1536, 131] width 20 height 20
click at [1248, 244] on div "Delete request" at bounding box center [1493, 239] width 151 height 27
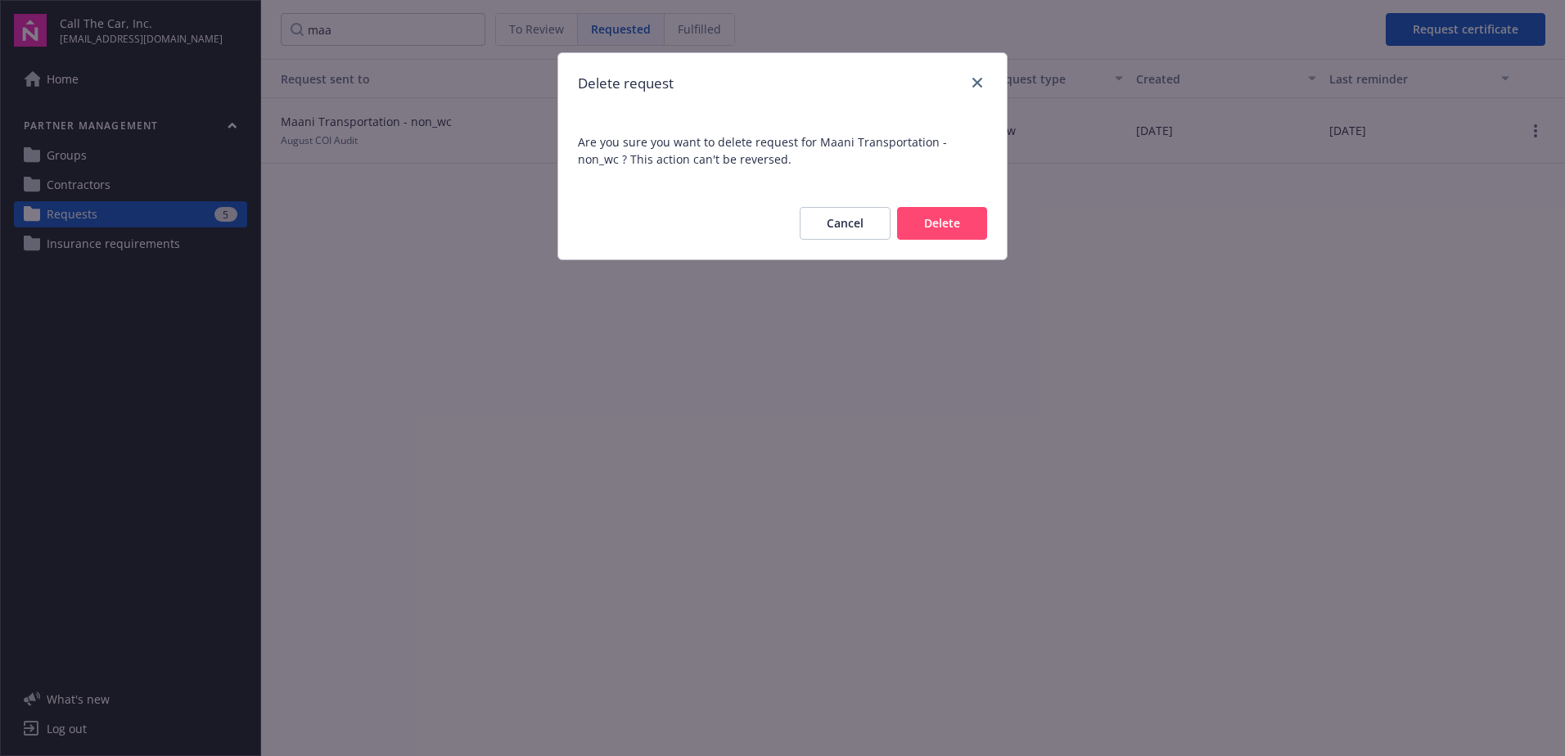
click at [945, 220] on button "Delete" at bounding box center [942, 223] width 90 height 33
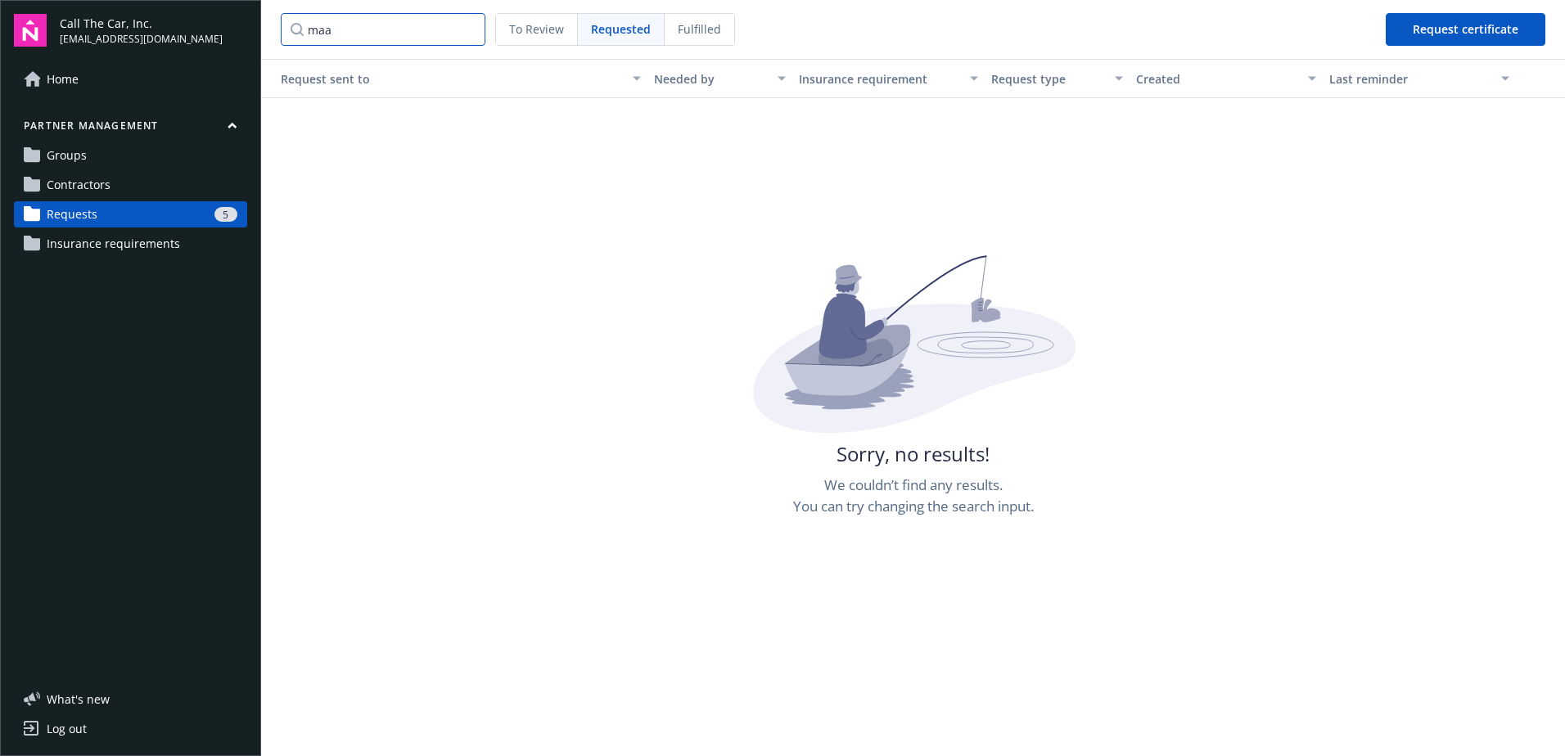
drag, startPoint x: 353, startPoint y: 29, endPoint x: 255, endPoint y: 29, distance: 98.2
click at [255, 29] on div "Call The Car, Inc. [EMAIL_ADDRESS][DOMAIN_NAME] Home Partner management Groups …" at bounding box center [782, 378] width 1565 height 756
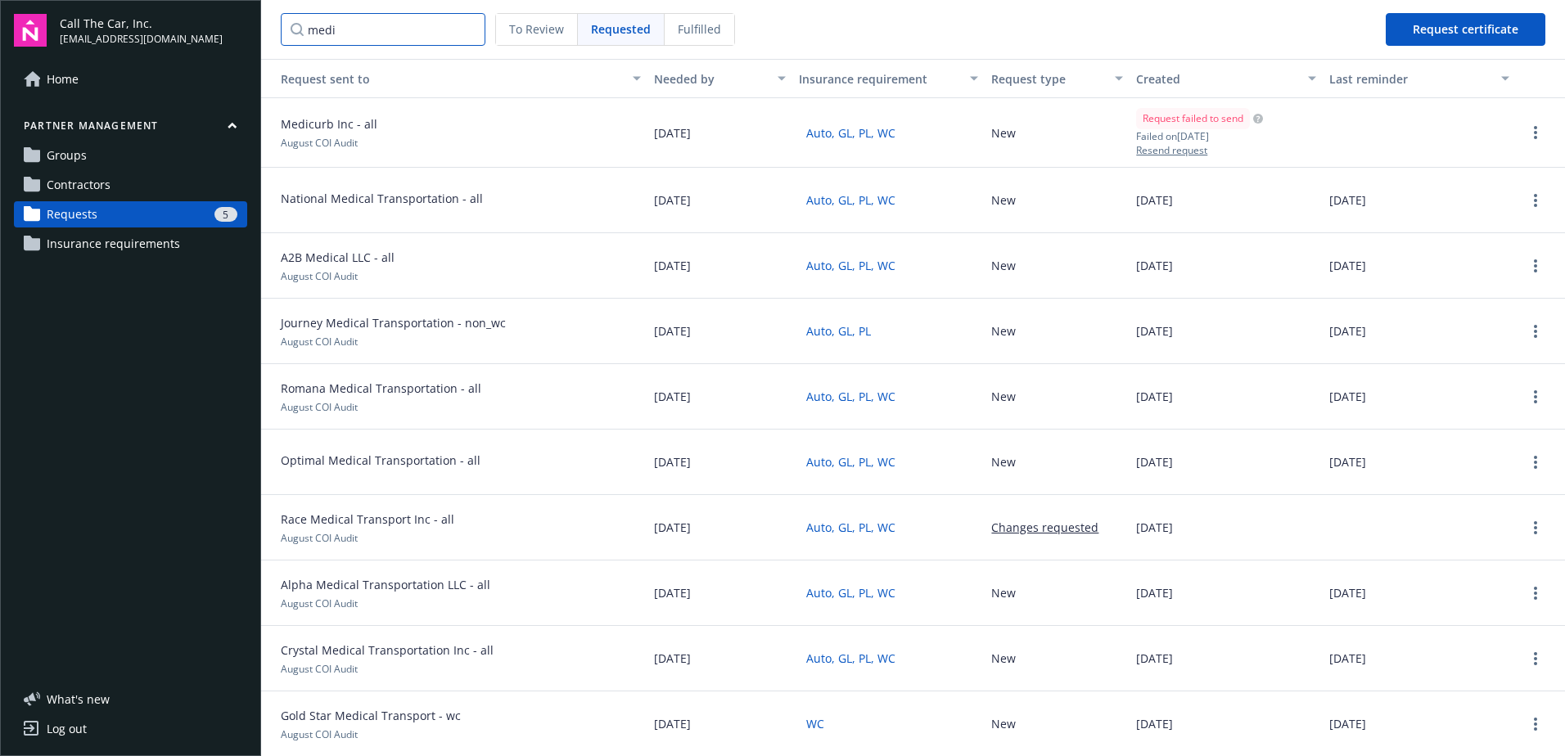
type input "medi"
click at [387, 131] on div "Medicurb Inc - all August COI Audit" at bounding box center [454, 133] width 386 height 70
click at [1248, 130] on link "more" at bounding box center [1536, 133] width 20 height 20
click at [1248, 237] on div "Delete request" at bounding box center [1493, 241] width 151 height 27
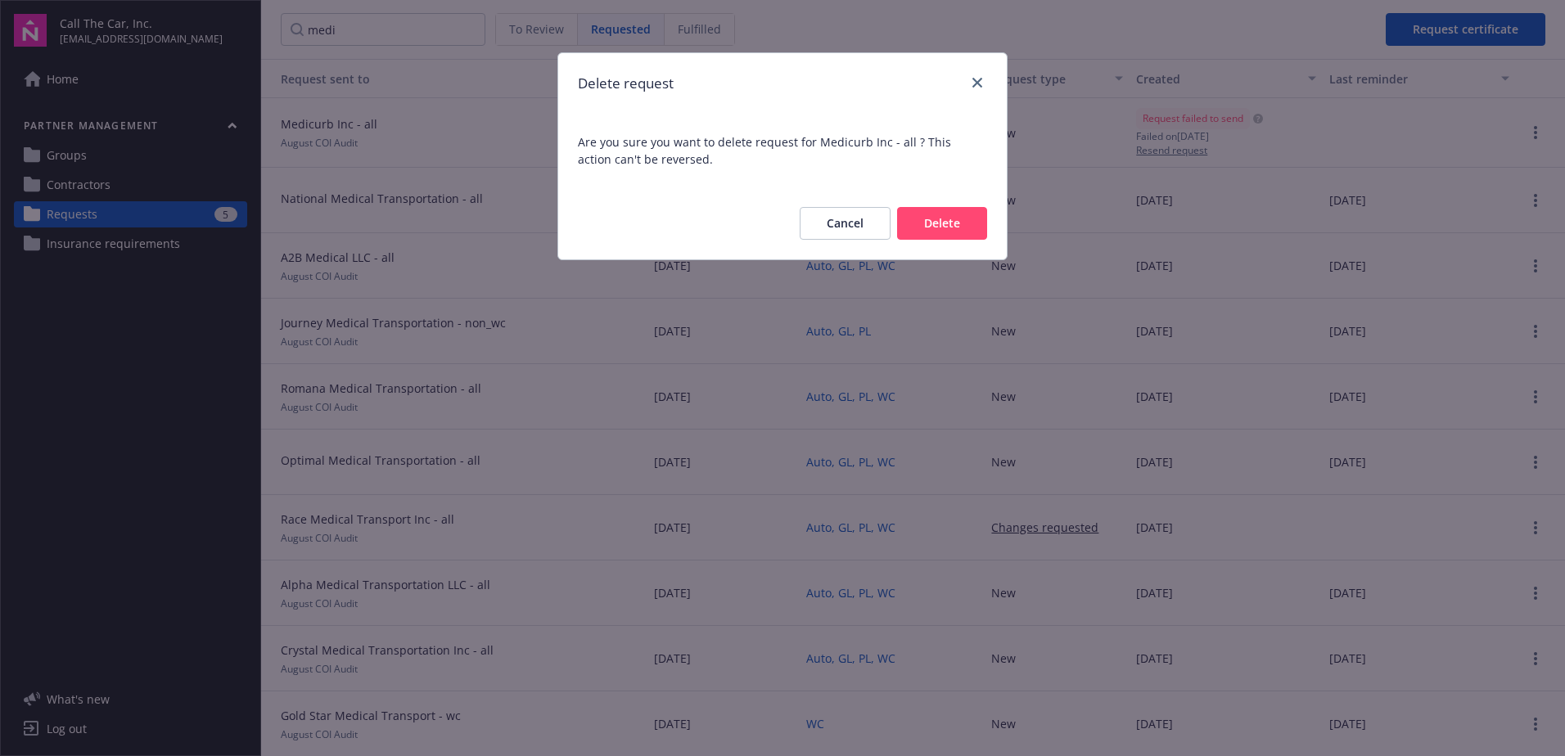
click at [927, 214] on button "Delete" at bounding box center [942, 223] width 90 height 33
